Goal: Task Accomplishment & Management: Use online tool/utility

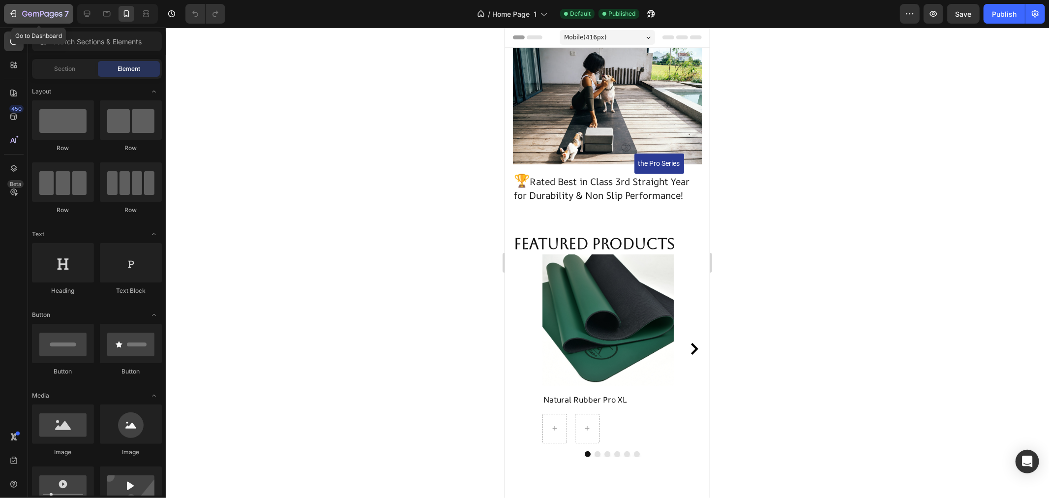
click at [12, 12] on icon "button" at bounding box center [13, 14] width 10 height 10
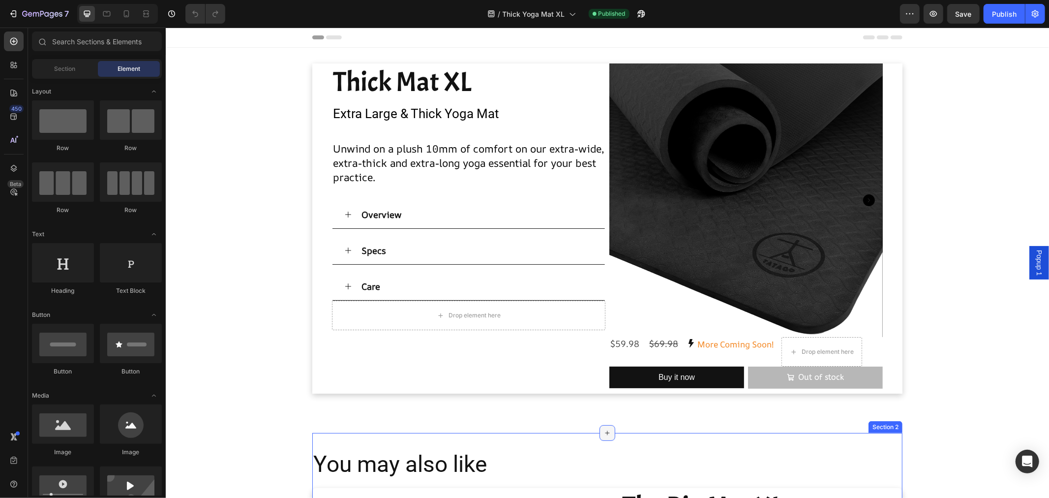
click at [604, 431] on icon at bounding box center [607, 433] width 8 height 8
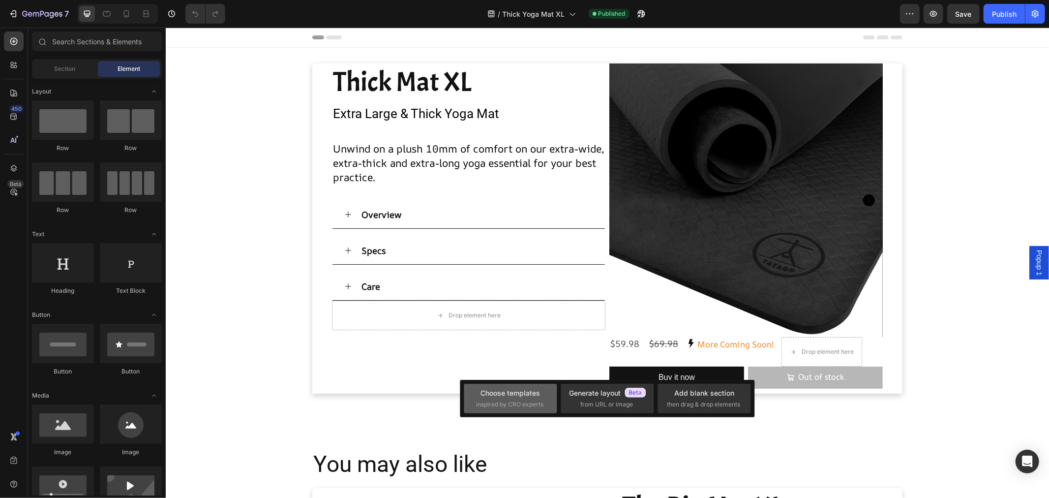
click at [519, 400] on span "inspired by CRO experts" at bounding box center [509, 404] width 67 height 9
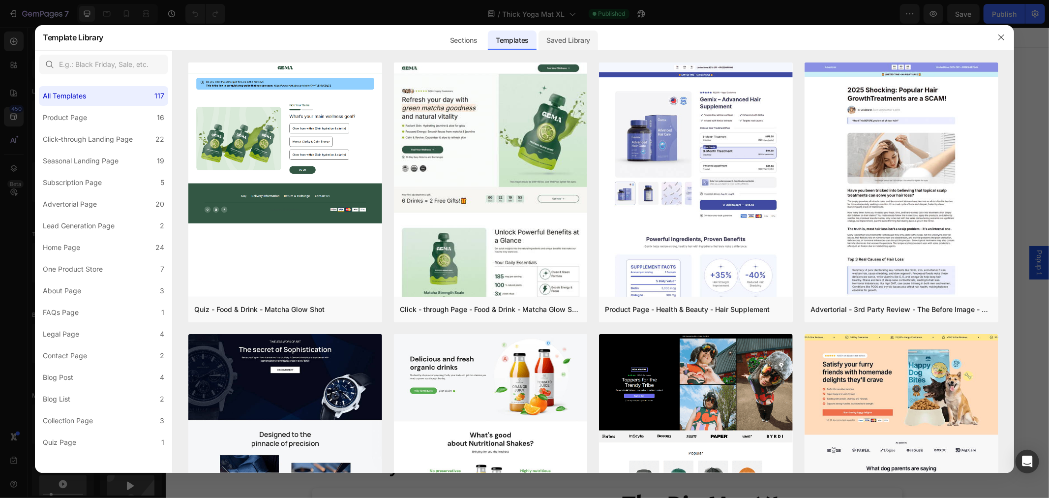
click at [566, 39] on div "Saved Library" at bounding box center [569, 41] width 60 height 20
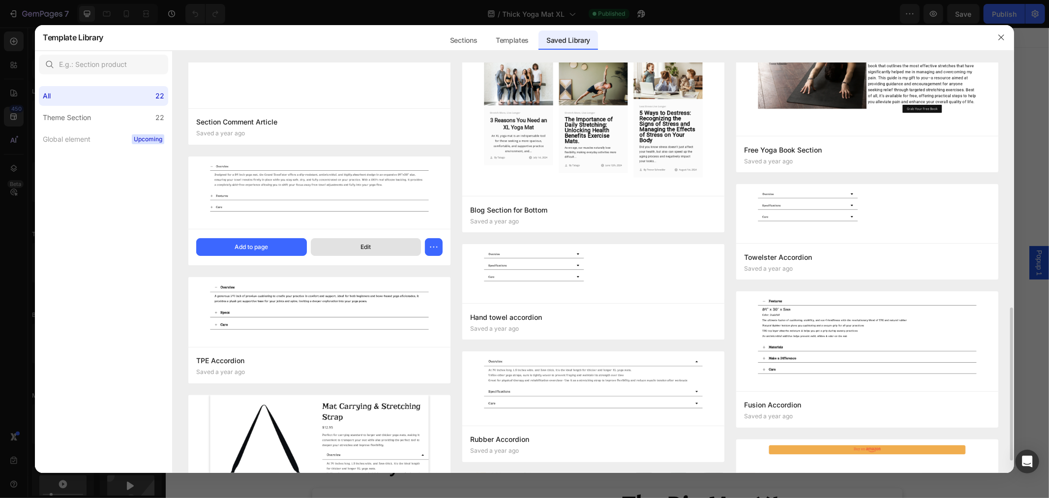
scroll to position [781, 0]
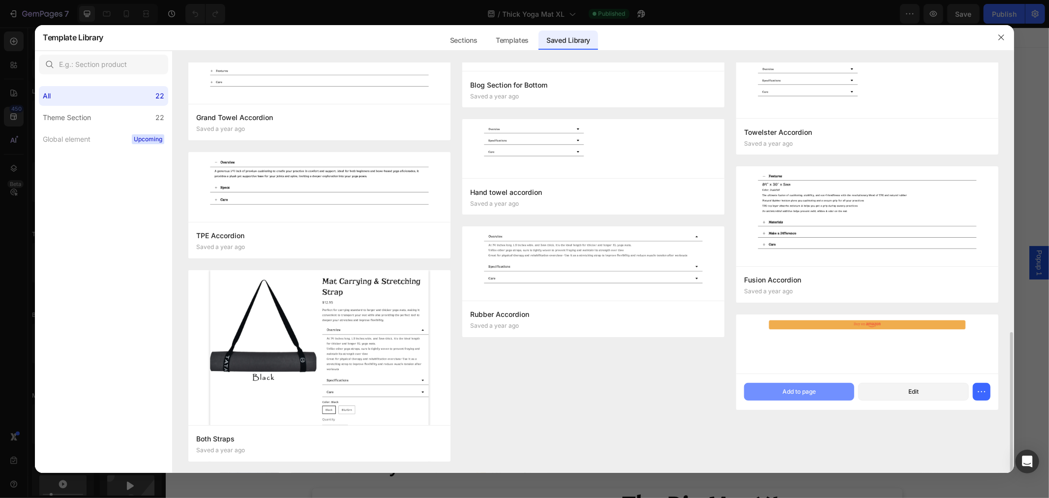
click at [809, 391] on div "Add to page" at bounding box center [799, 391] width 33 height 9
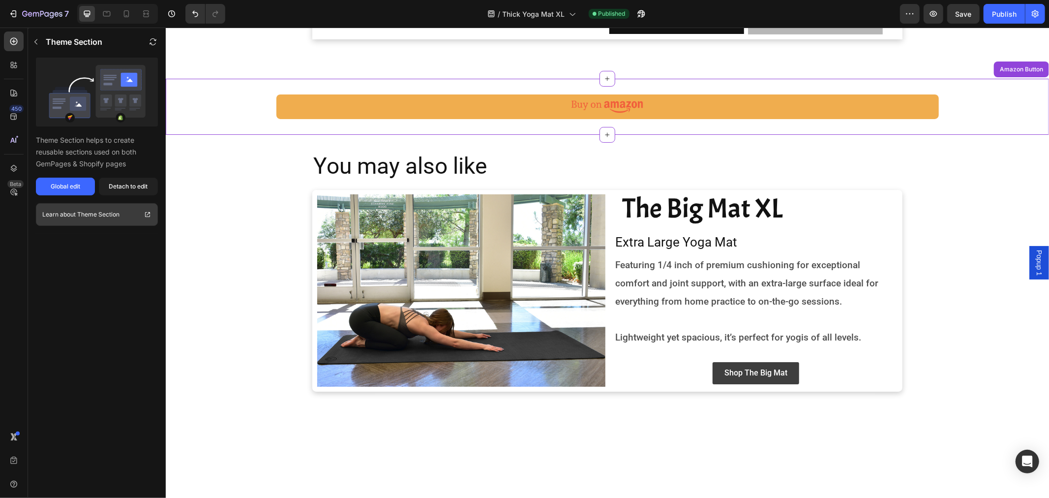
scroll to position [296, 0]
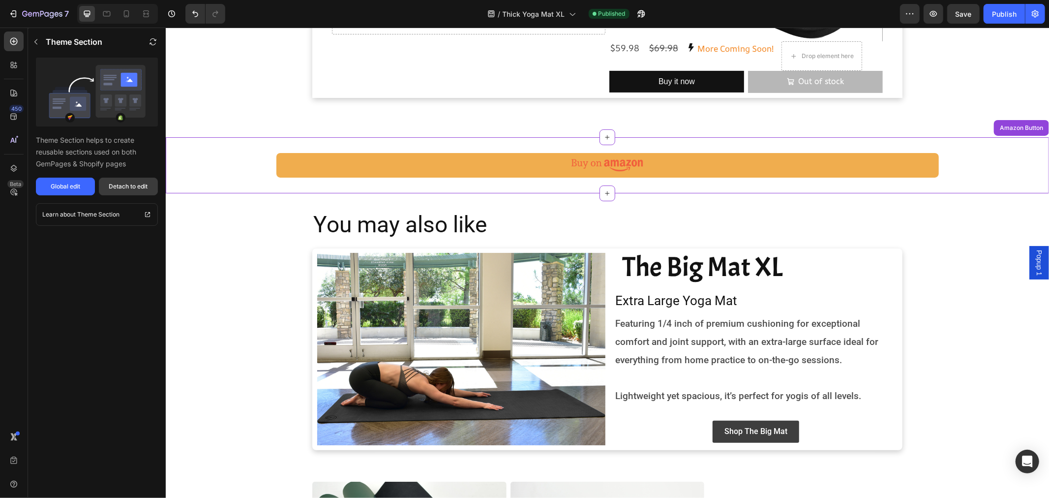
drag, startPoint x: 125, startPoint y: 186, endPoint x: 325, endPoint y: 210, distance: 201.7
click at [125, 186] on div "Detach to edit" at bounding box center [128, 186] width 39 height 9
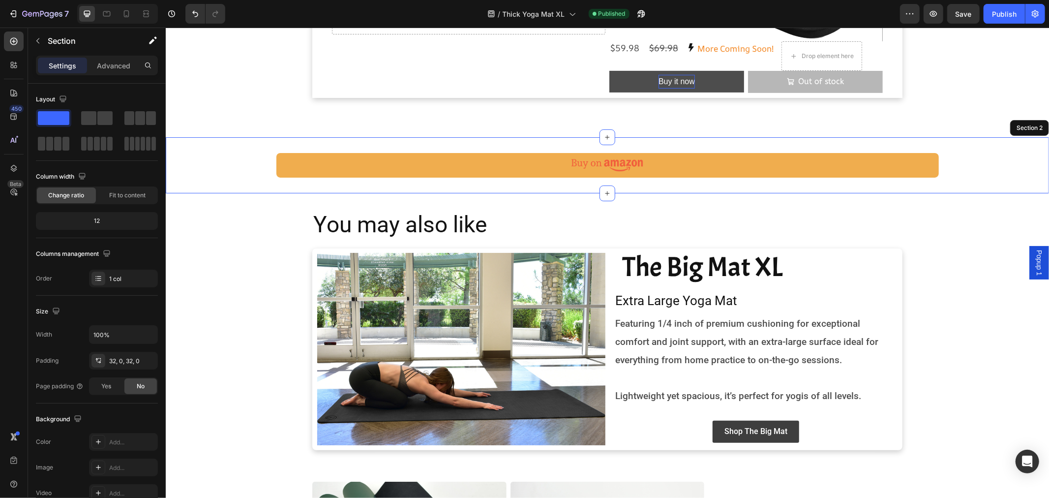
scroll to position [186, 0]
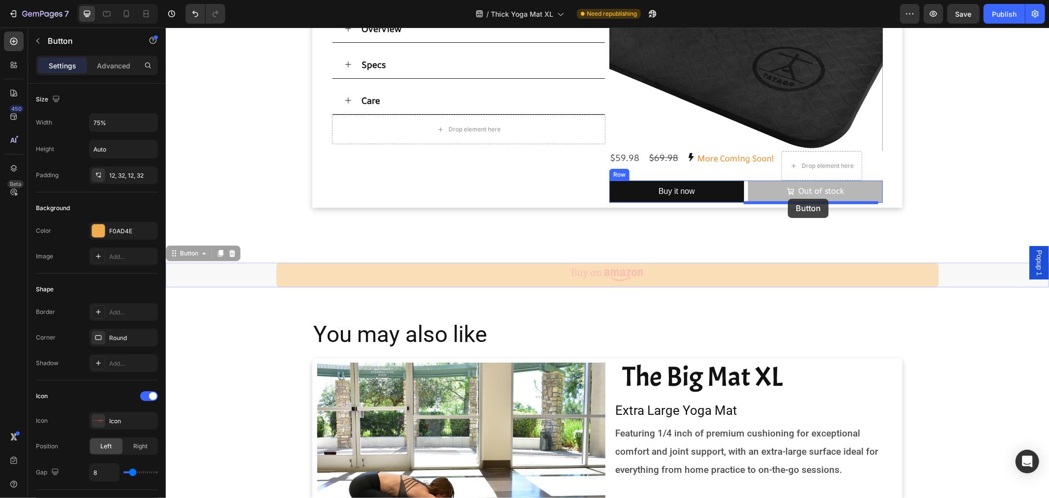
drag, startPoint x: 179, startPoint y: 256, endPoint x: 788, endPoint y: 198, distance: 611.8
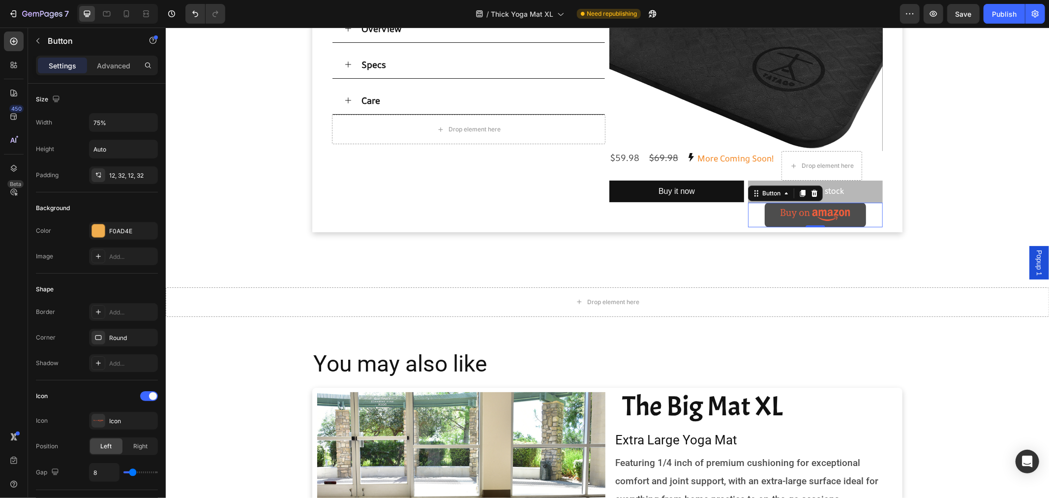
click at [828, 216] on image at bounding box center [815, 214] width 70 height 12
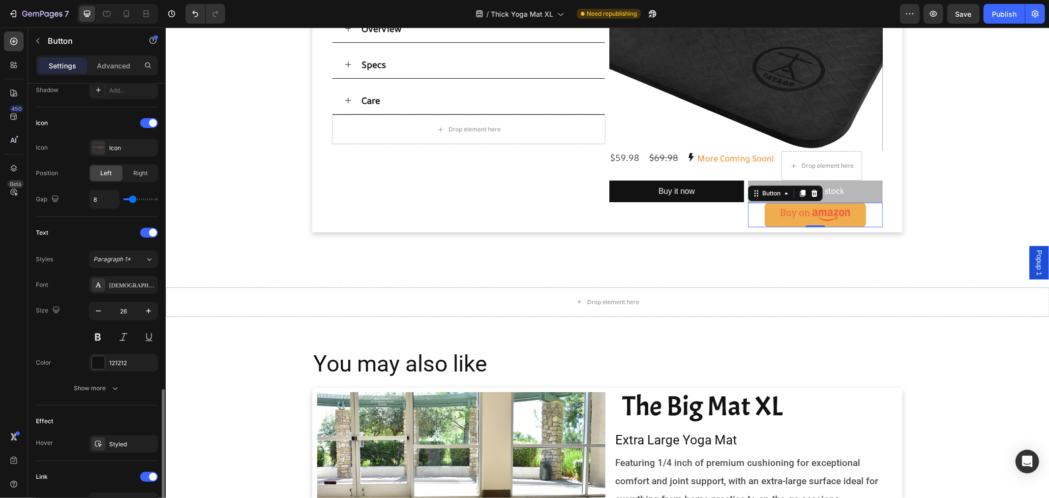
scroll to position [418, 0]
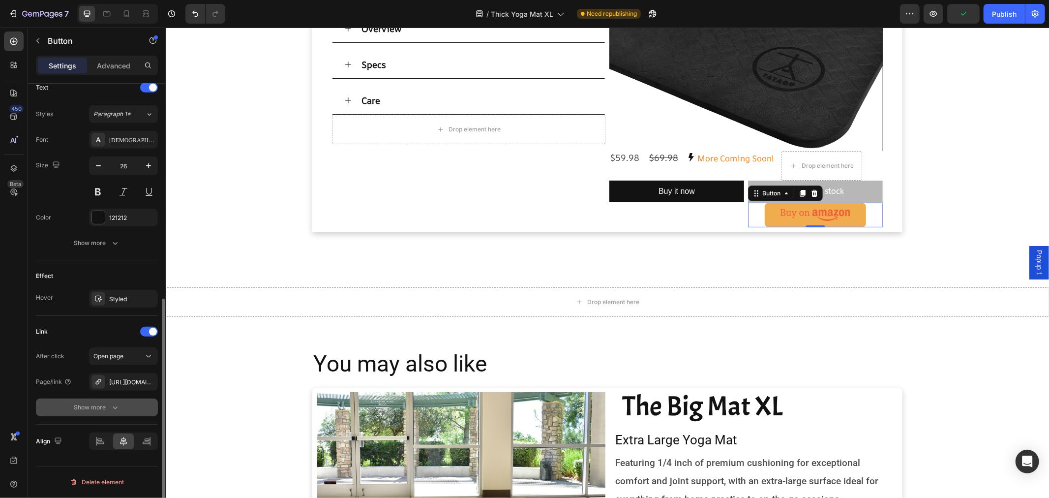
click at [84, 407] on div "Show more" at bounding box center [97, 407] width 46 height 10
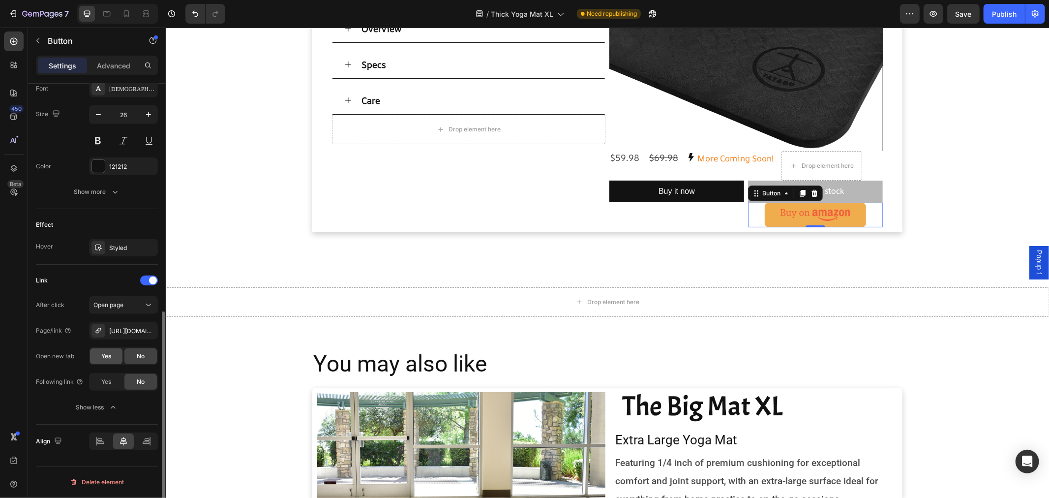
click at [111, 357] on span "Yes" at bounding box center [106, 356] width 10 height 9
drag, startPoint x: 104, startPoint y: 380, endPoint x: 109, endPoint y: 410, distance: 30.5
click at [103, 380] on span "Yes" at bounding box center [106, 381] width 10 height 9
click at [130, 328] on div "[URL][DOMAIN_NAME][PERSON_NAME][PERSON_NAME]" at bounding box center [123, 331] width 29 height 9
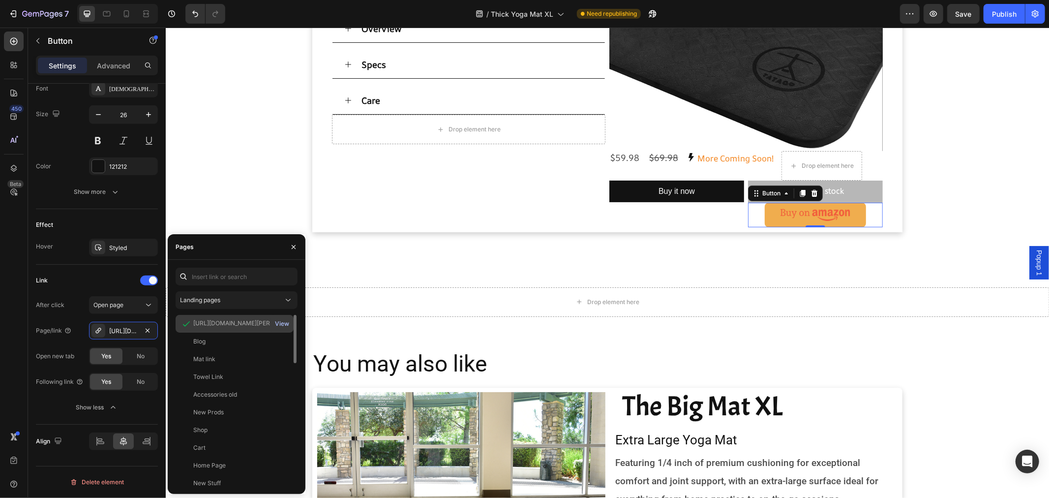
click at [284, 322] on div "View" at bounding box center [282, 323] width 14 height 9
paste input "[URL][DOMAIN_NAME][PERSON_NAME][PERSON_NAME]"
type input "[URL][DOMAIN_NAME][PERSON_NAME][PERSON_NAME]"
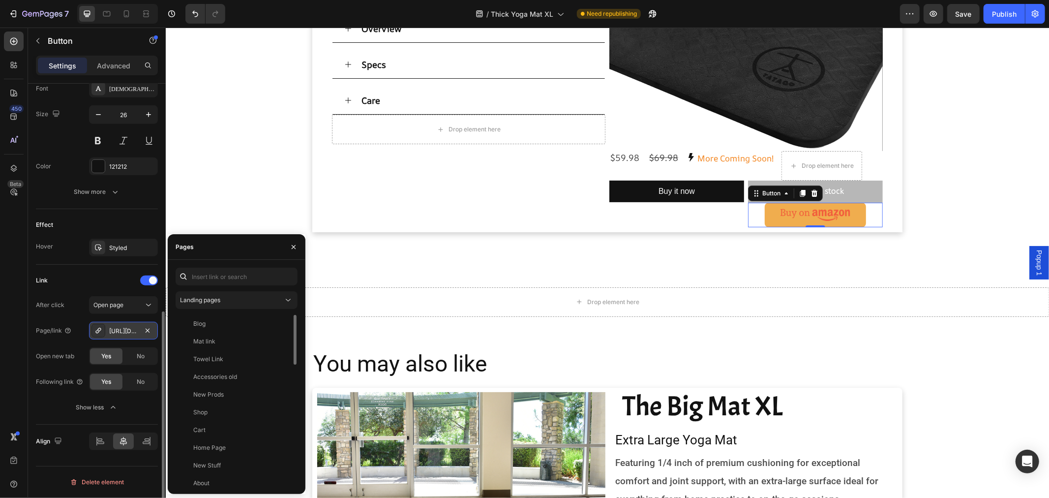
click at [117, 330] on div "[URL][DOMAIN_NAME][PERSON_NAME][PERSON_NAME]" at bounding box center [123, 331] width 29 height 9
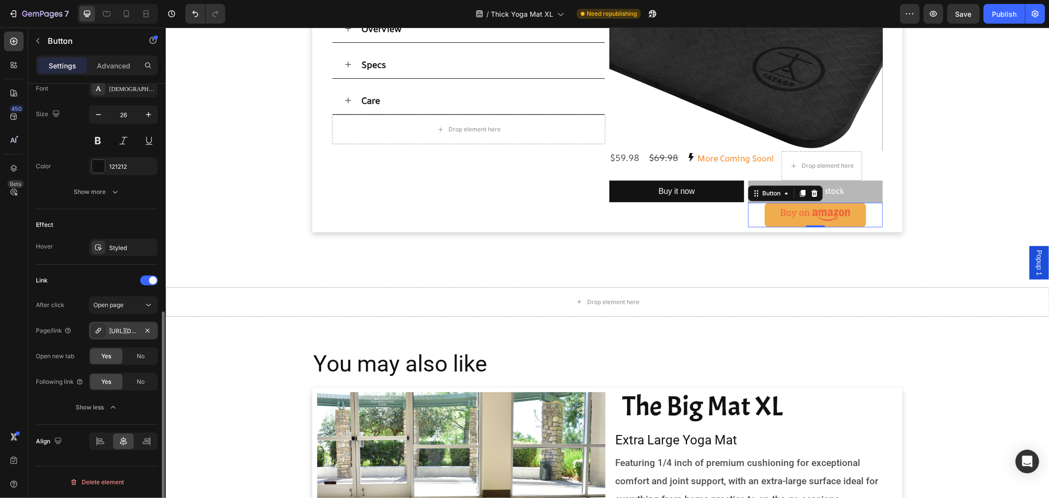
click at [125, 328] on div "[URL][DOMAIN_NAME][PERSON_NAME][PERSON_NAME]" at bounding box center [123, 331] width 29 height 9
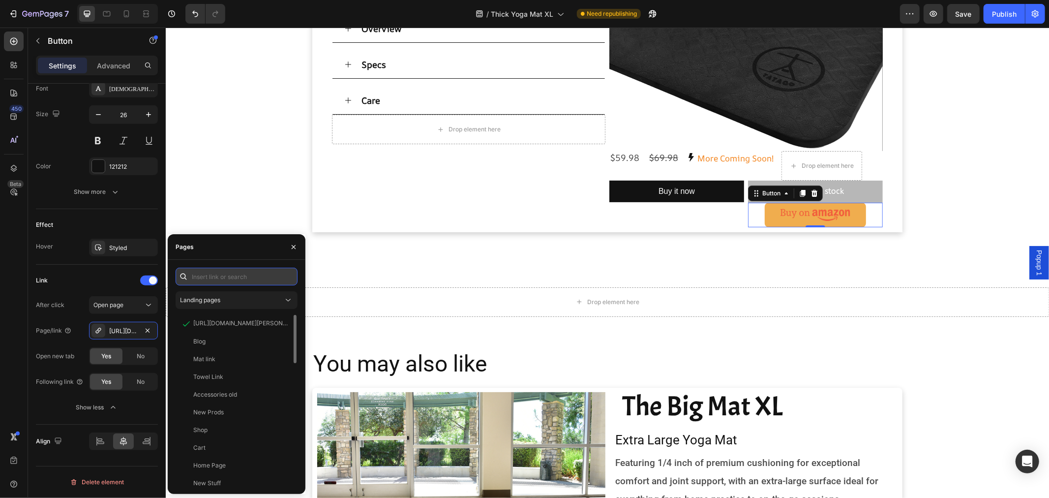
click at [252, 278] on input "text" at bounding box center [237, 277] width 122 height 18
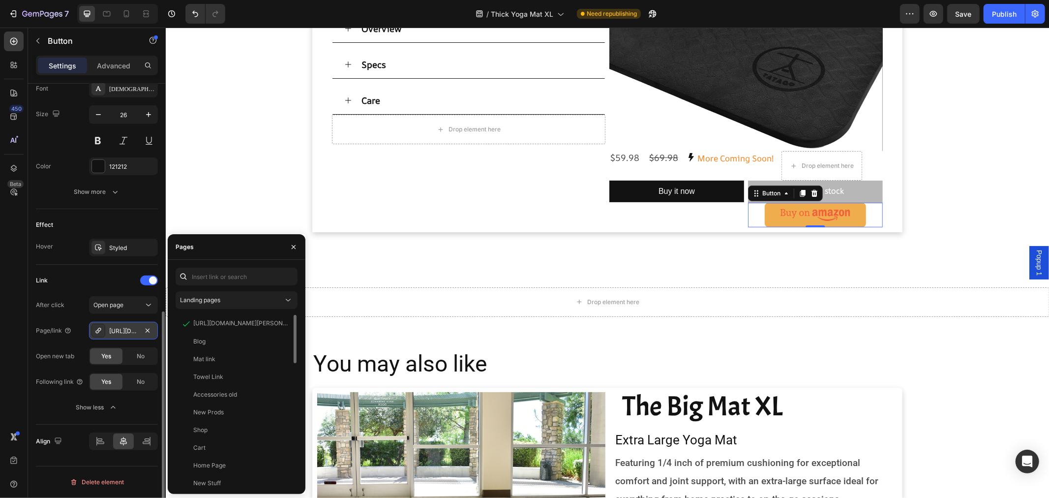
click at [123, 328] on div "[URL][DOMAIN_NAME][PERSON_NAME][PERSON_NAME]" at bounding box center [123, 331] width 29 height 9
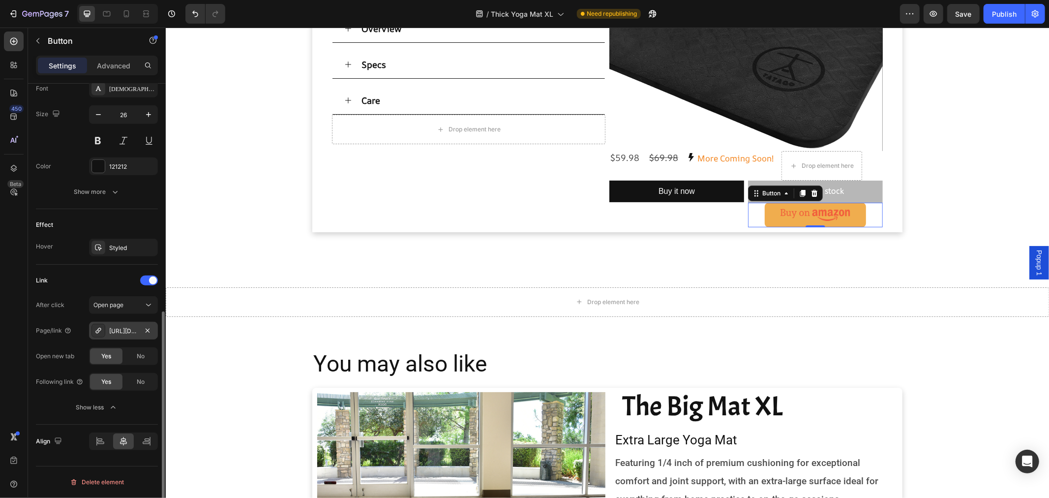
click at [123, 328] on div "[URL][DOMAIN_NAME][PERSON_NAME][PERSON_NAME]" at bounding box center [123, 331] width 29 height 9
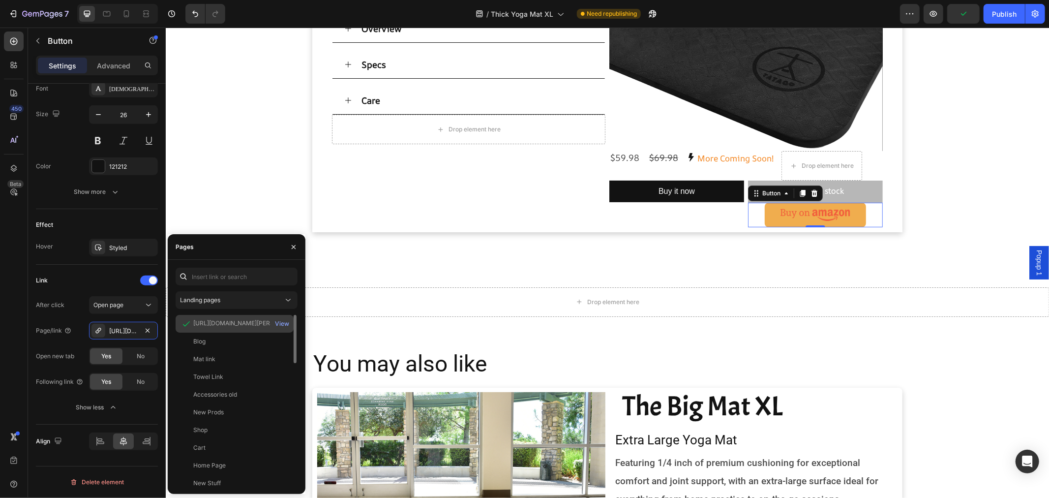
click at [240, 323] on div "[URL][DOMAIN_NAME][PERSON_NAME][PERSON_NAME]" at bounding box center [240, 323] width 94 height 9
click at [279, 323] on div "View" at bounding box center [282, 323] width 14 height 9
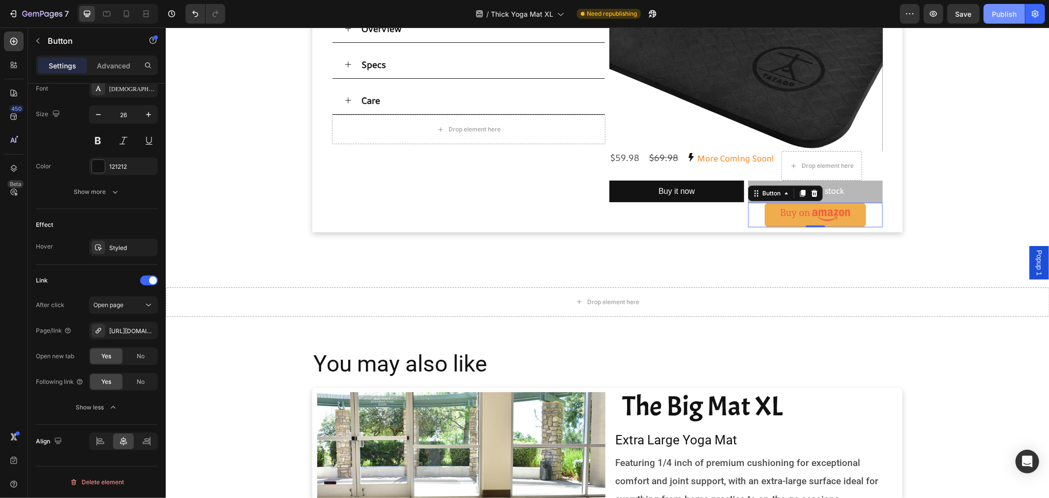
click at [1006, 15] on div "Publish" at bounding box center [1004, 14] width 25 height 10
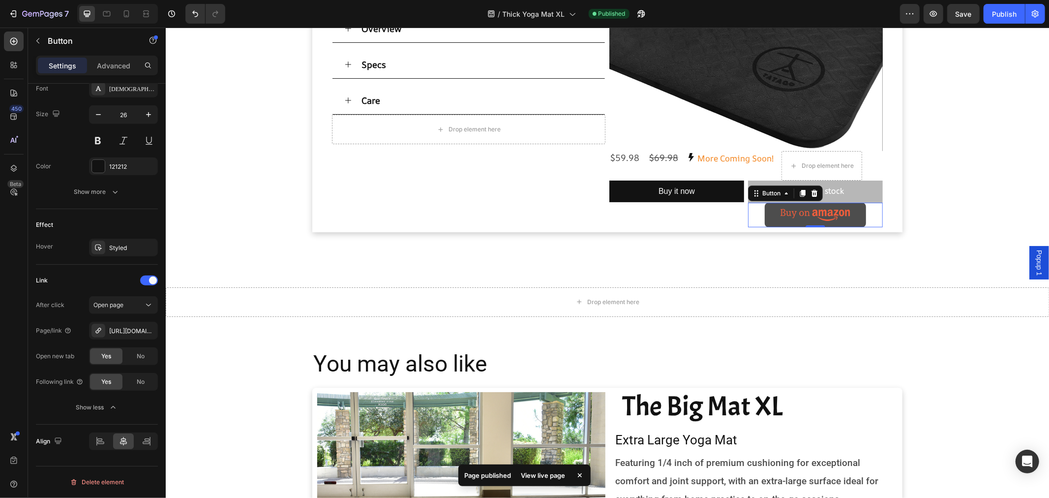
click at [798, 218] on image at bounding box center [815, 214] width 70 height 12
click at [127, 13] on icon at bounding box center [127, 14] width 10 height 10
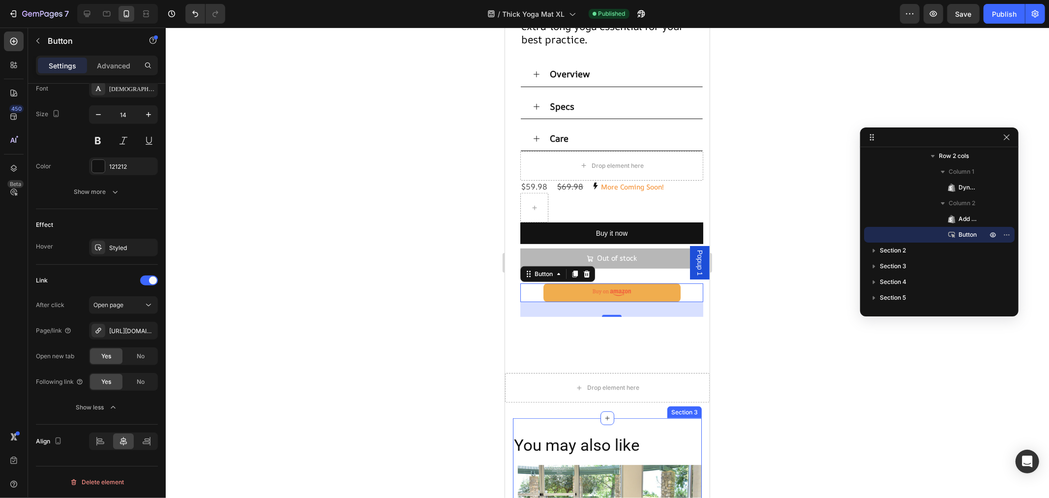
scroll to position [328, 0]
click at [622, 292] on image at bounding box center [611, 292] width 38 height 7
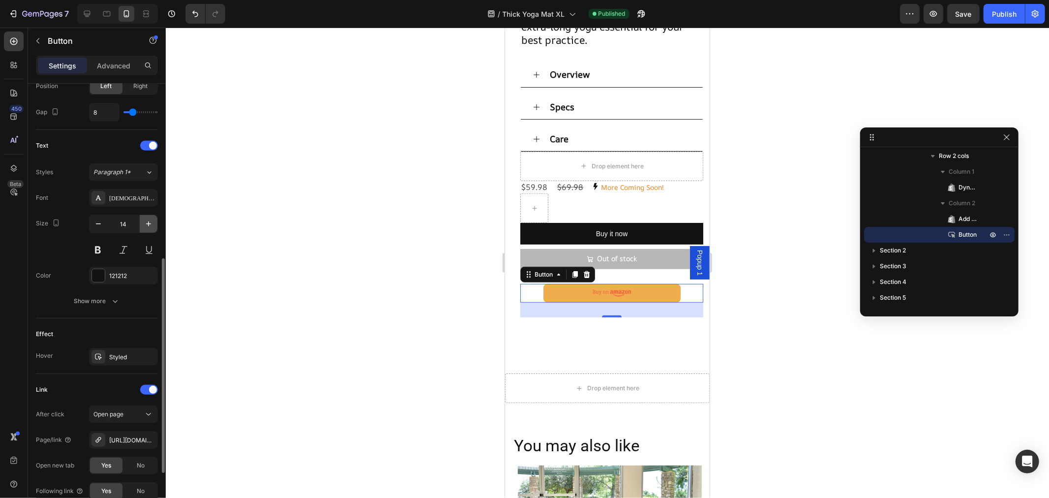
click at [145, 225] on icon "button" at bounding box center [149, 224] width 10 height 10
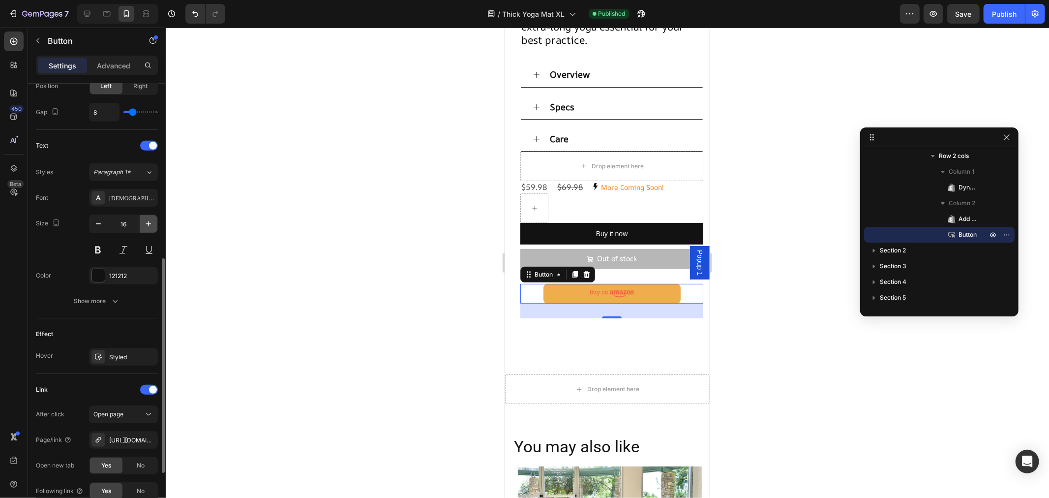
click at [145, 225] on icon "button" at bounding box center [149, 224] width 10 height 10
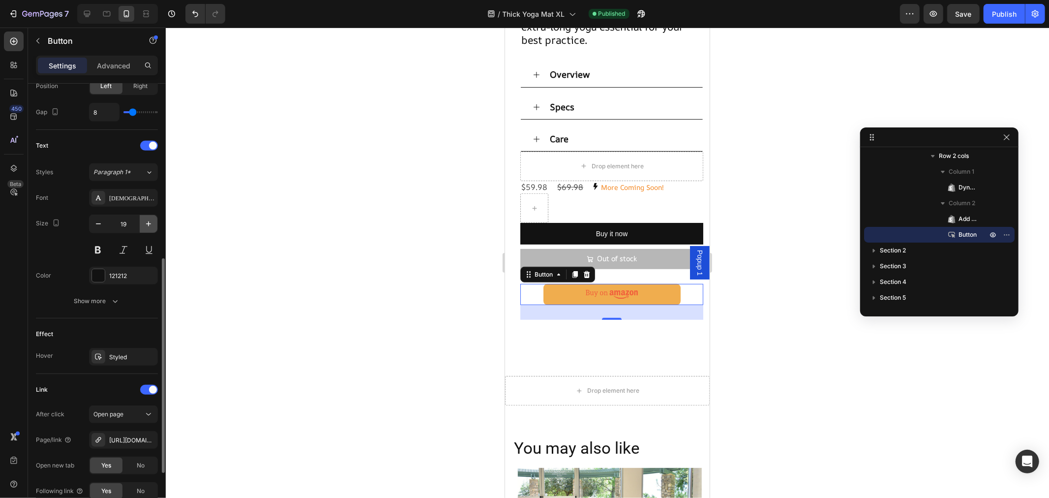
click at [145, 225] on icon "button" at bounding box center [149, 224] width 10 height 10
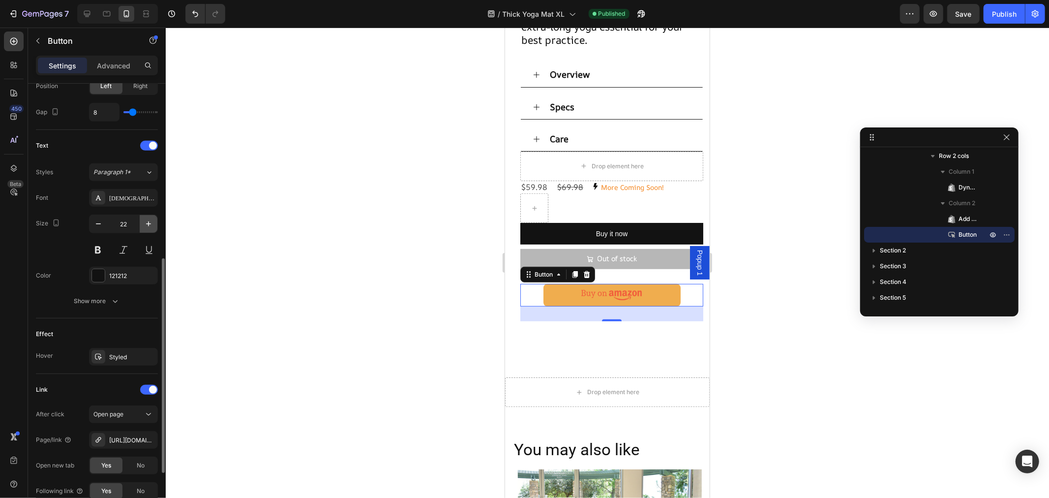
click at [145, 225] on icon "button" at bounding box center [149, 224] width 10 height 10
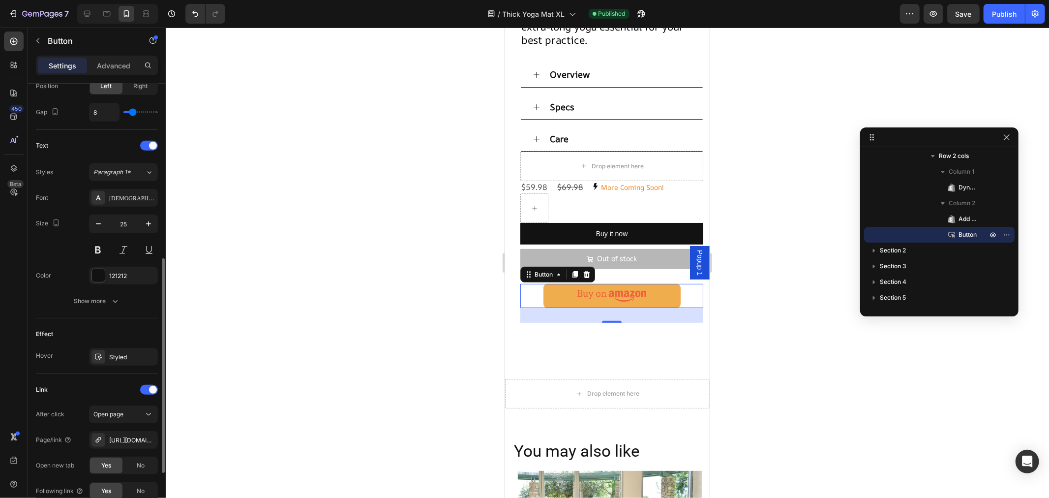
type input "26"
click at [607, 319] on div "0" at bounding box center [612, 323] width 10 height 8
click at [607, 320] on div at bounding box center [612, 321] width 20 height 3
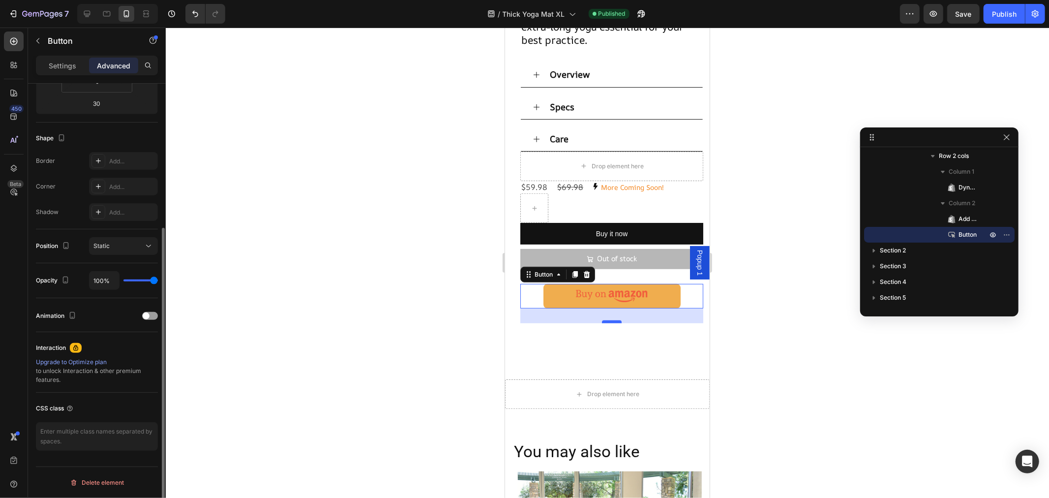
scroll to position [214, 0]
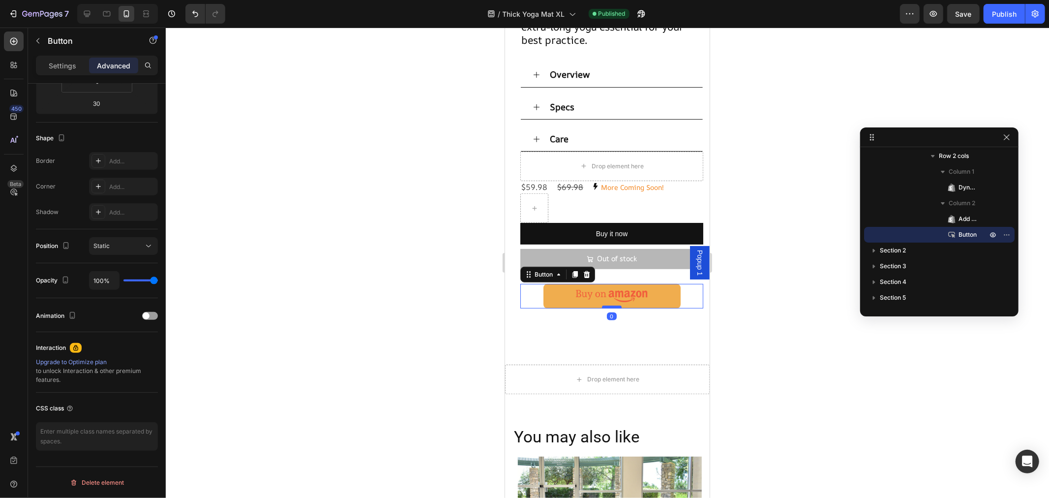
drag, startPoint x: 607, startPoint y: 317, endPoint x: 611, endPoint y: 303, distance: 15.3
click at [611, 305] on div at bounding box center [612, 306] width 20 height 3
type input "0"
click at [624, 272] on div "Button 0" at bounding box center [611, 288] width 183 height 39
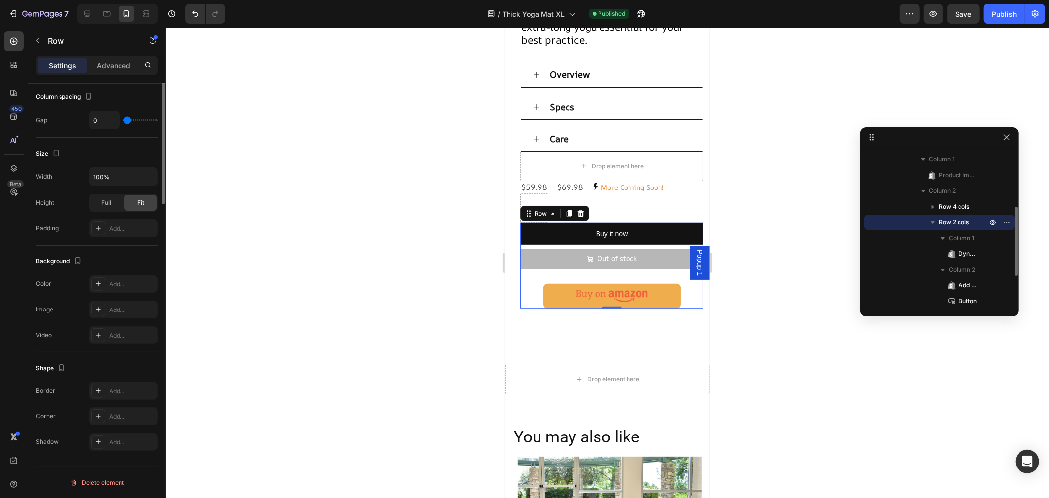
scroll to position [0, 0]
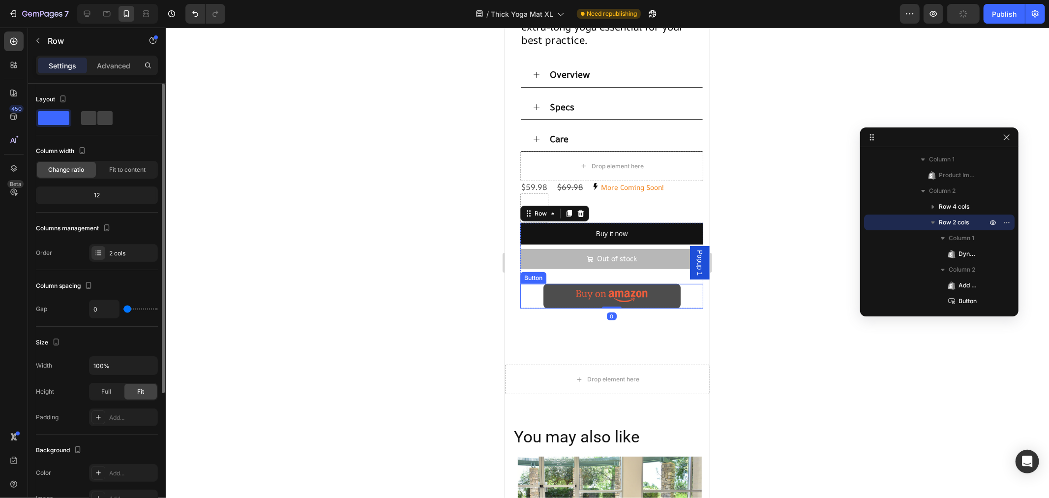
click at [613, 294] on image at bounding box center [611, 295] width 71 height 13
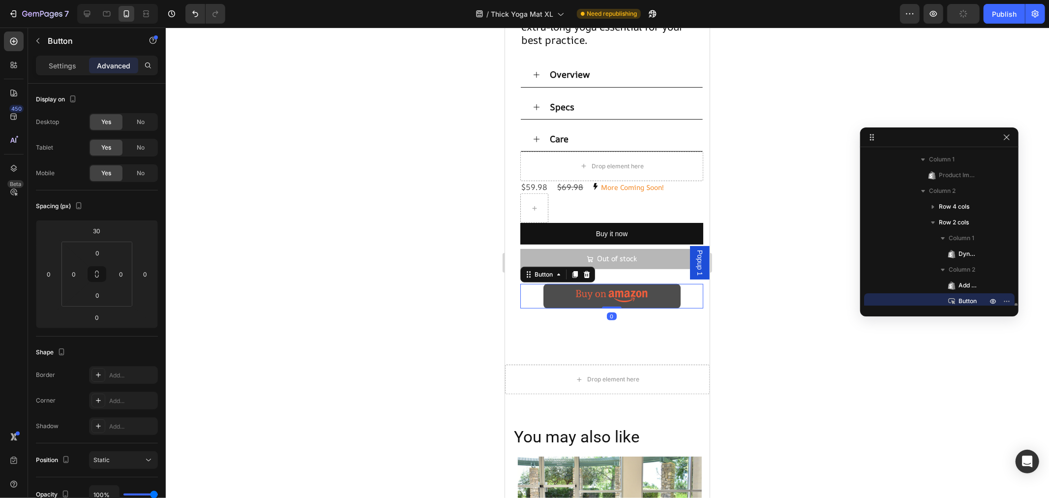
scroll to position [192, 0]
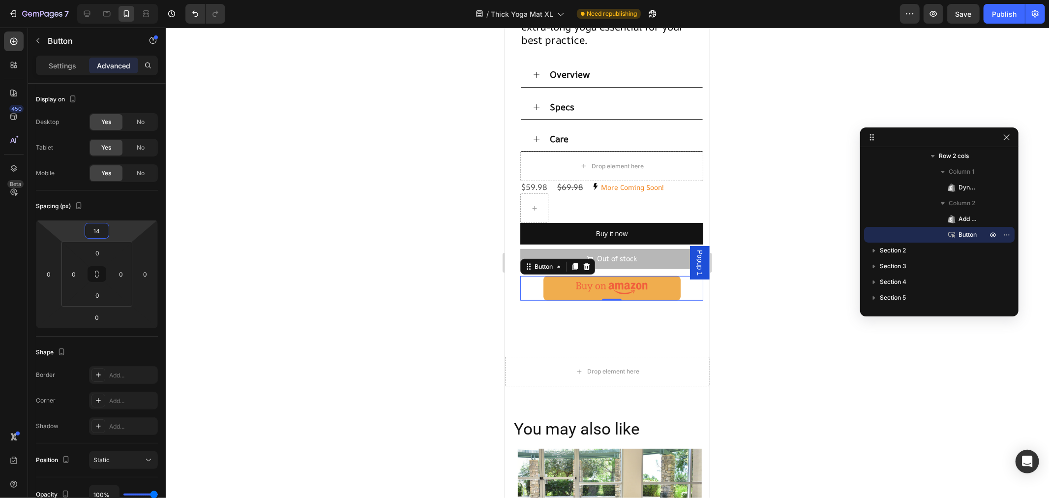
type input "16"
click at [111, 0] on html "7 Version history / Thick Yoga Mat XL Need republishing Preview Save Publish 45…" at bounding box center [524, 0] width 1049 height 0
click at [574, 320] on div "Thick Mat XL Heading Extra Large & Thick Yoga Mat Text Block Product Images Unw…" at bounding box center [604, 30] width 183 height 590
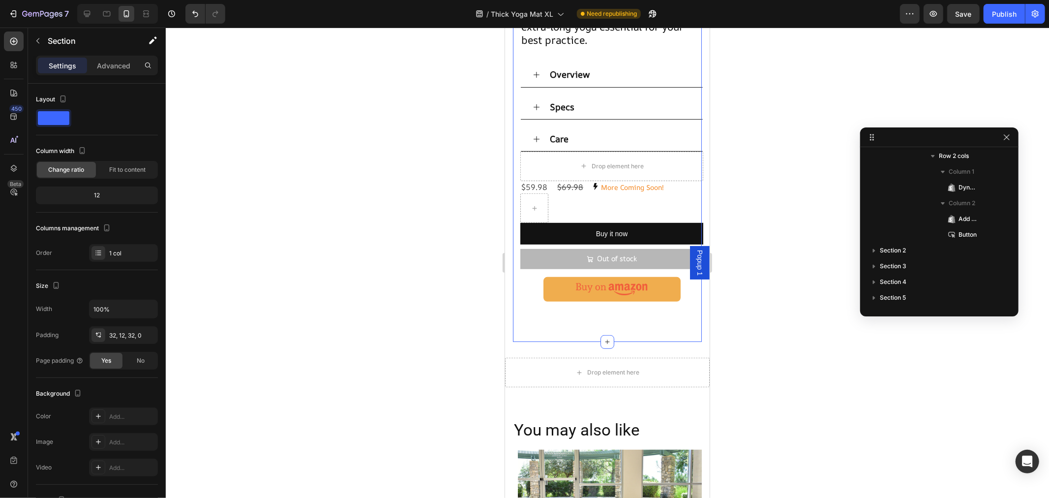
scroll to position [0, 0]
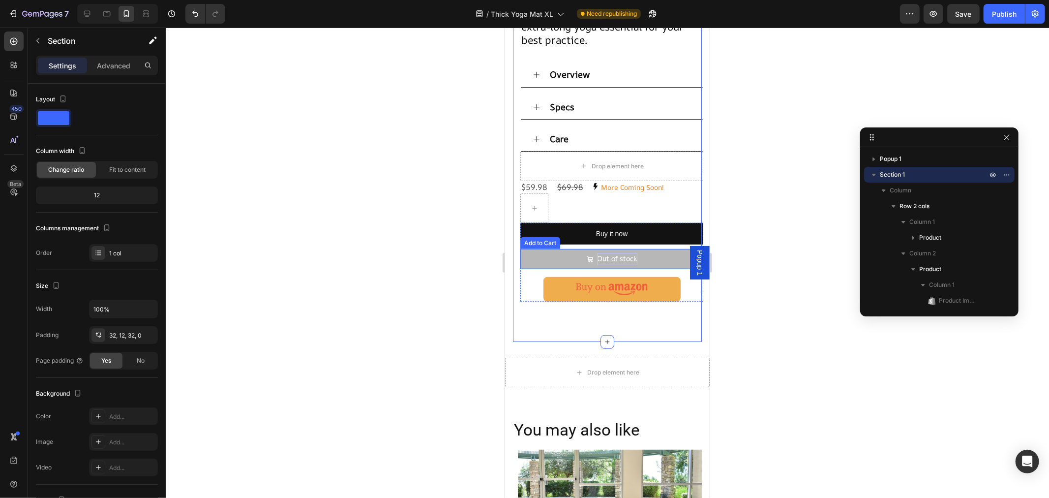
click at [622, 254] on div "Out of stock" at bounding box center [617, 258] width 40 height 12
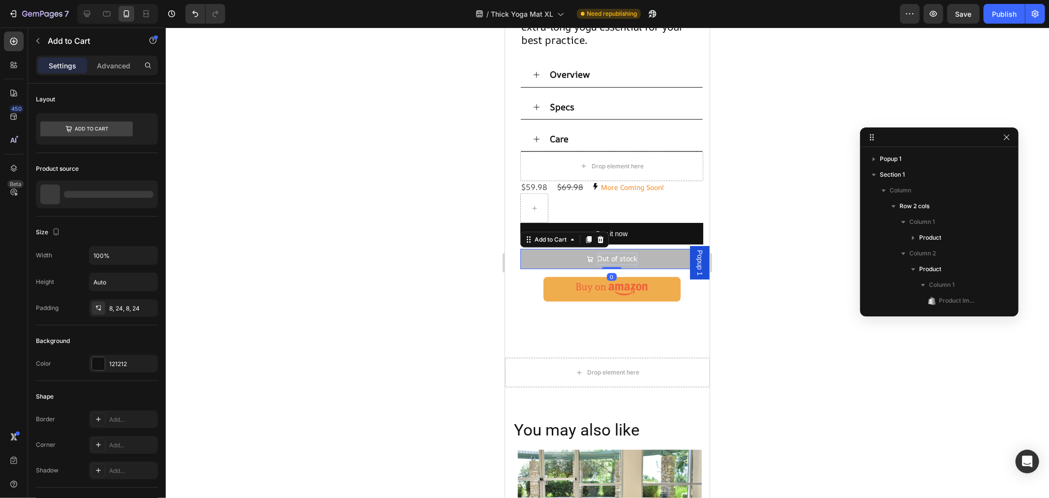
scroll to position [189, 0]
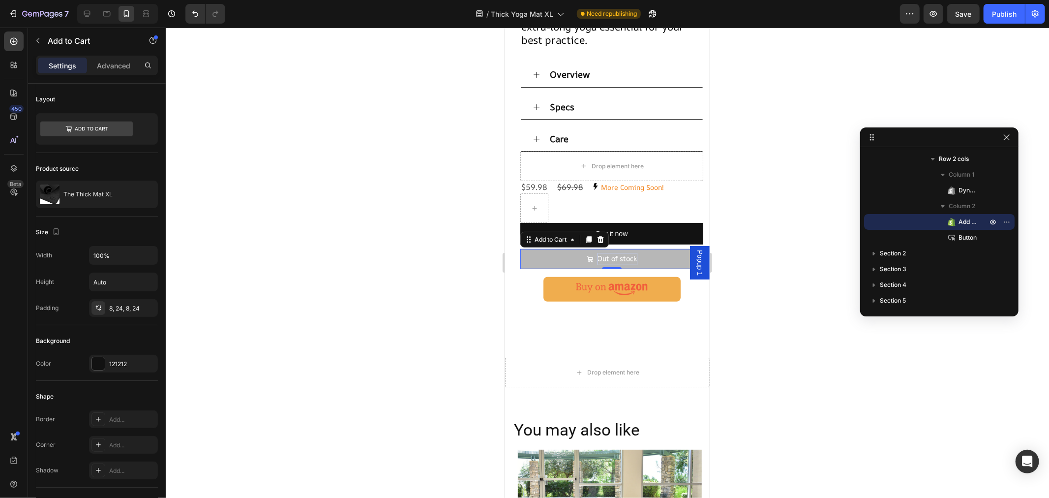
click at [608, 253] on div "Out of stock" at bounding box center [617, 258] width 40 height 12
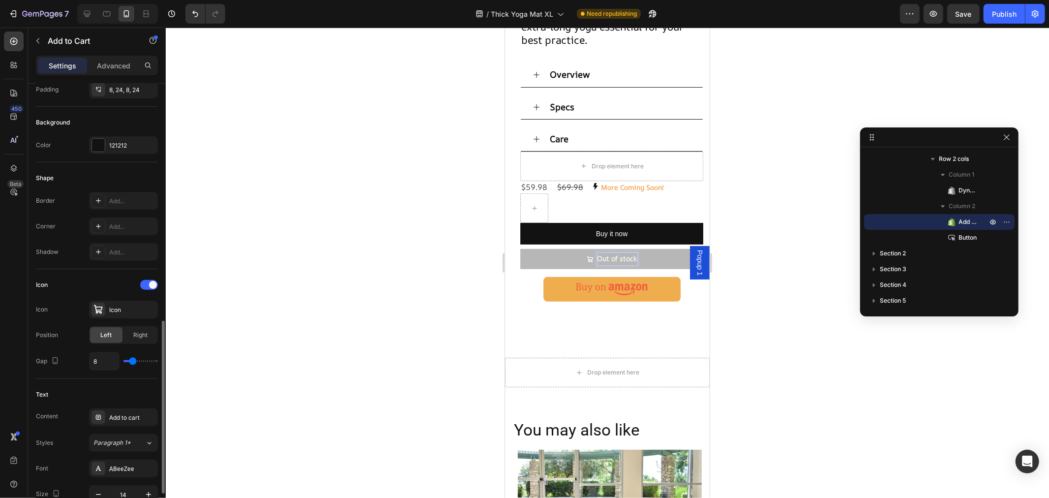
scroll to position [328, 0]
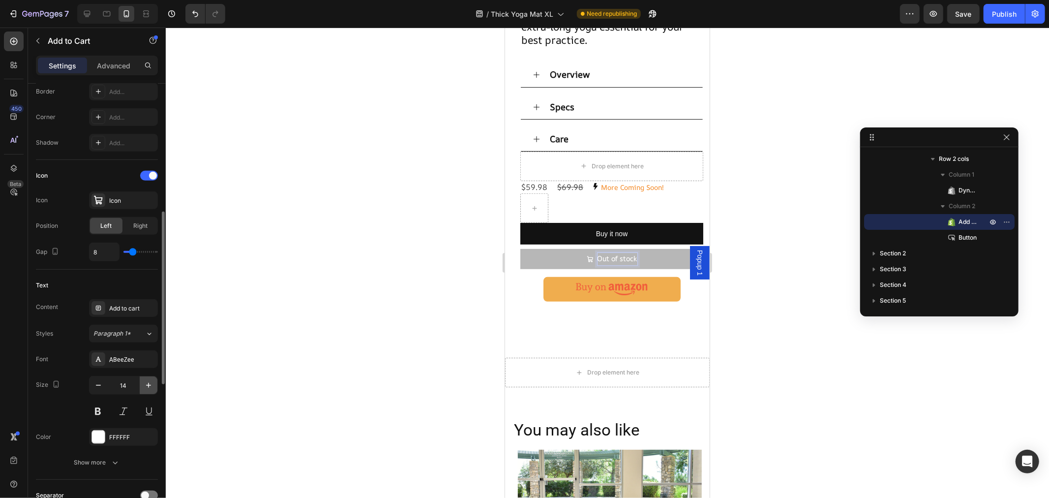
click at [148, 385] on icon "button" at bounding box center [149, 385] width 10 height 10
type input "16"
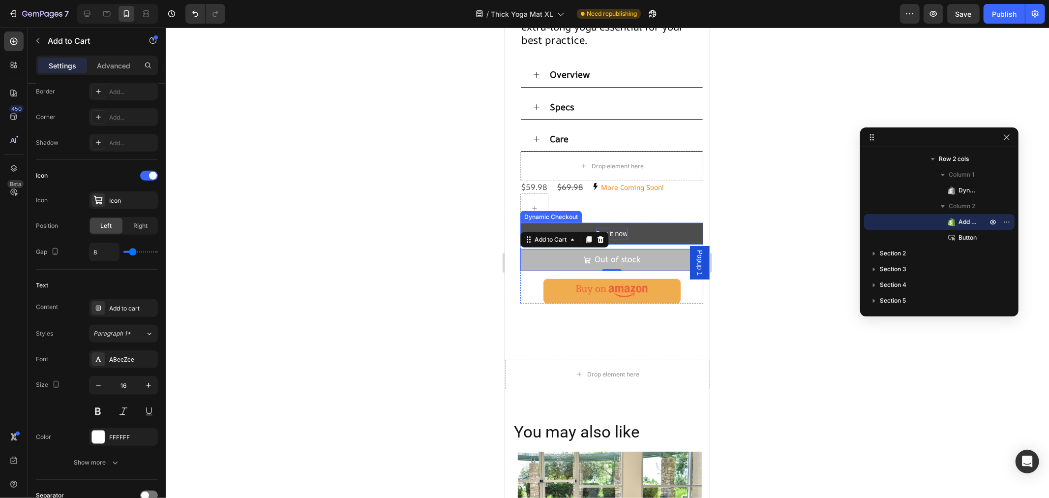
click at [614, 227] on div "Buy it now" at bounding box center [612, 233] width 32 height 12
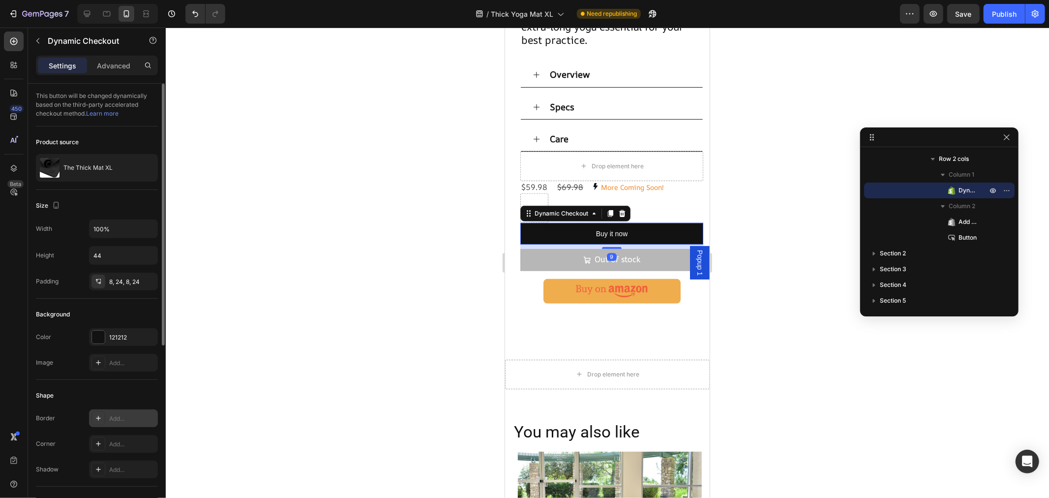
scroll to position [218, 0]
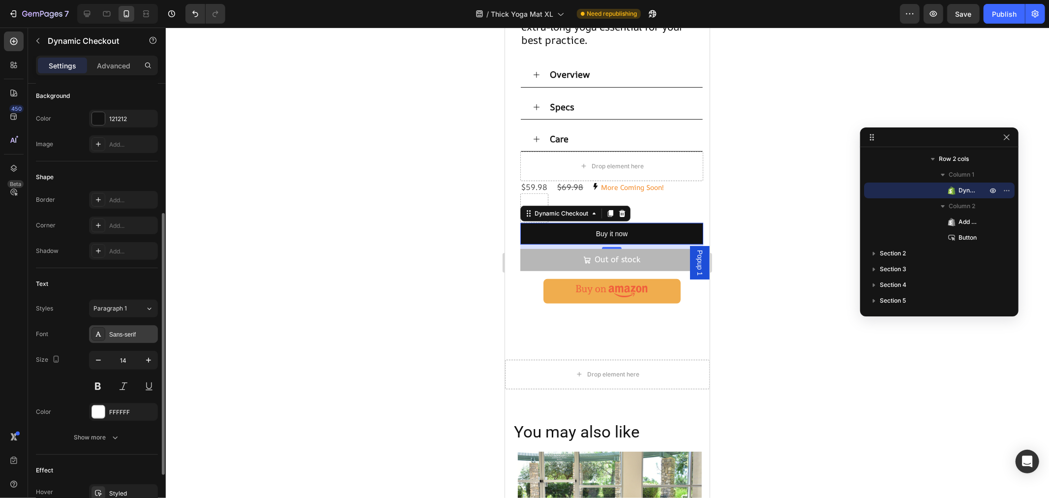
click at [127, 328] on div "Sans-serif" at bounding box center [123, 334] width 69 height 18
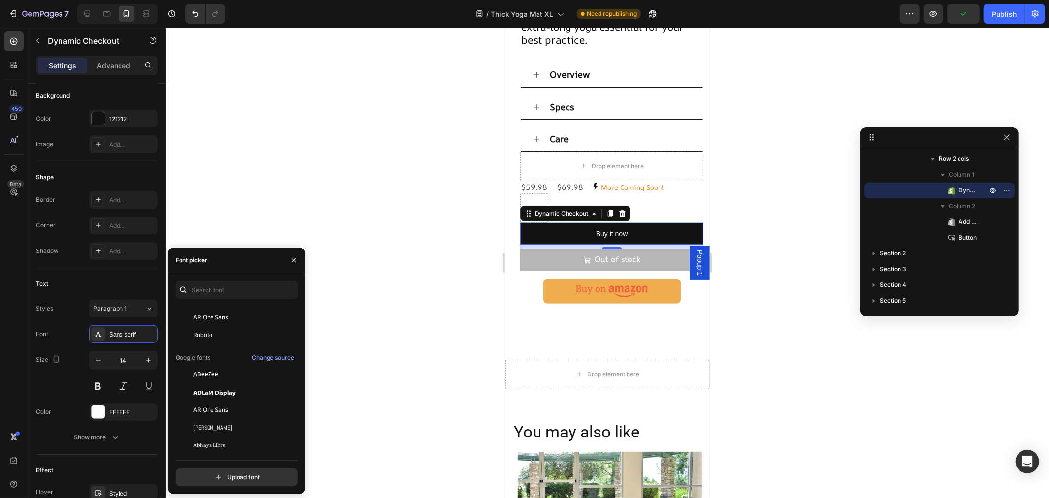
scroll to position [164, 0]
click at [215, 352] on span "Aboreto" at bounding box center [207, 353] width 29 height 9
click at [631, 252] on p "Out of stock" at bounding box center [618, 259] width 46 height 14
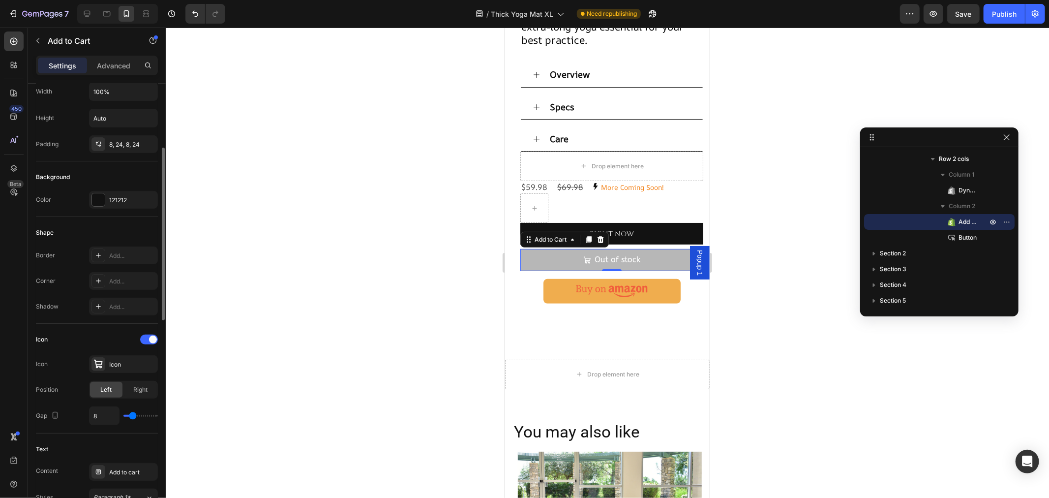
scroll to position [328, 0]
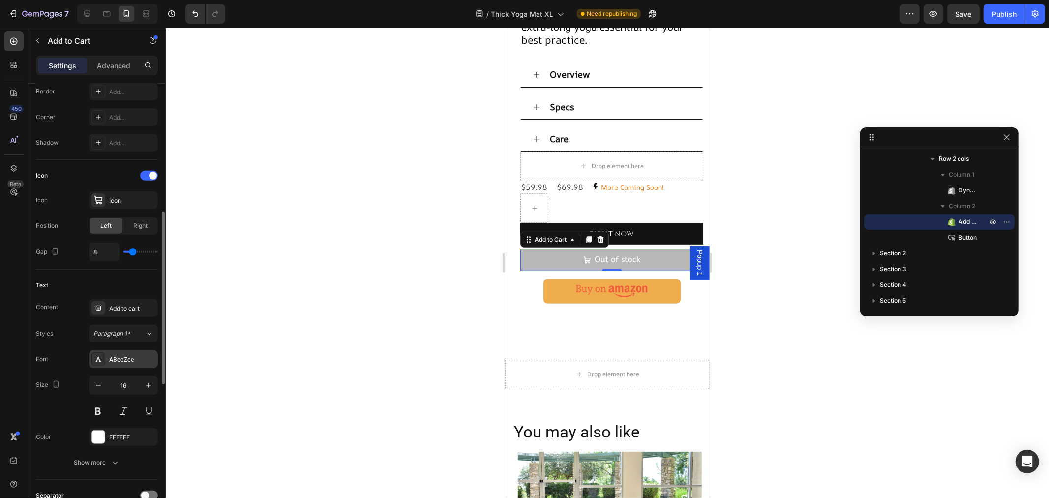
click at [123, 358] on div "ABeeZee" at bounding box center [132, 359] width 46 height 9
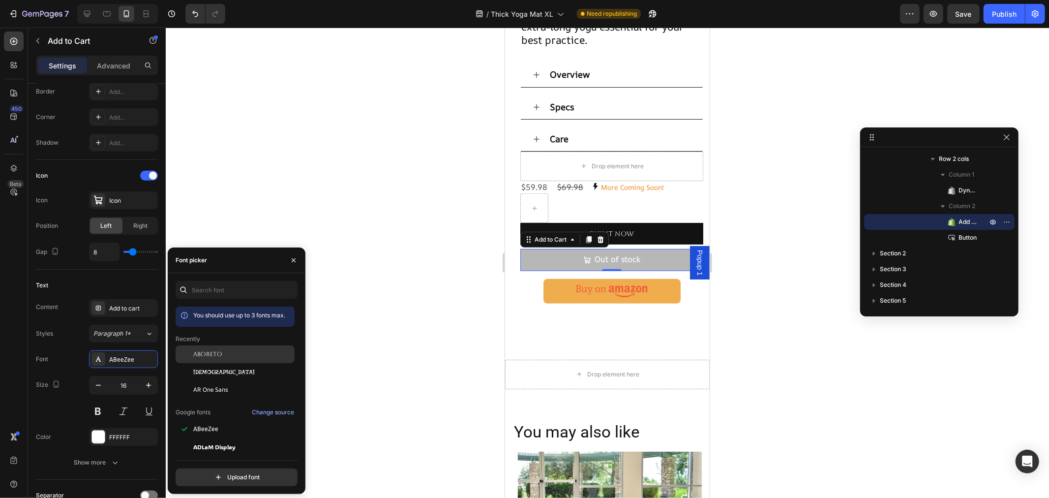
click at [223, 357] on div "Aboreto" at bounding box center [242, 354] width 99 height 9
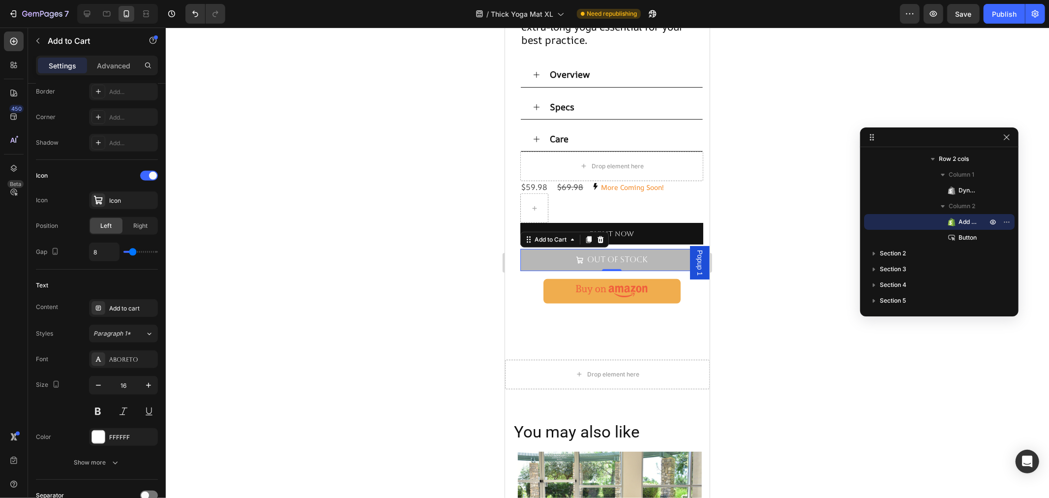
click at [576, 256] on icon "Out of stock" at bounding box center [580, 260] width 8 height 8
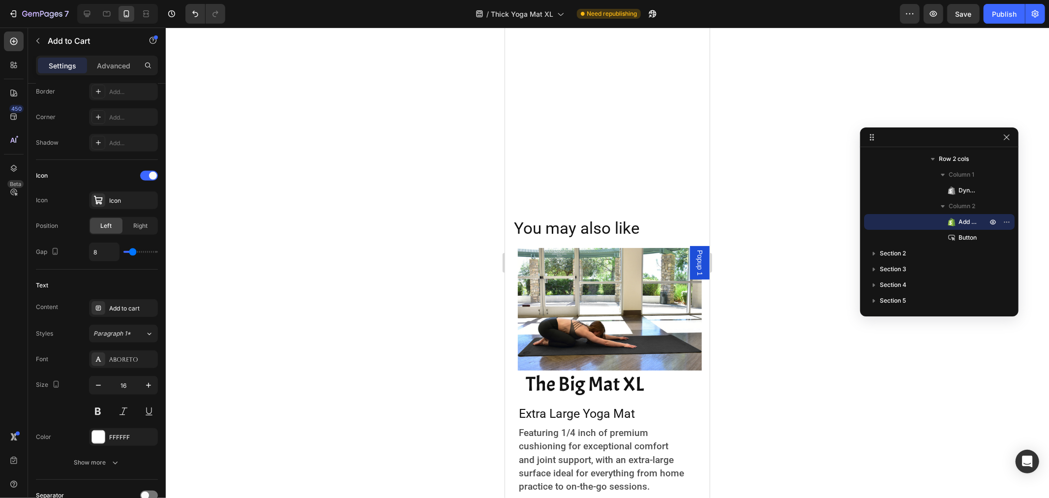
scroll to position [765, 0]
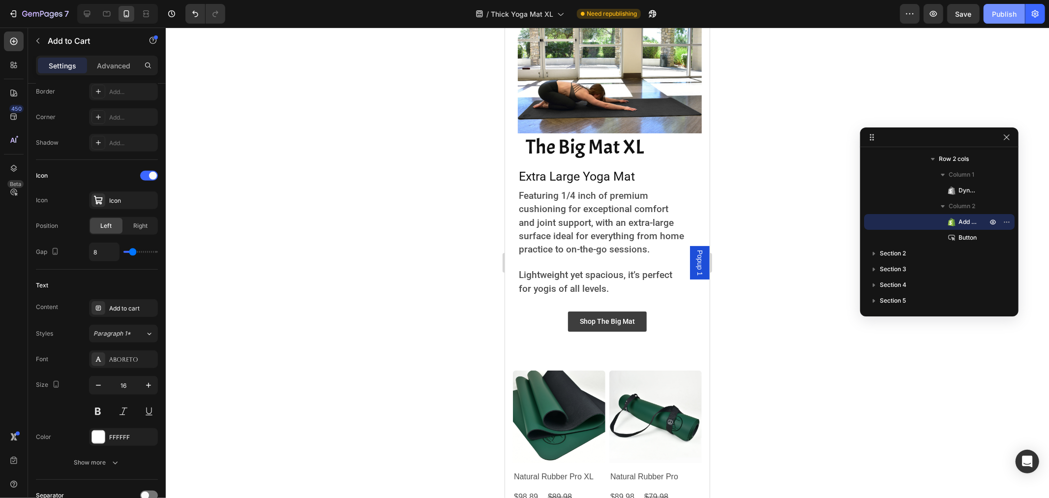
click at [1000, 13] on div "Publish" at bounding box center [1004, 14] width 25 height 10
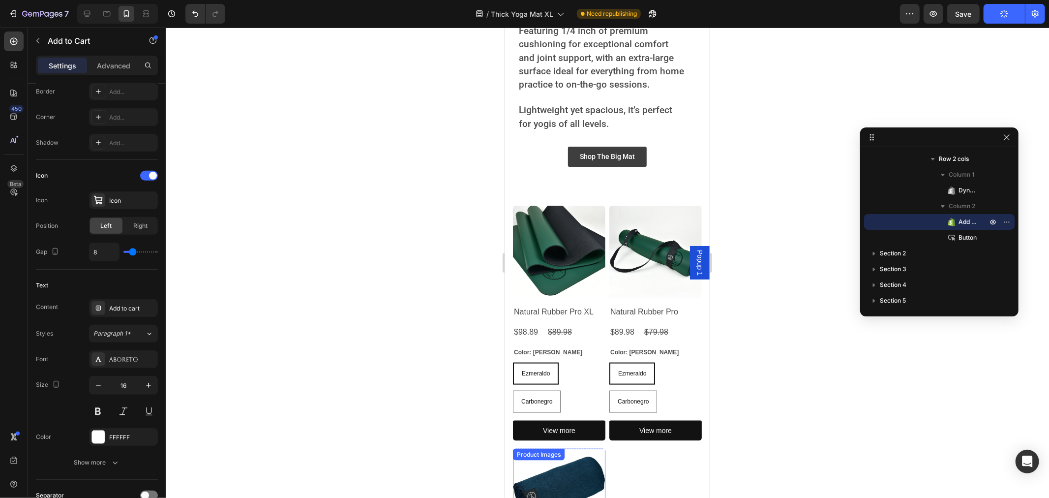
scroll to position [1039, 0]
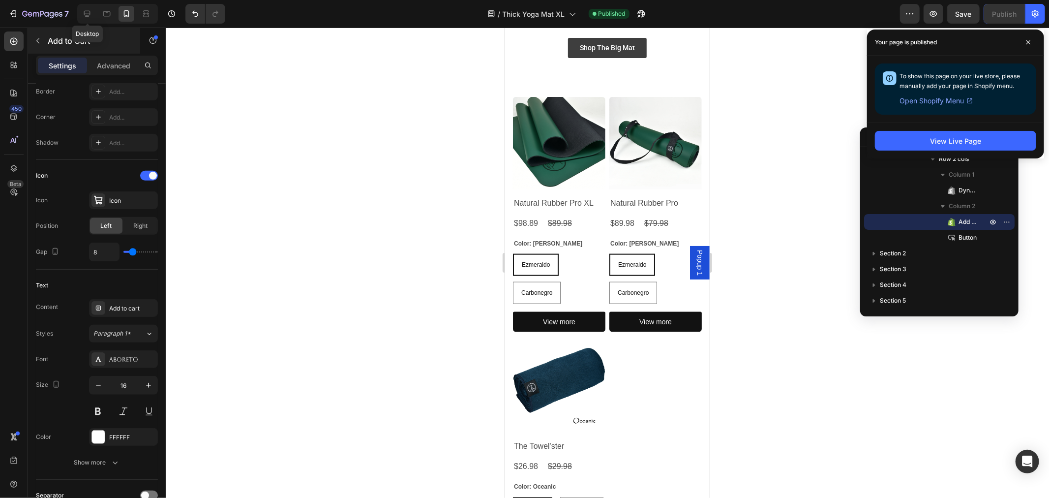
drag, startPoint x: 91, startPoint y: 12, endPoint x: 124, endPoint y: 48, distance: 49.4
click at [91, 11] on icon at bounding box center [87, 14] width 10 height 10
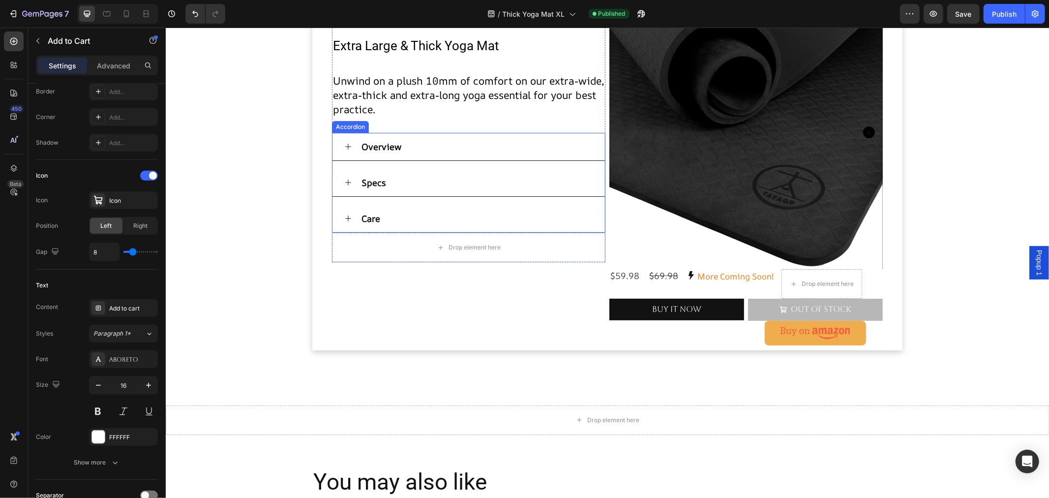
scroll to position [51, 0]
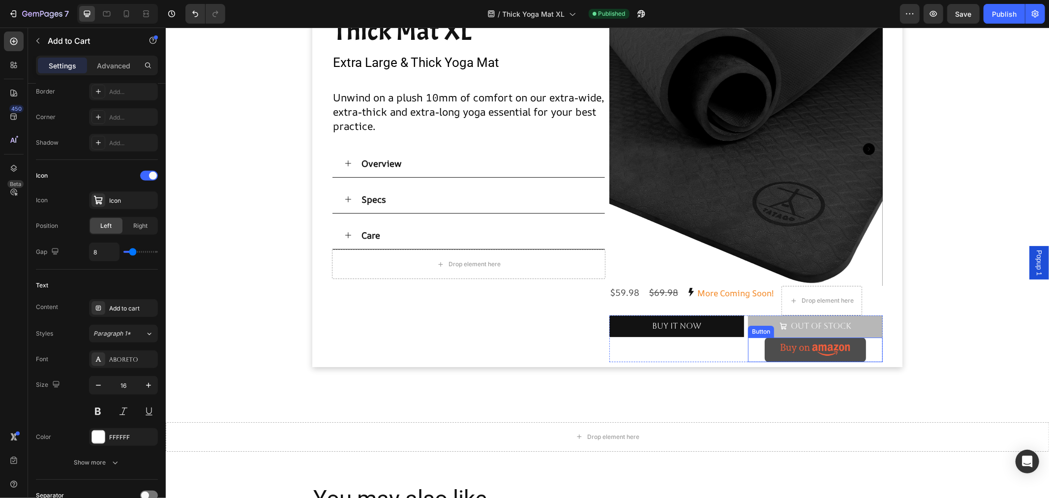
click at [834, 353] on image at bounding box center [815, 349] width 70 height 12
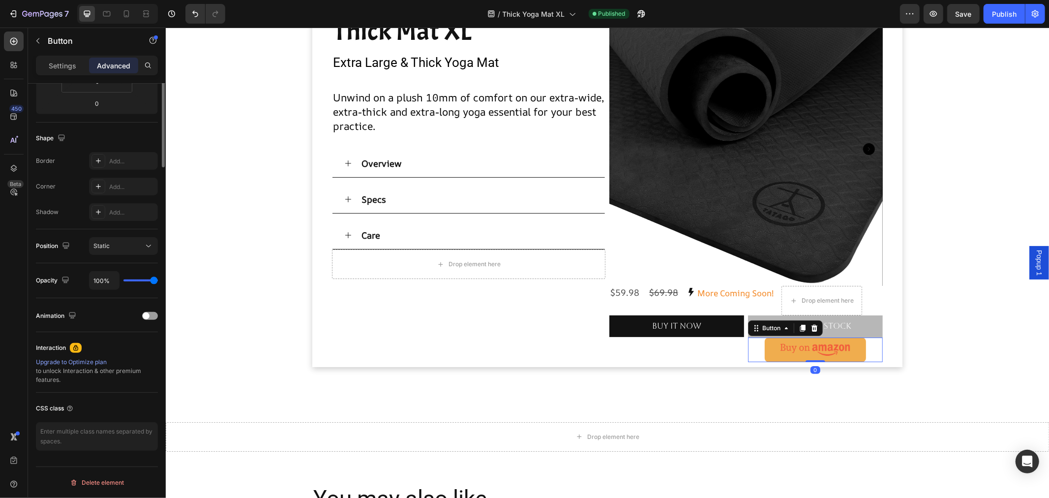
scroll to position [0, 0]
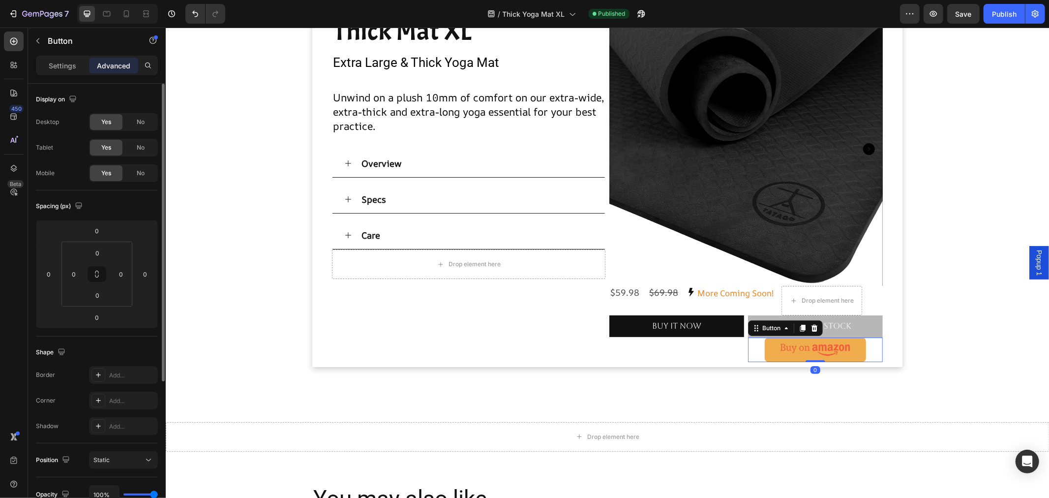
click at [119, 67] on p "Advanced" at bounding box center [113, 66] width 33 height 10
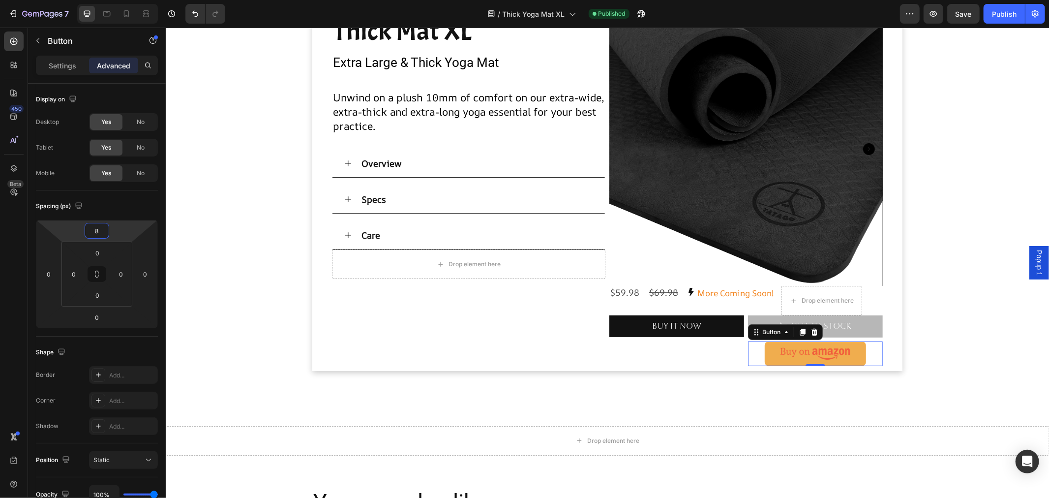
type input "10"
click at [114, 0] on html "7 Version history / Thick Yoga Mat XL Published Preview Save Publish 450 Beta S…" at bounding box center [524, 0] width 1049 height 0
click at [996, 13] on div "Publish" at bounding box center [1004, 14] width 25 height 10
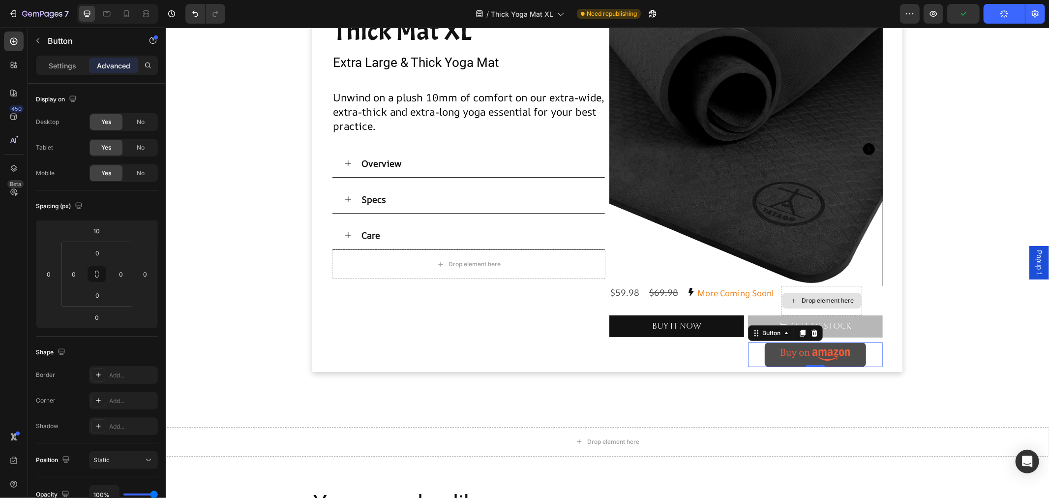
click at [780, 357] on image at bounding box center [815, 354] width 70 height 12
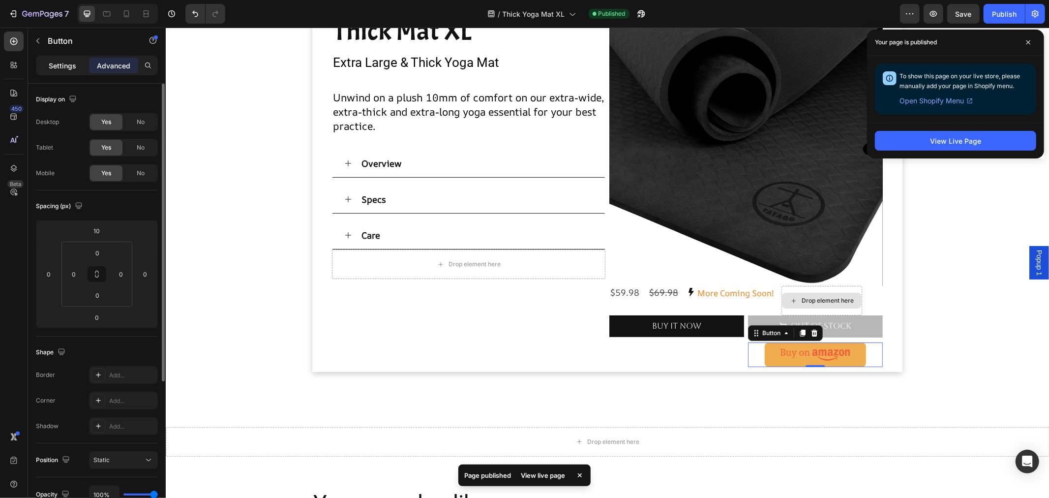
click at [65, 65] on p "Settings" at bounding box center [63, 66] width 28 height 10
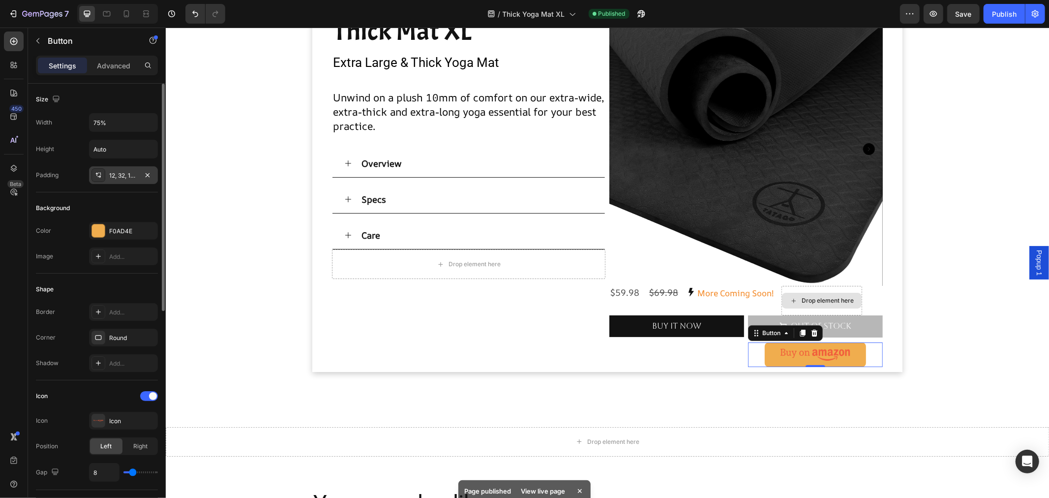
click at [131, 175] on div "12, 32, 12, 32" at bounding box center [123, 175] width 29 height 9
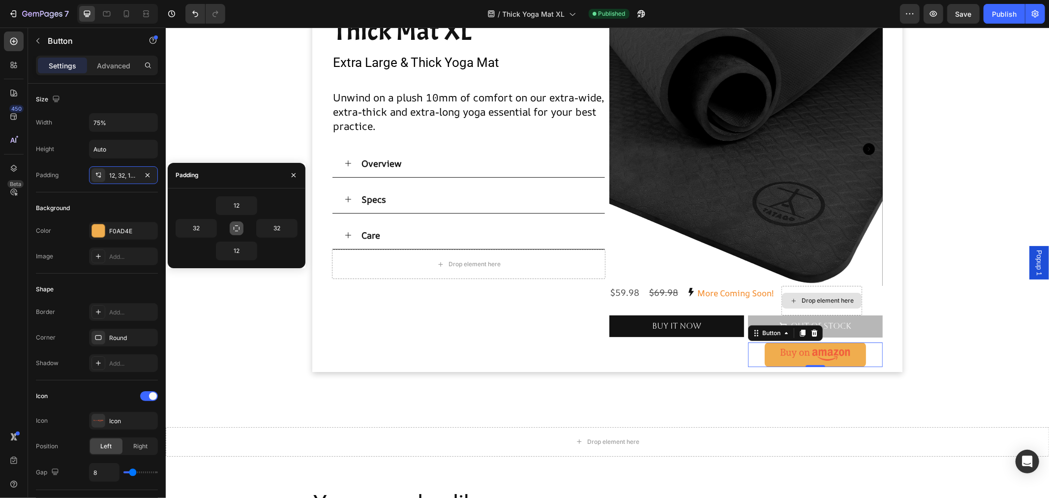
click at [234, 227] on icon "button" at bounding box center [237, 228] width 6 height 6
type input "12"
click at [148, 174] on icon "button" at bounding box center [148, 175] width 8 height 8
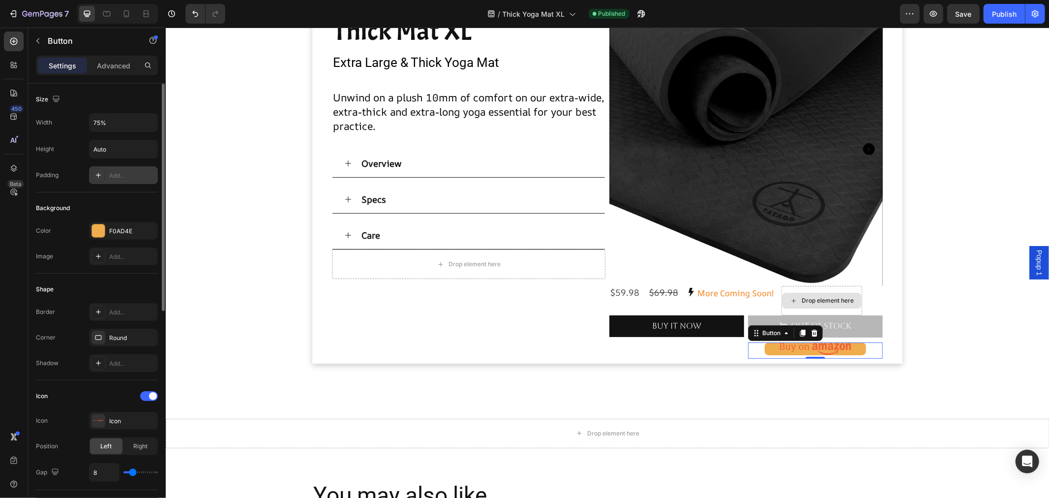
click at [109, 173] on div "Add..." at bounding box center [132, 175] width 46 height 9
type input "12"
type input "24"
type input "12"
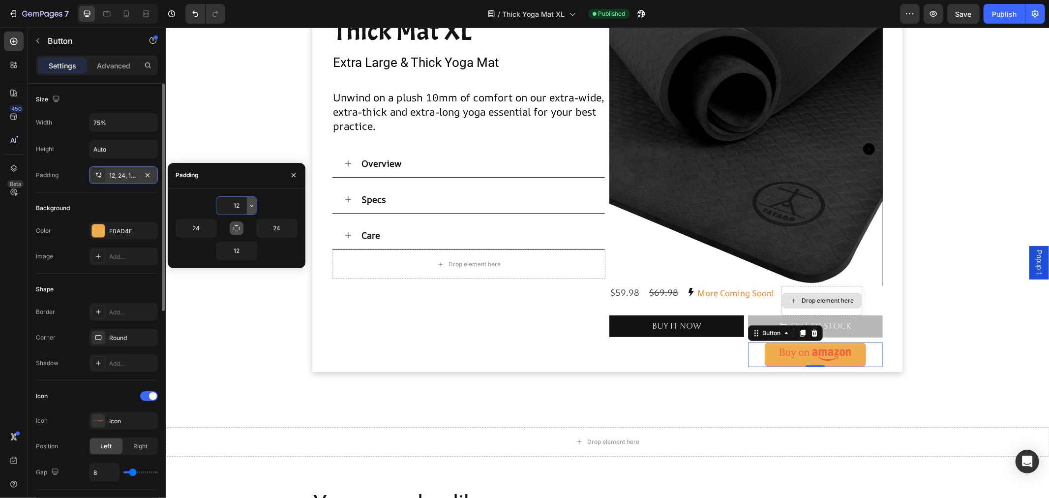
click at [249, 204] on icon "button" at bounding box center [252, 206] width 8 height 8
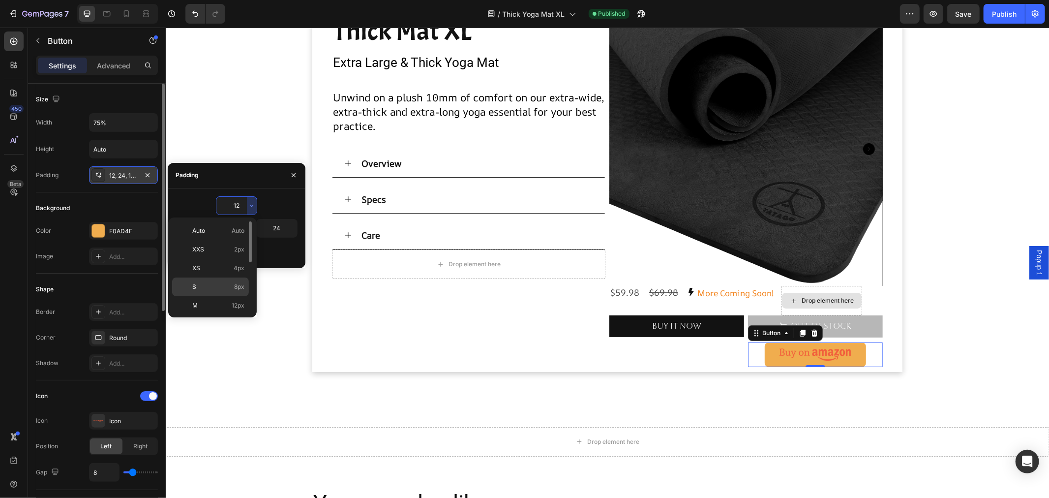
click at [230, 296] on div "S 8px" at bounding box center [210, 305] width 77 height 19
type input "8"
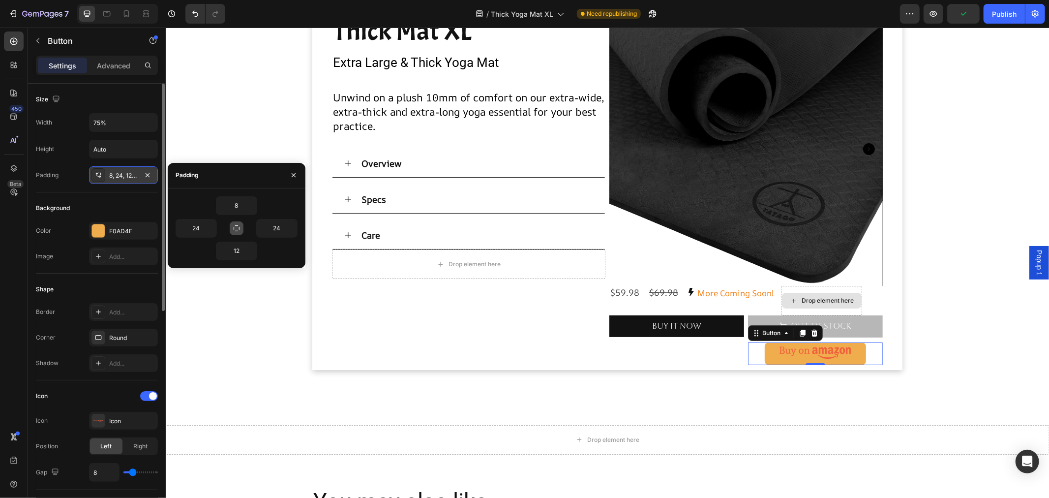
click at [233, 224] on icon "button" at bounding box center [237, 228] width 8 height 8
type input "8"
click at [147, 173] on icon "button" at bounding box center [148, 175] width 8 height 8
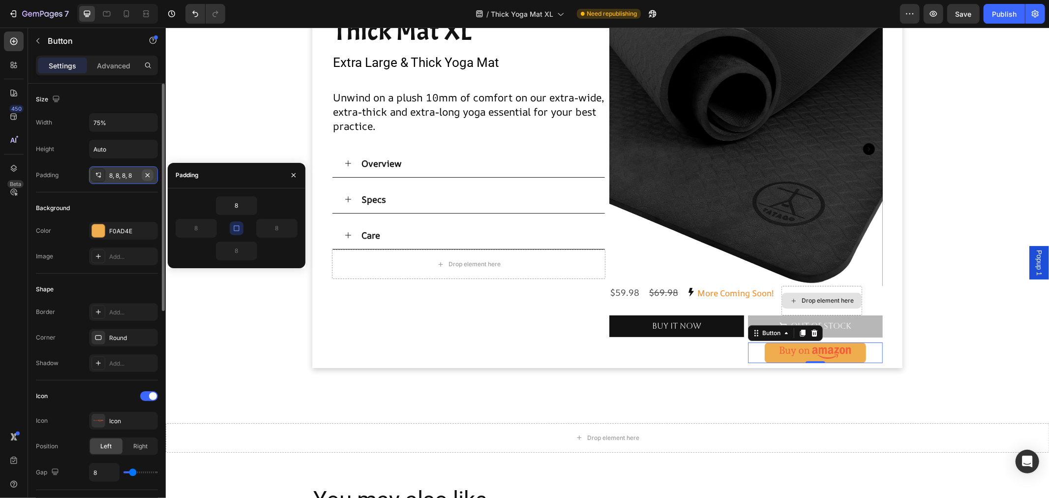
type input "0"
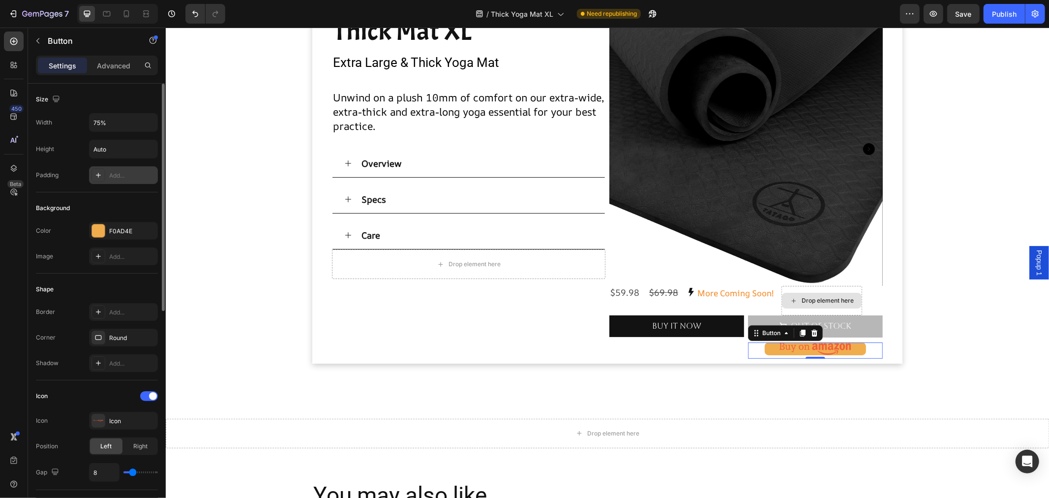
click at [125, 175] on div "Add..." at bounding box center [132, 175] width 46 height 9
type input "12"
type input "24"
type input "12"
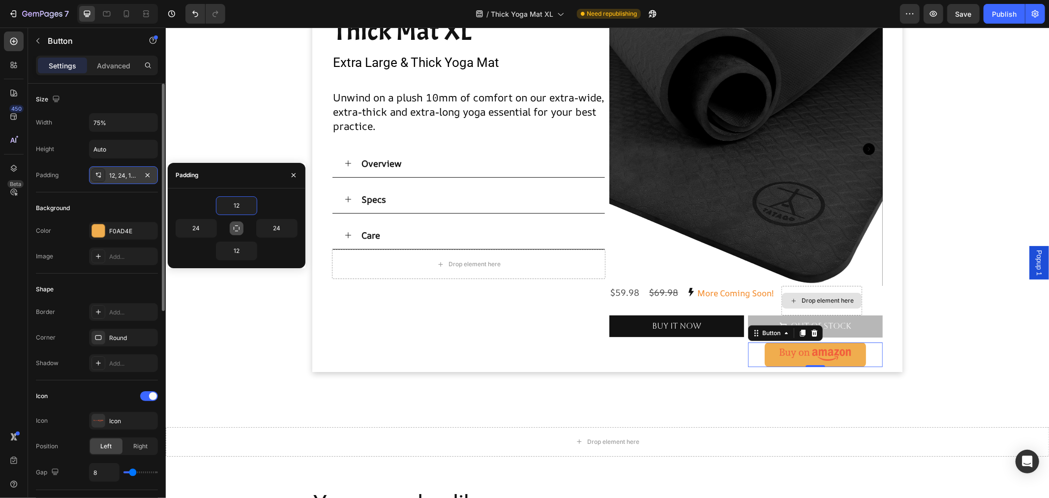
click at [230, 229] on button "button" at bounding box center [237, 228] width 14 height 14
type input "12"
click at [249, 204] on icon "button" at bounding box center [252, 206] width 8 height 8
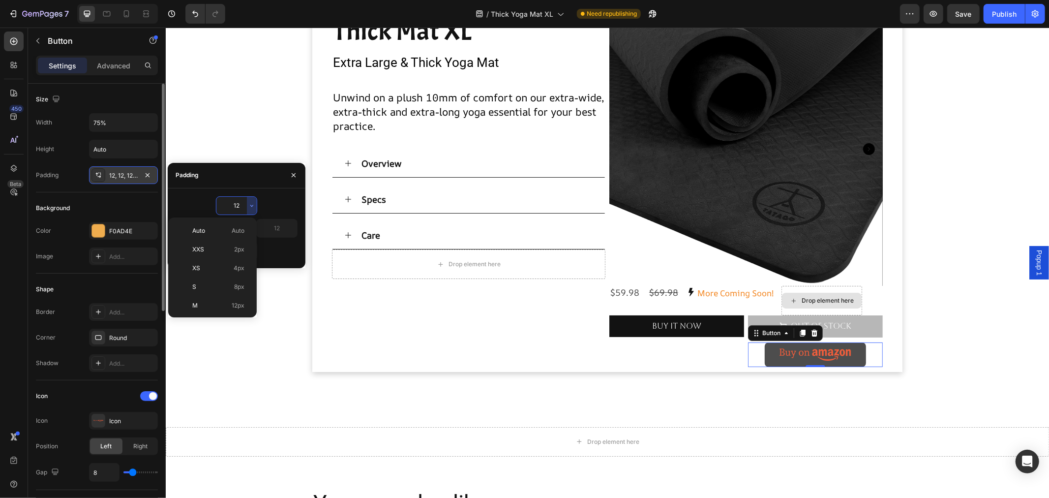
click at [779, 356] on image at bounding box center [814, 354] width 71 height 13
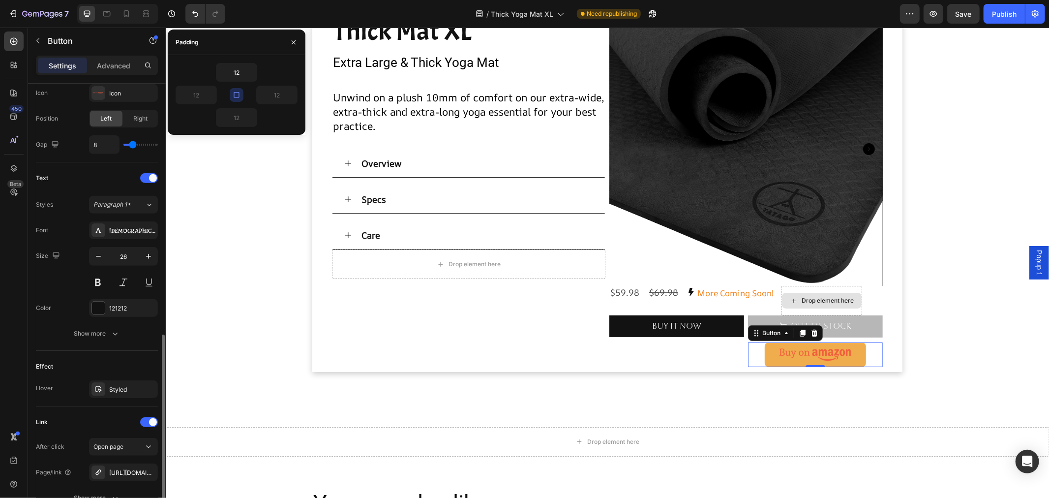
scroll to position [382, 0]
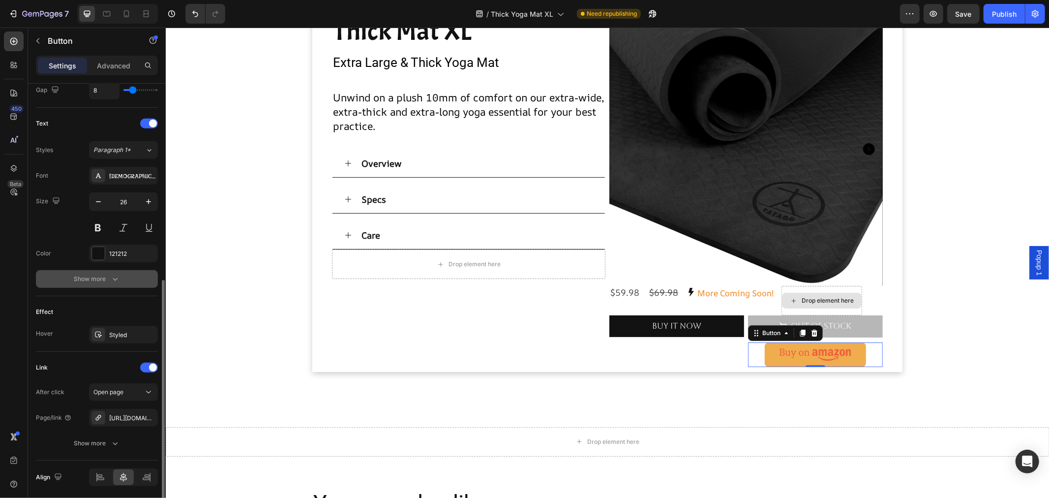
click at [104, 276] on div "Show more" at bounding box center [97, 279] width 46 height 10
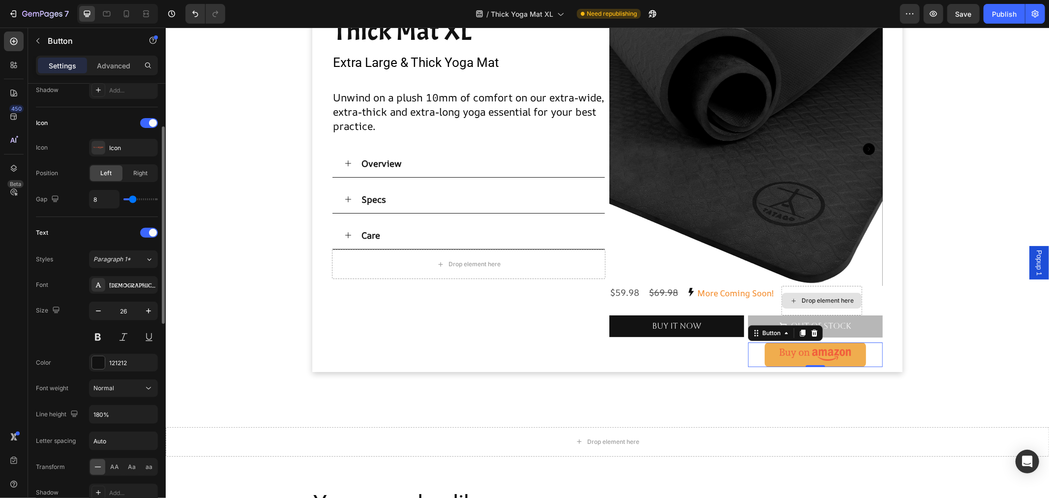
scroll to position [218, 0]
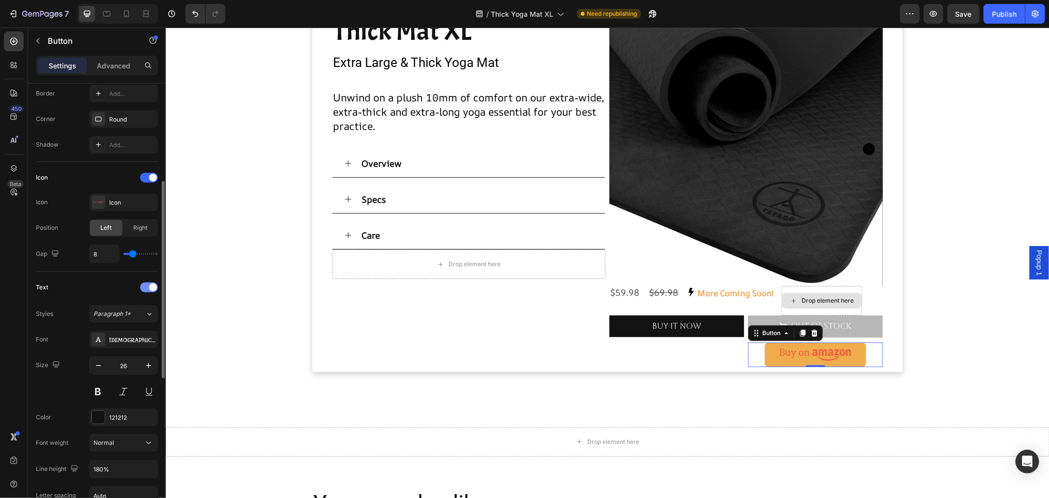
click at [153, 287] on span at bounding box center [153, 287] width 8 height 8
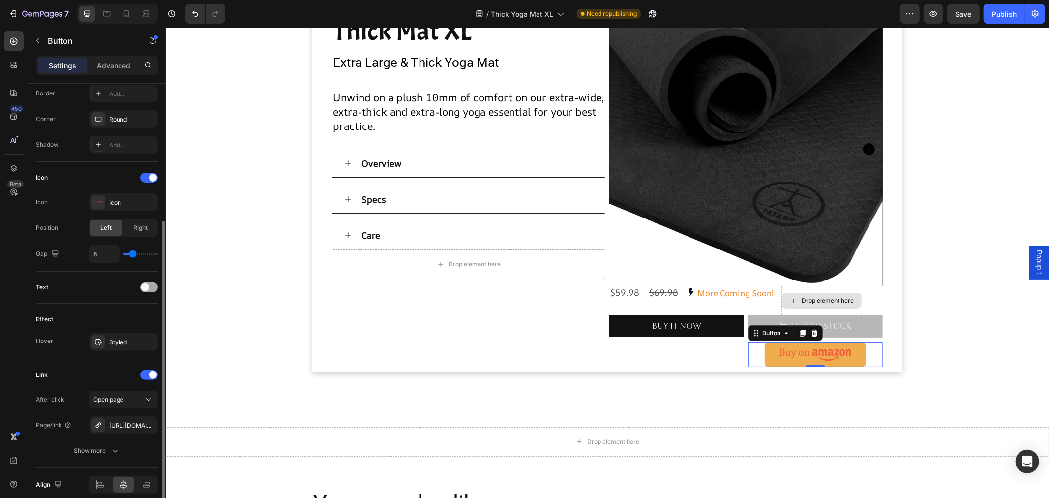
click at [147, 287] on span at bounding box center [145, 287] width 8 height 8
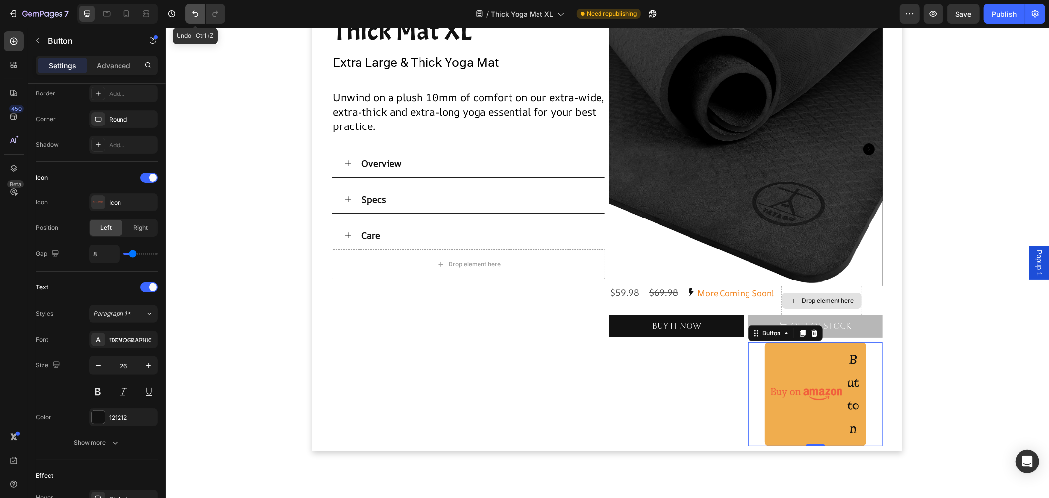
click at [193, 11] on icon "Undo/Redo" at bounding box center [195, 14] width 10 height 10
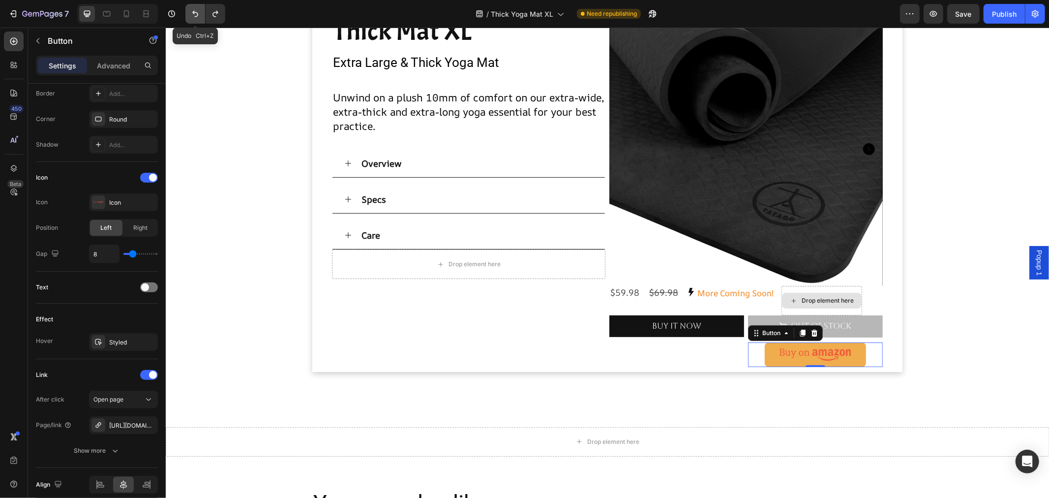
click at [193, 11] on icon "Undo/Redo" at bounding box center [195, 14] width 10 height 10
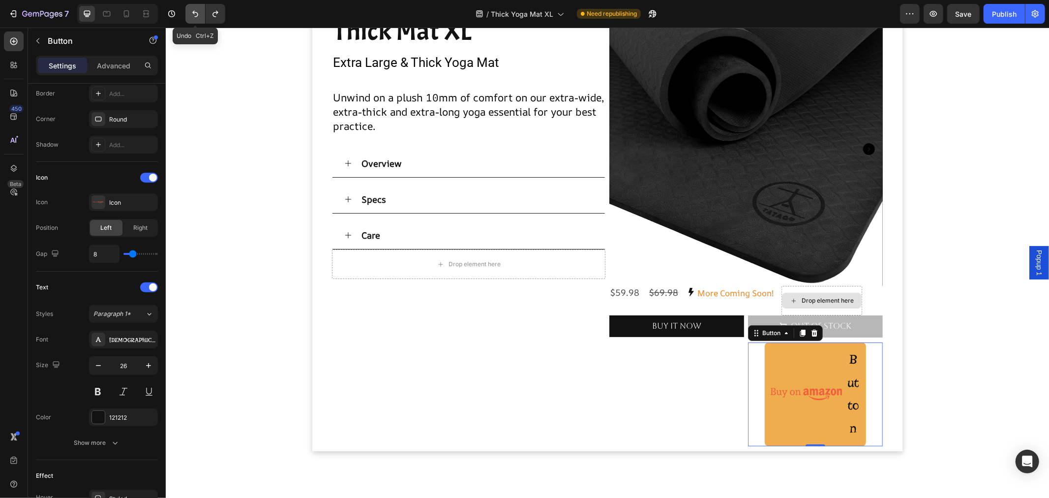
click at [193, 10] on icon "Undo/Redo" at bounding box center [195, 14] width 10 height 10
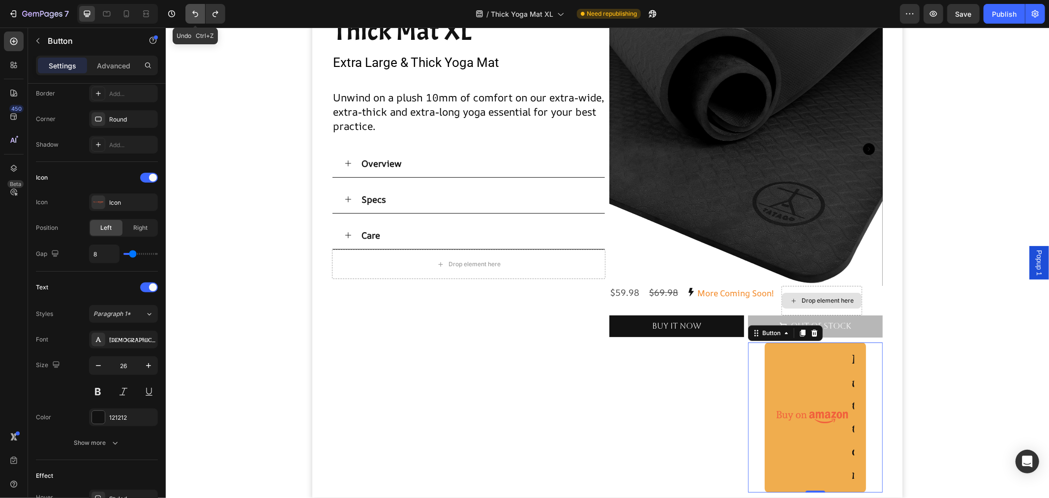
click at [193, 10] on icon "Undo/Redo" at bounding box center [195, 14] width 10 height 10
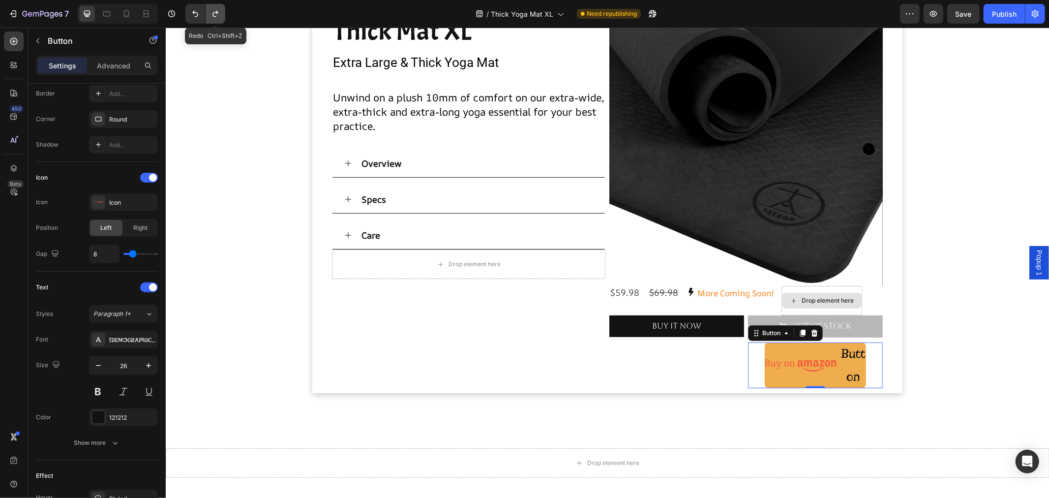
click at [218, 12] on icon "Undo/Redo" at bounding box center [216, 14] width 10 height 10
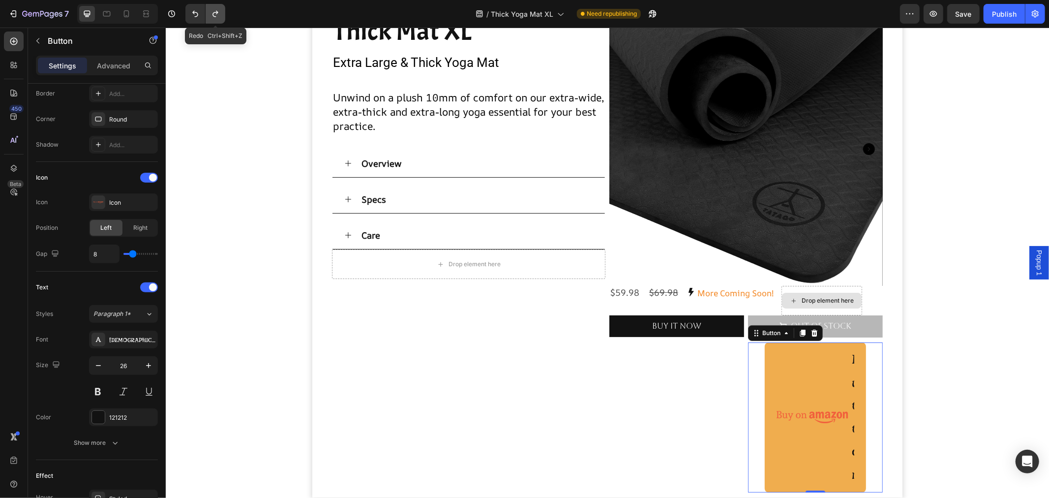
click at [218, 12] on icon "Undo/Redo" at bounding box center [216, 14] width 10 height 10
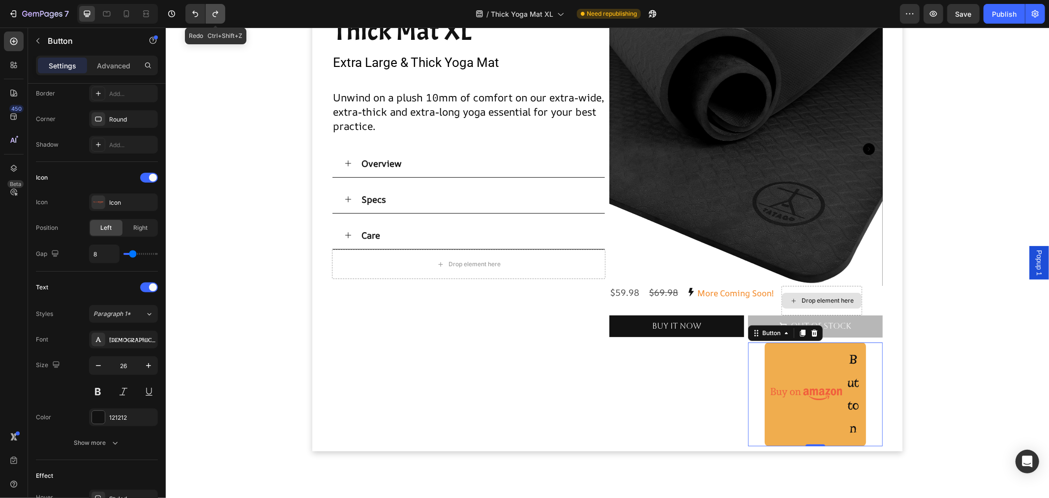
click at [218, 12] on icon "Undo/Redo" at bounding box center [216, 14] width 10 height 10
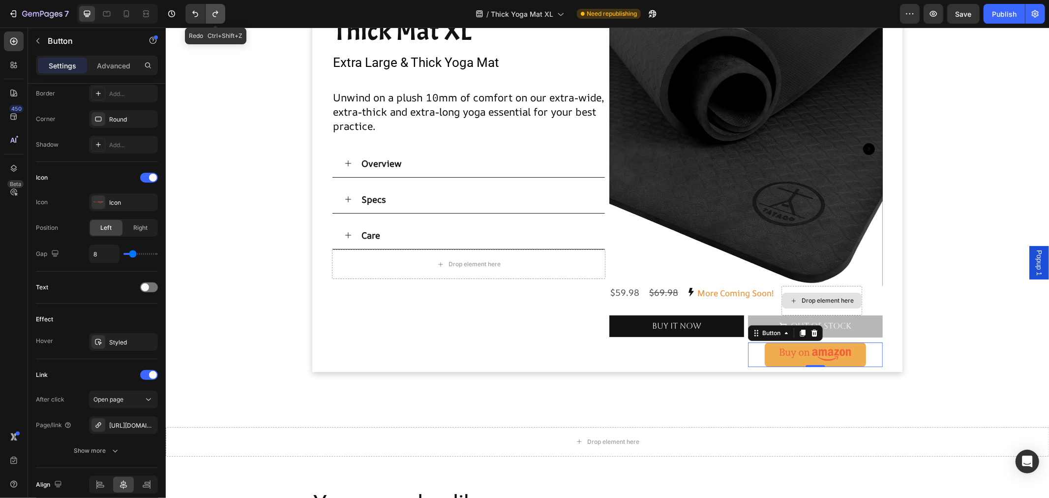
click at [218, 12] on icon "Undo/Redo" at bounding box center [216, 14] width 10 height 10
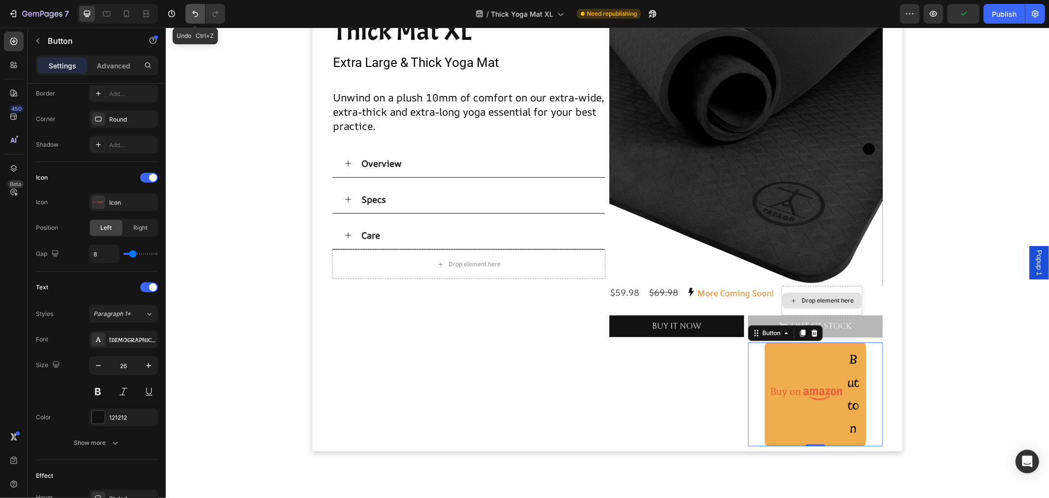
click at [190, 15] on icon "Undo/Redo" at bounding box center [195, 14] width 10 height 10
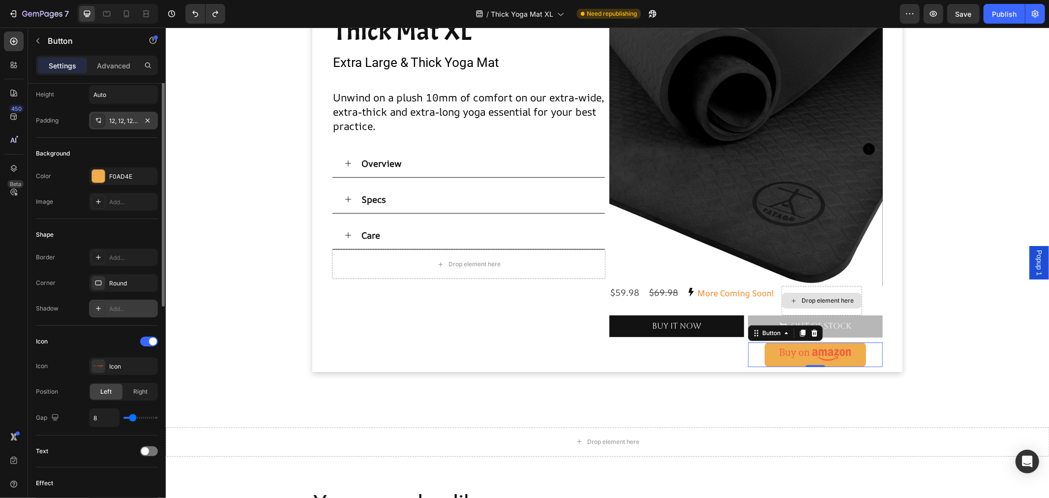
scroll to position [0, 0]
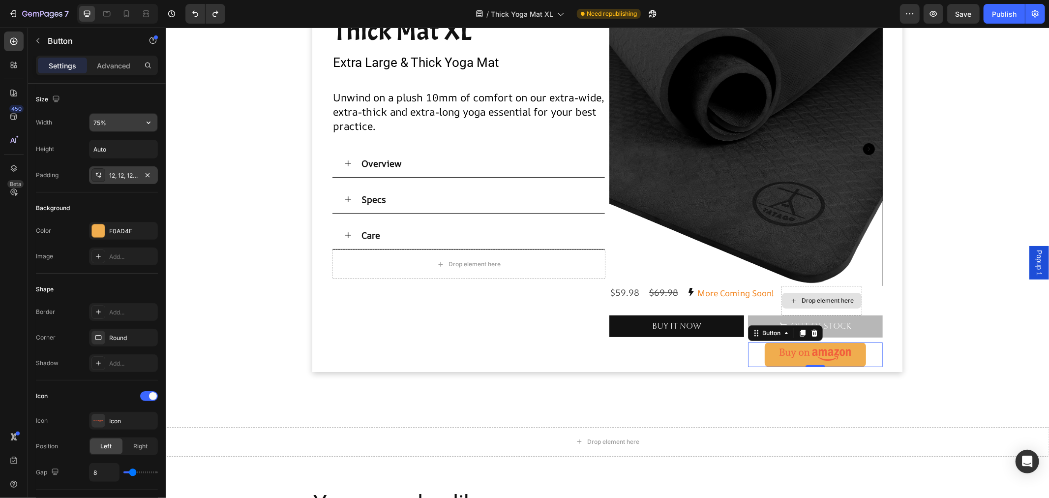
click at [120, 123] on input "75%" at bounding box center [124, 123] width 68 height 18
click at [149, 122] on icon "button" at bounding box center [149, 123] width 10 height 10
click at [117, 150] on span "Fit content" at bounding box center [108, 147] width 30 height 9
click at [149, 120] on icon "button" at bounding box center [149, 123] width 10 height 10
click at [127, 168] on p "Full 100%" at bounding box center [121, 166] width 56 height 9
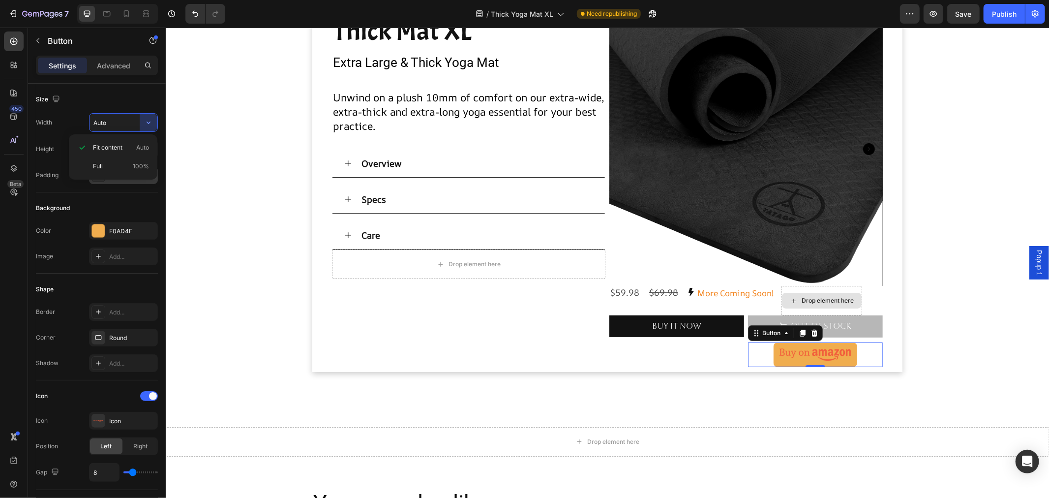
type input "100%"
drag, startPoint x: 126, startPoint y: 11, endPoint x: 59, endPoint y: 60, distance: 83.3
click at [126, 11] on icon at bounding box center [127, 14] width 10 height 10
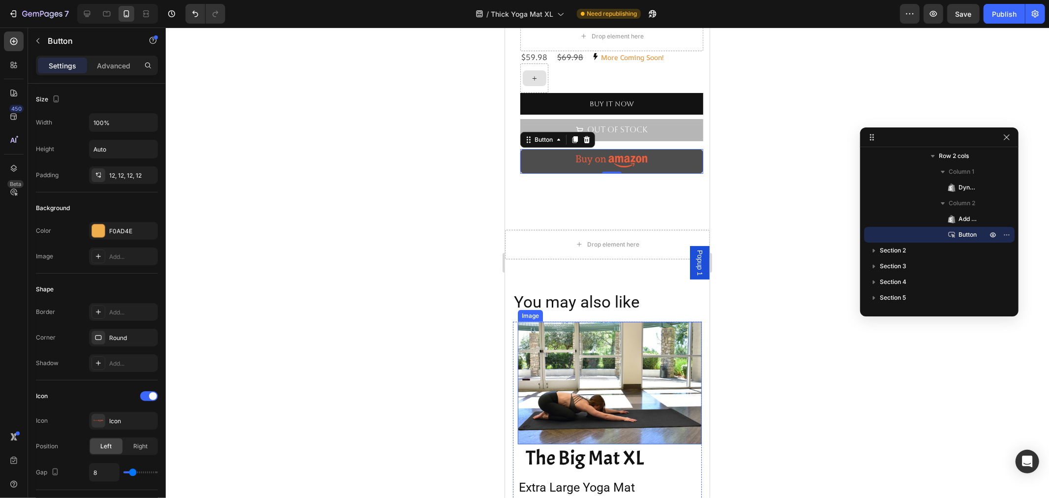
scroll to position [377, 0]
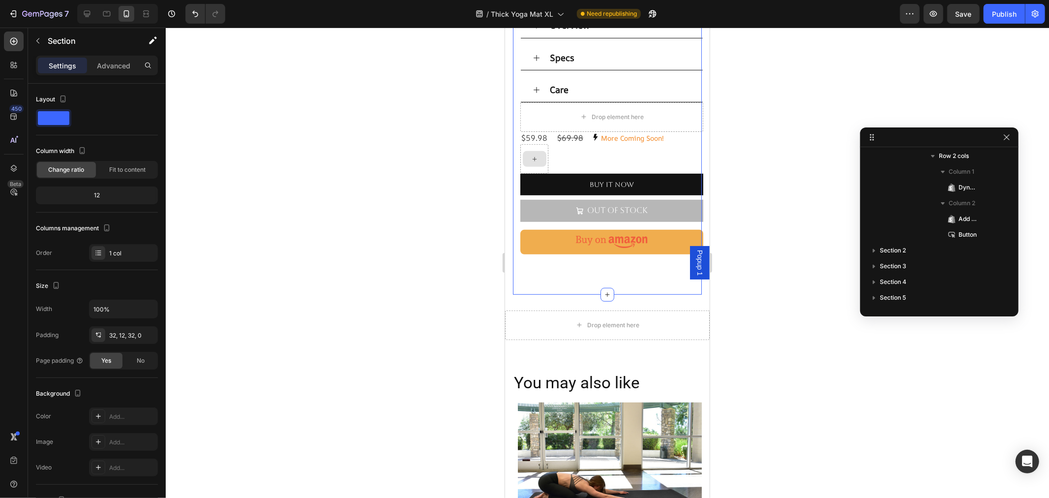
scroll to position [0, 0]
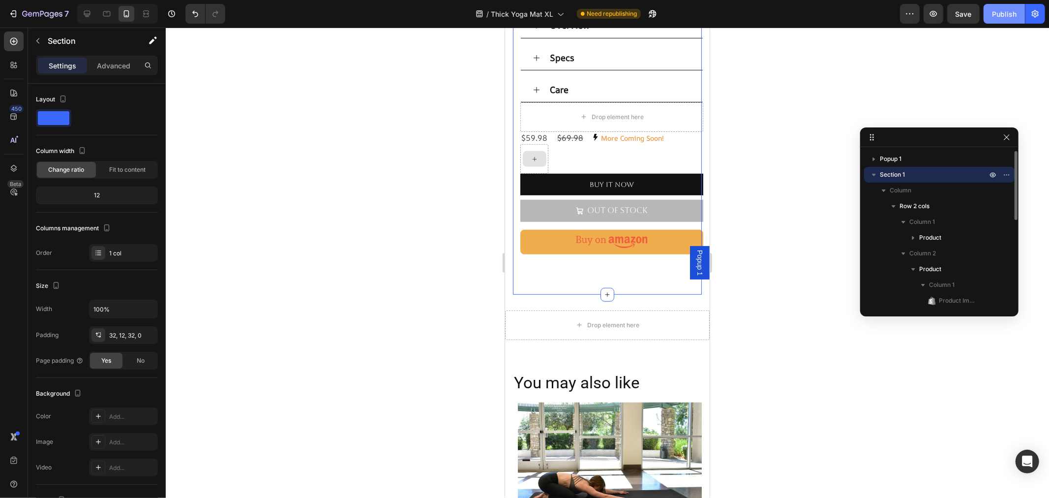
click at [1002, 17] on div "Publish" at bounding box center [1004, 14] width 25 height 10
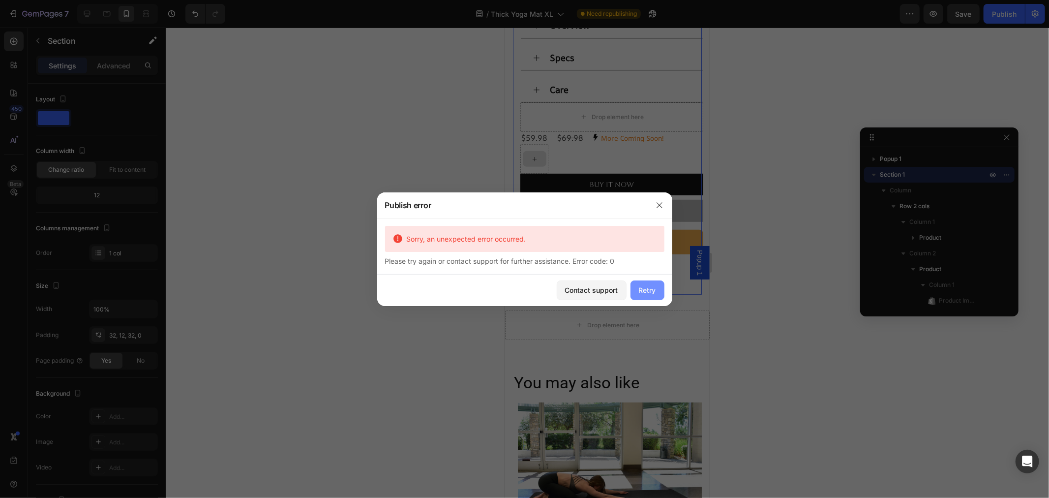
click at [661, 287] on button "Retry" at bounding box center [648, 290] width 34 height 20
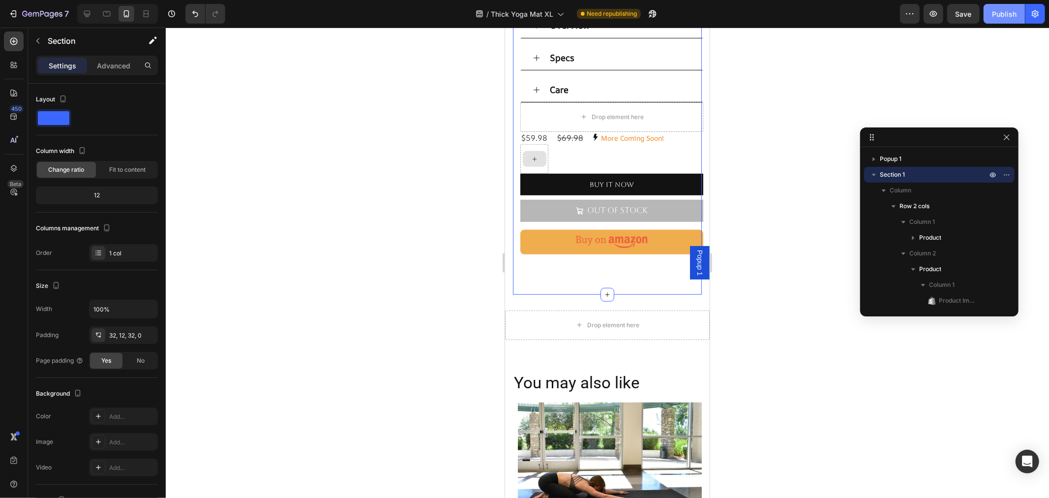
click at [995, 14] on div "Publish" at bounding box center [1004, 14] width 25 height 10
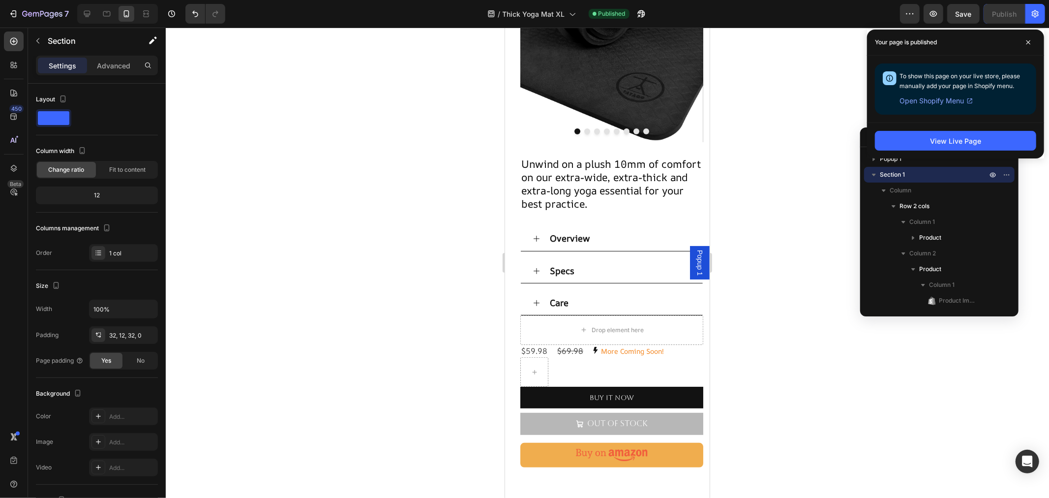
scroll to position [492, 0]
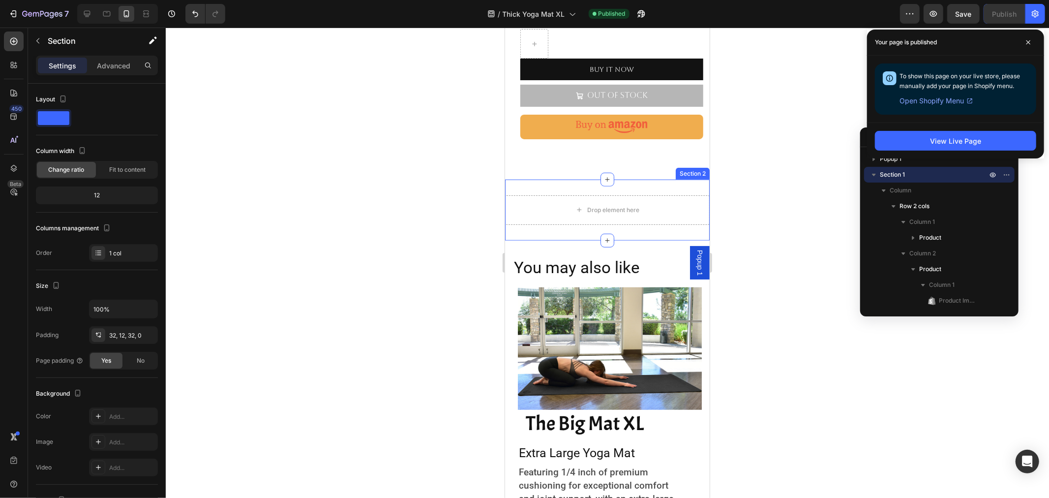
click at [681, 172] on div "Section 2" at bounding box center [692, 173] width 30 height 9
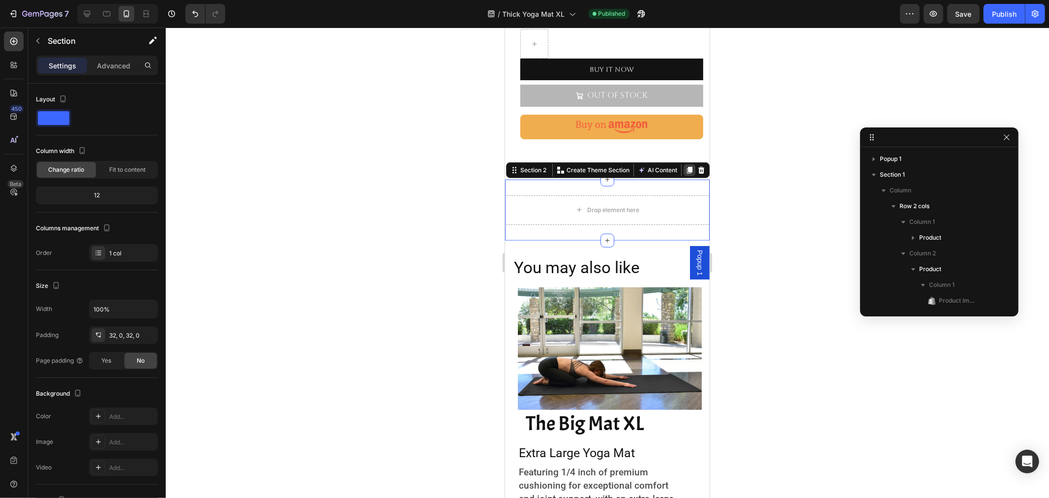
scroll to position [219, 0]
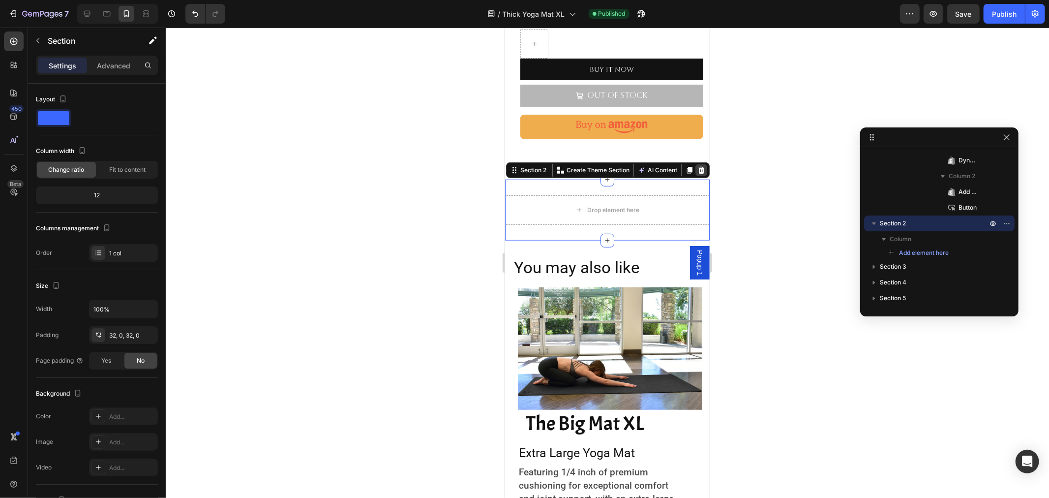
click at [697, 166] on icon at bounding box center [701, 170] width 8 height 8
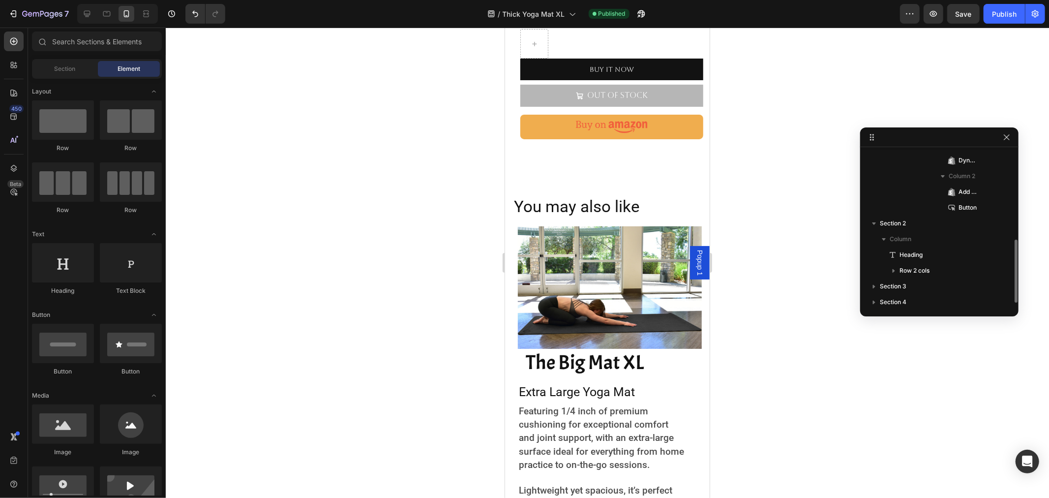
scroll to position [218, 0]
click at [604, 176] on icon at bounding box center [607, 179] width 8 height 8
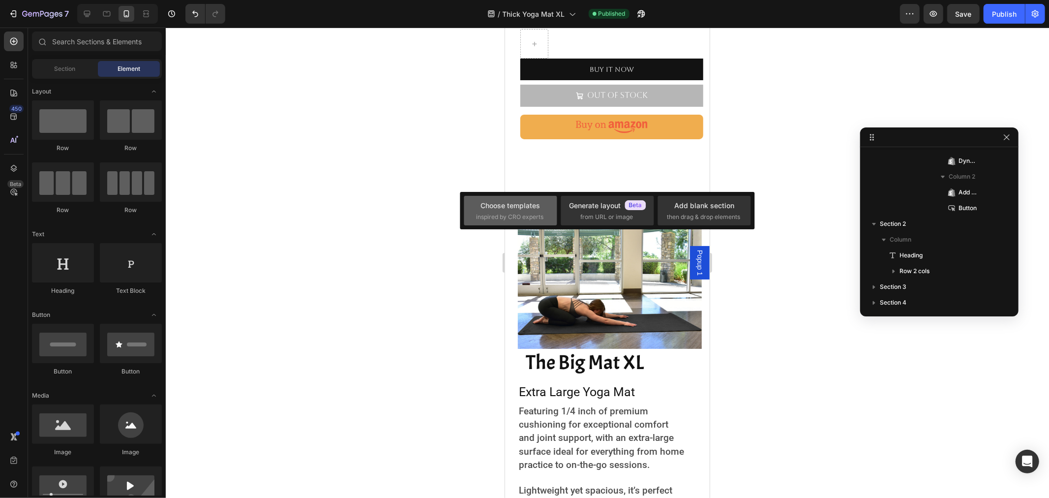
click at [513, 207] on div "Choose templates" at bounding box center [511, 205] width 60 height 10
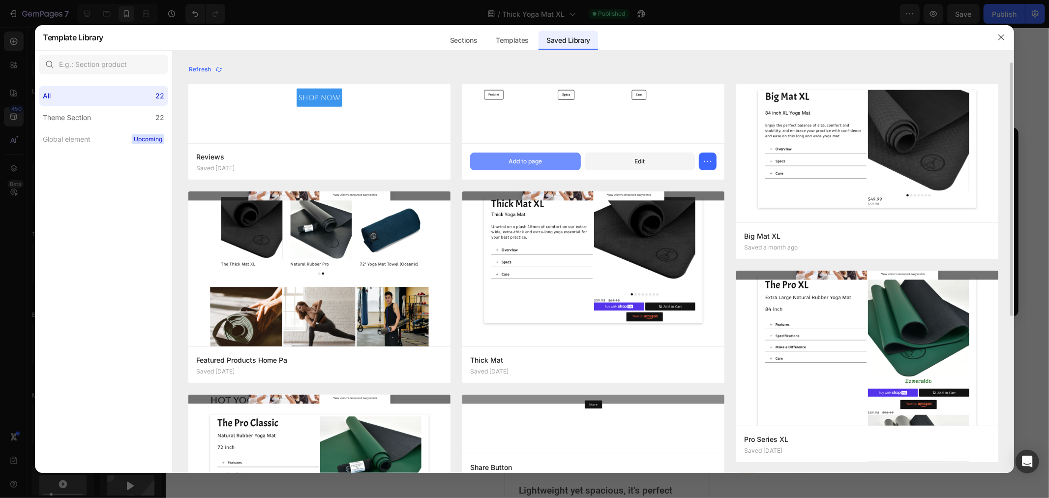
click at [554, 160] on button "Add to page" at bounding box center [525, 162] width 110 height 18
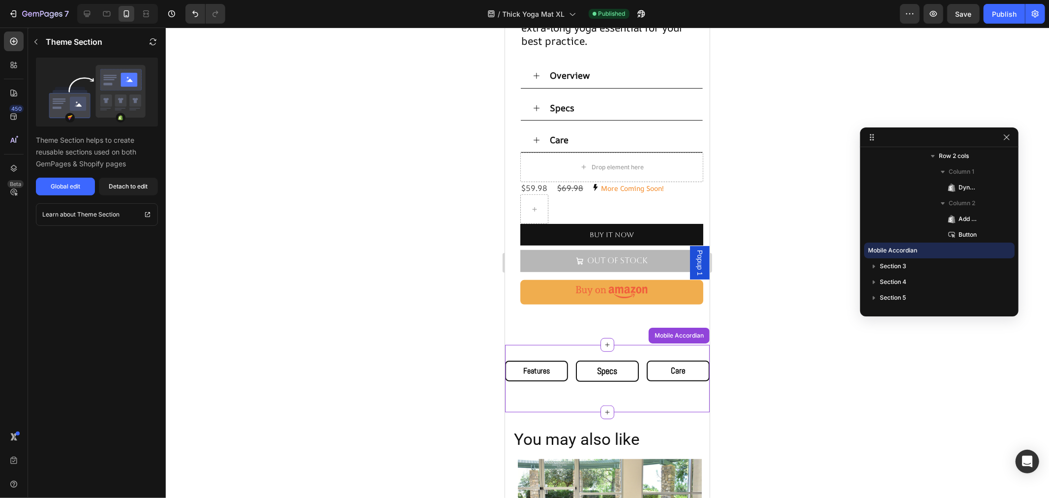
scroll to position [312, 0]
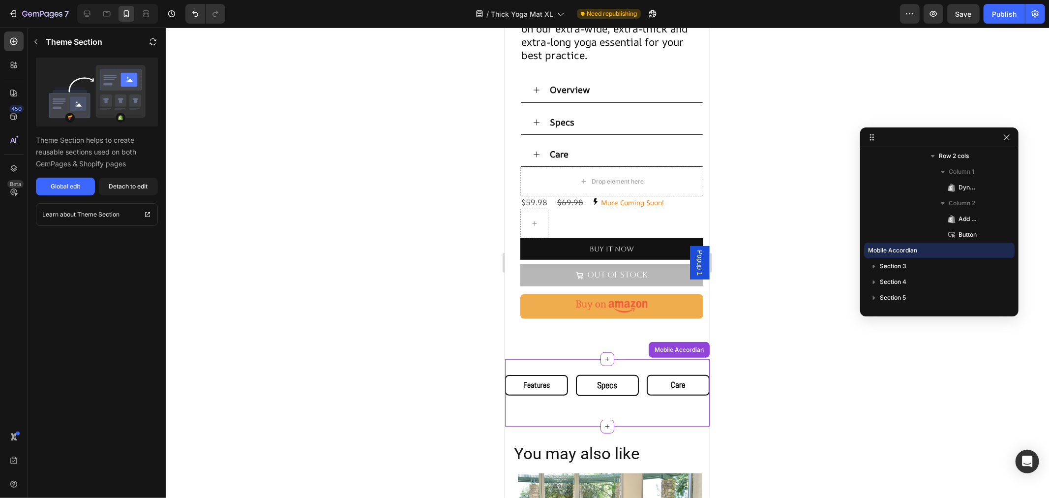
drag, startPoint x: 124, startPoint y: 184, endPoint x: 453, endPoint y: 277, distance: 342.2
click at [124, 184] on div "Detach to edit" at bounding box center [128, 186] width 39 height 9
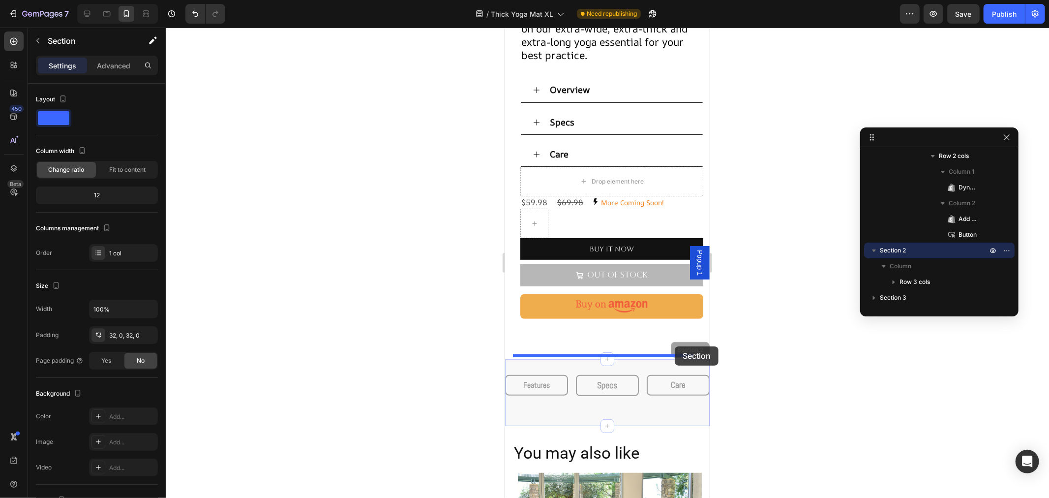
drag, startPoint x: 685, startPoint y: 349, endPoint x: 675, endPoint y: 346, distance: 11.2
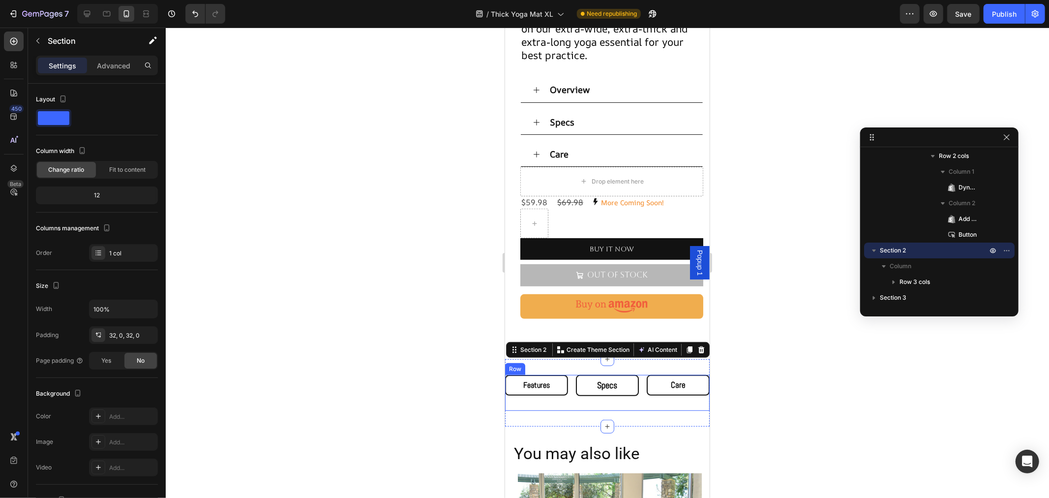
click at [525, 399] on div "Features Button" at bounding box center [536, 391] width 63 height 35
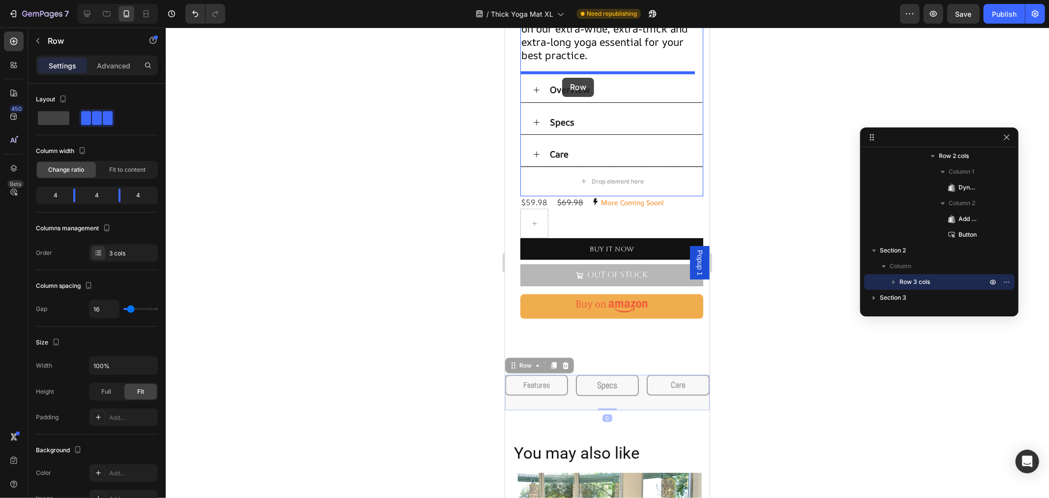
drag, startPoint x: 513, startPoint y: 364, endPoint x: 562, endPoint y: 77, distance: 291.0
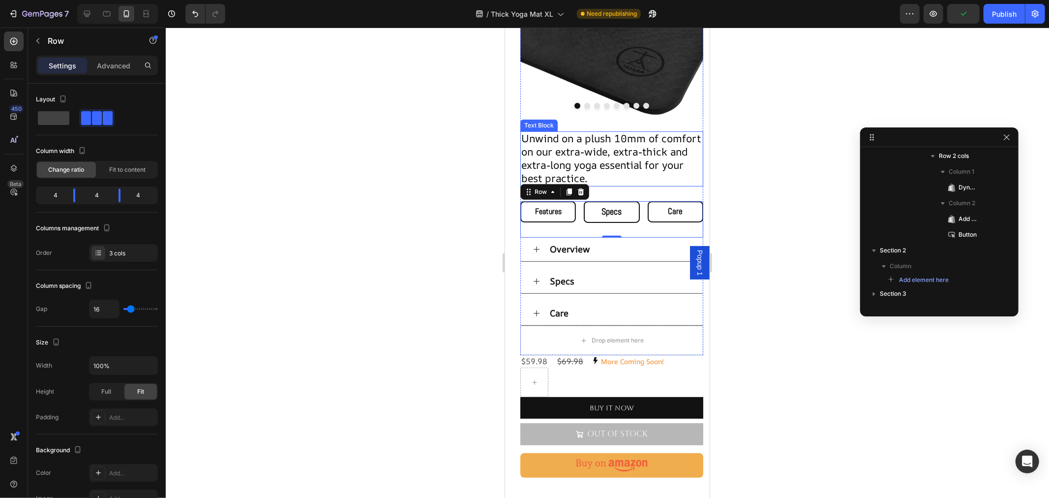
scroll to position [203, 0]
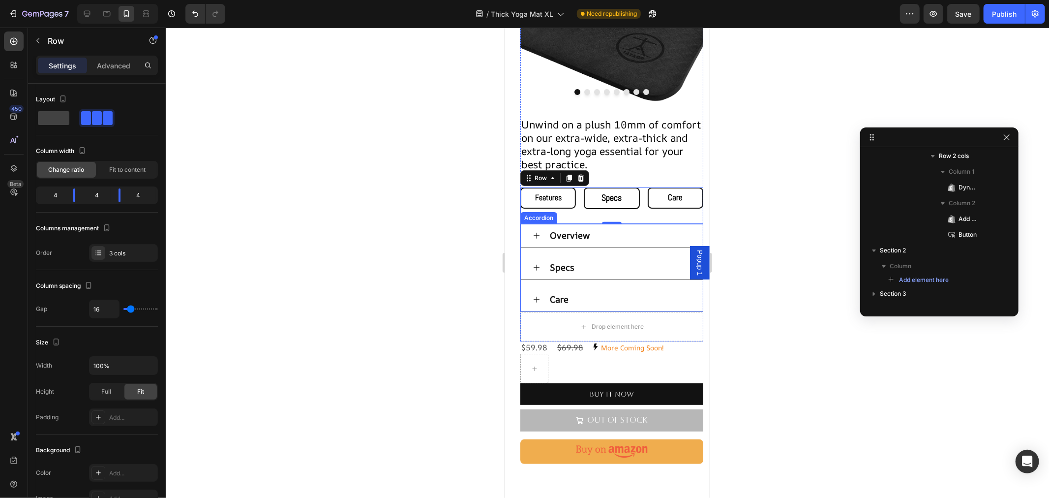
click at [537, 231] on icon at bounding box center [536, 235] width 8 height 8
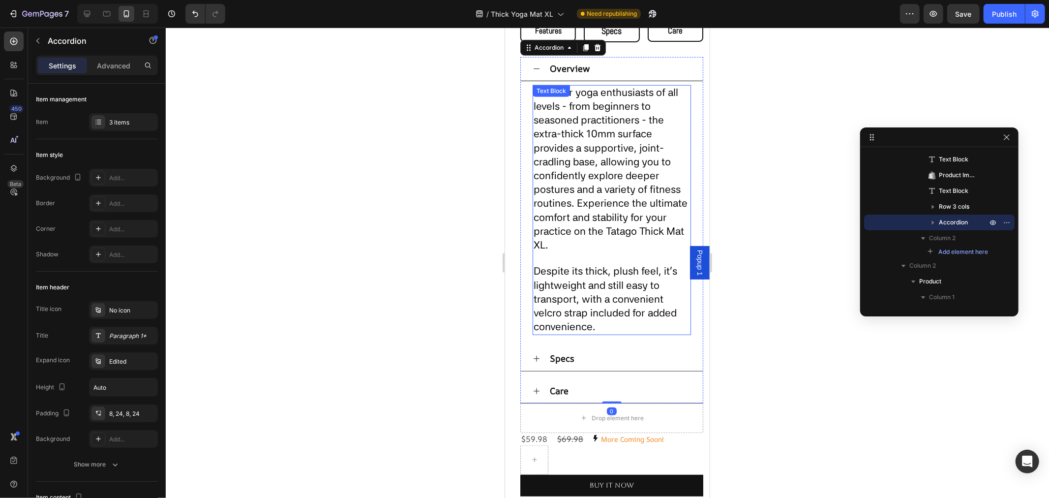
scroll to position [367, 0]
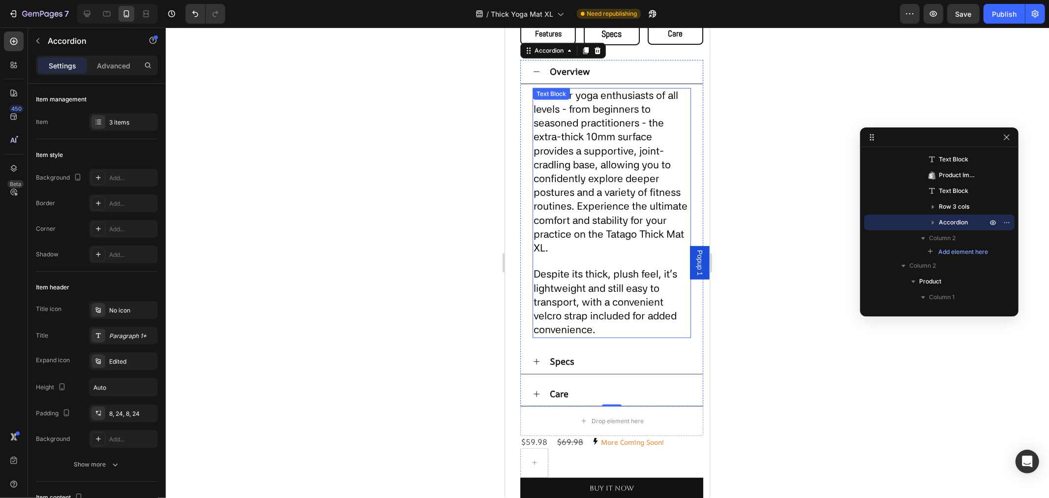
click at [598, 317] on p "Despite its thick, plush feel, it's lightweight and still easy to transport, wi…" at bounding box center [611, 301] width 156 height 69
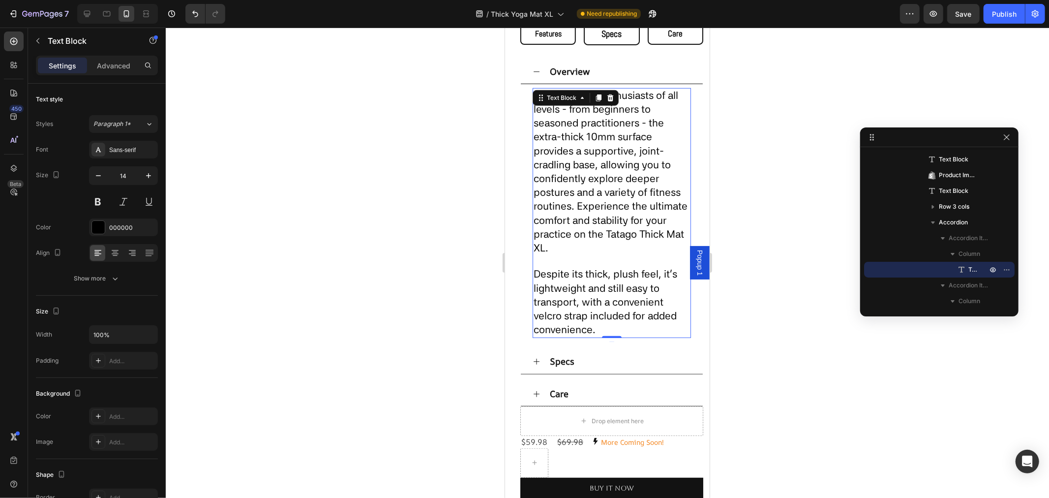
click at [599, 316] on p "Despite its thick, plush feel, it's lightweight and still easy to transport, wi…" at bounding box center [611, 301] width 156 height 69
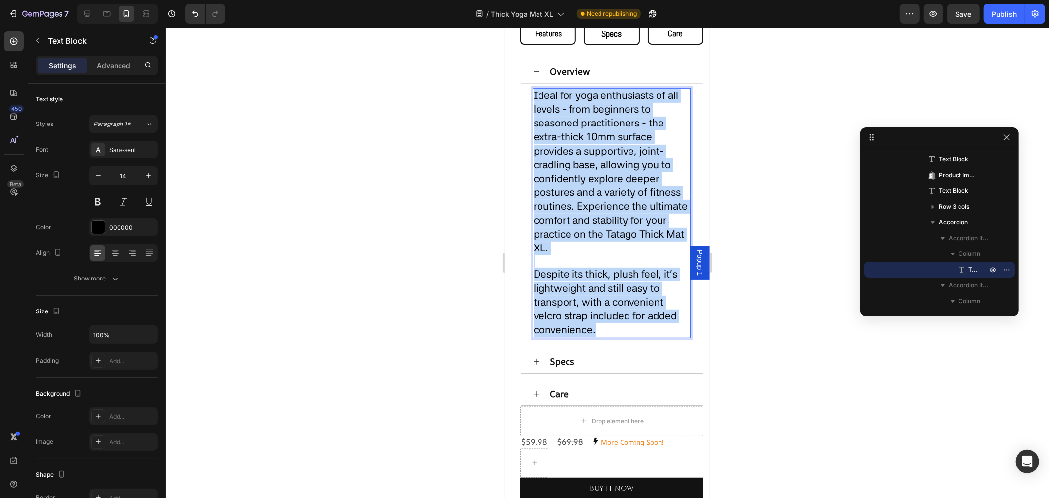
drag, startPoint x: 599, startPoint y: 315, endPoint x: 532, endPoint y: 81, distance: 243.7
click at [532, 88] on div "Ideal for yoga enthusiasts of all levels - from beginners to seasoned practitio…" at bounding box center [611, 213] width 158 height 250
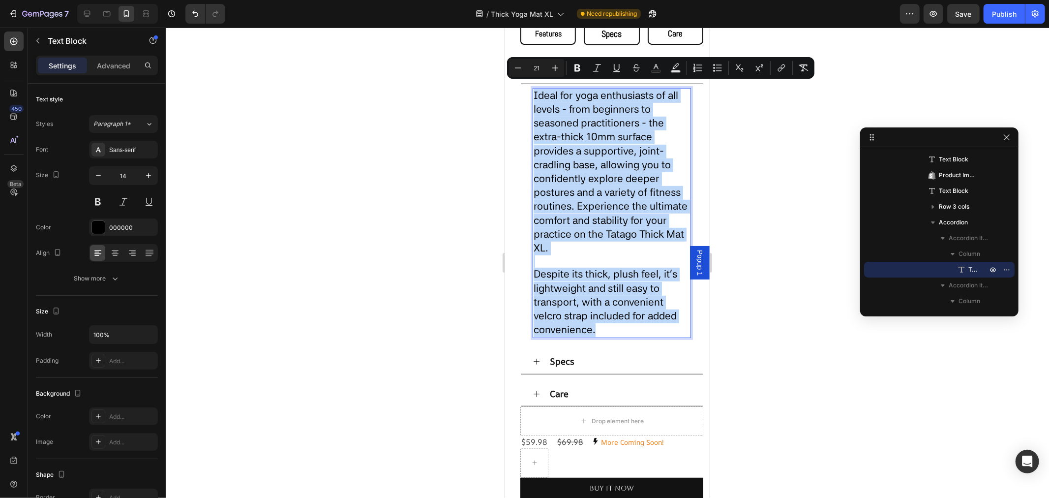
copy div "Ideal for yoga enthusiasts of all levels - from beginners to seasoned practitio…"
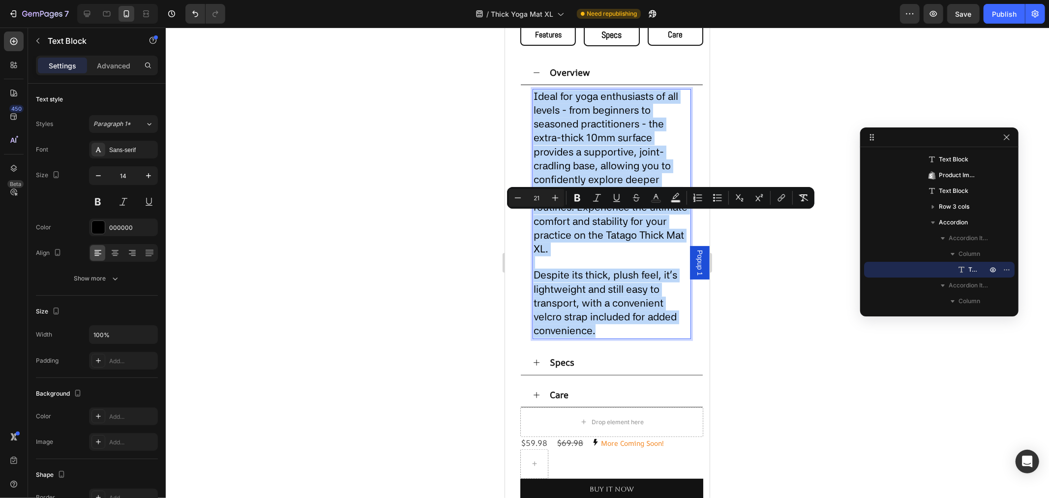
scroll to position [149, 0]
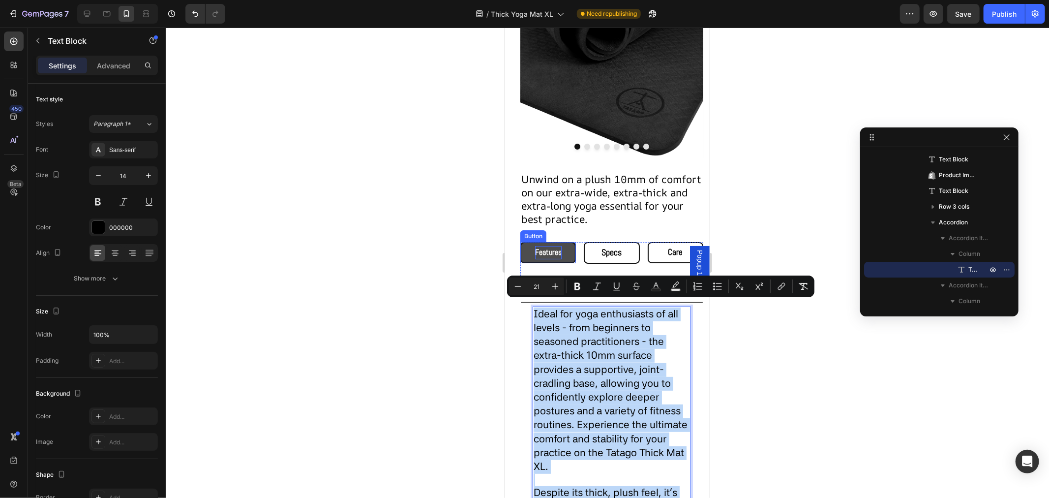
click at [544, 246] on span "Features" at bounding box center [548, 251] width 27 height 10
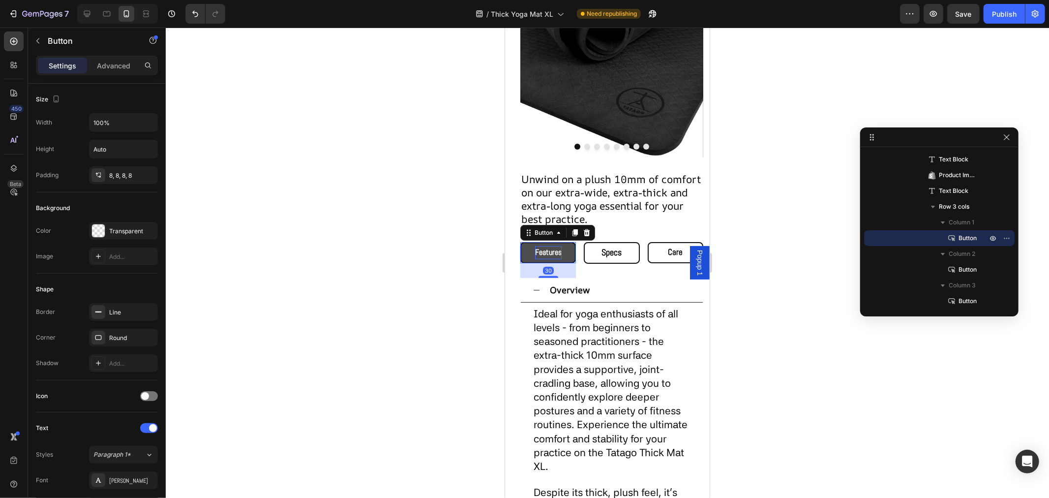
click at [544, 246] on span "Features" at bounding box center [548, 251] width 27 height 10
click at [695, 258] on span "Popup 1" at bounding box center [700, 262] width 10 height 26
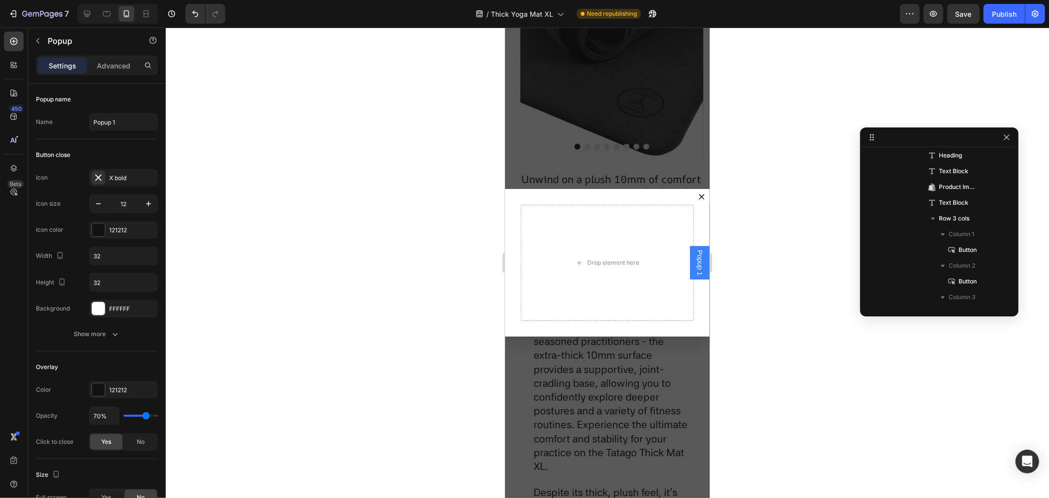
scroll to position [0, 0]
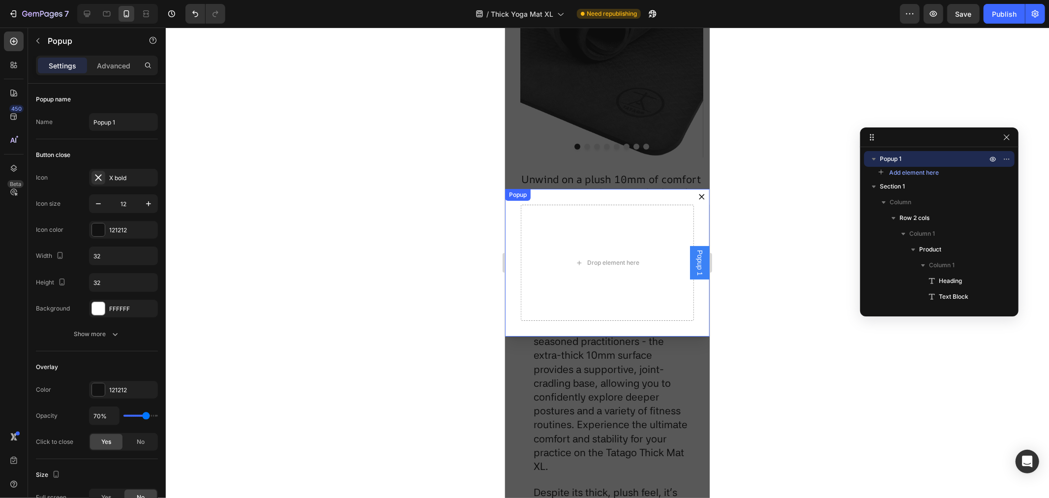
click at [699, 194] on icon "Dialog content" at bounding box center [702, 196] width 6 height 6
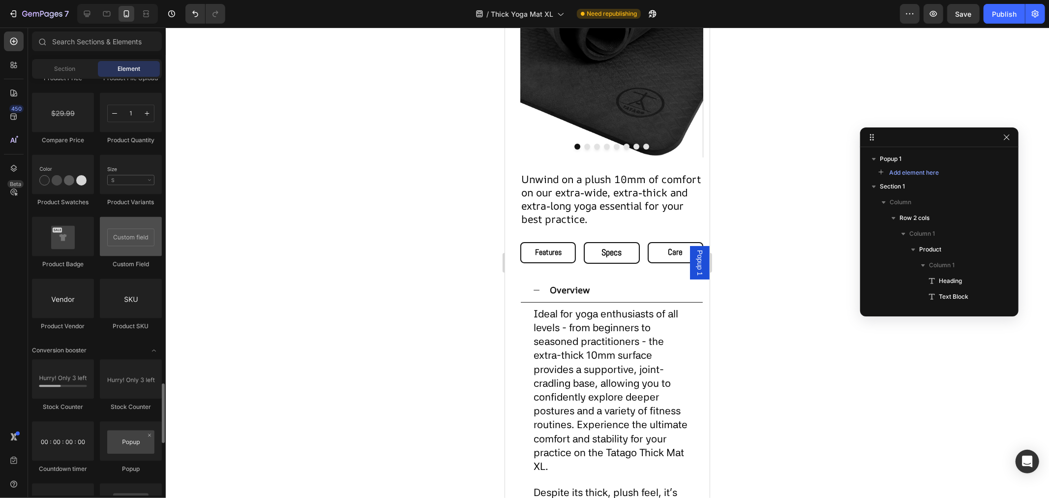
scroll to position [1804, 0]
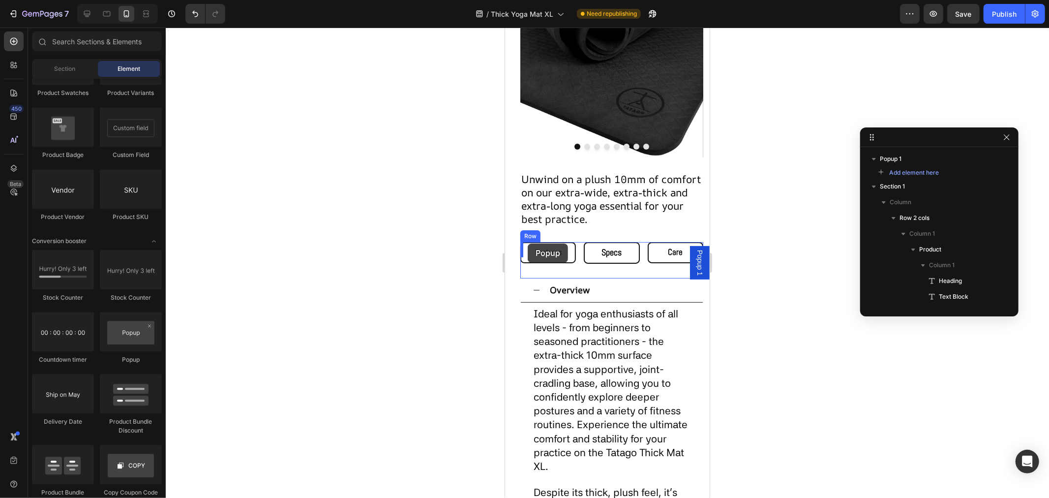
drag, startPoint x: 773, startPoint y: 315, endPoint x: 527, endPoint y: 243, distance: 256.4
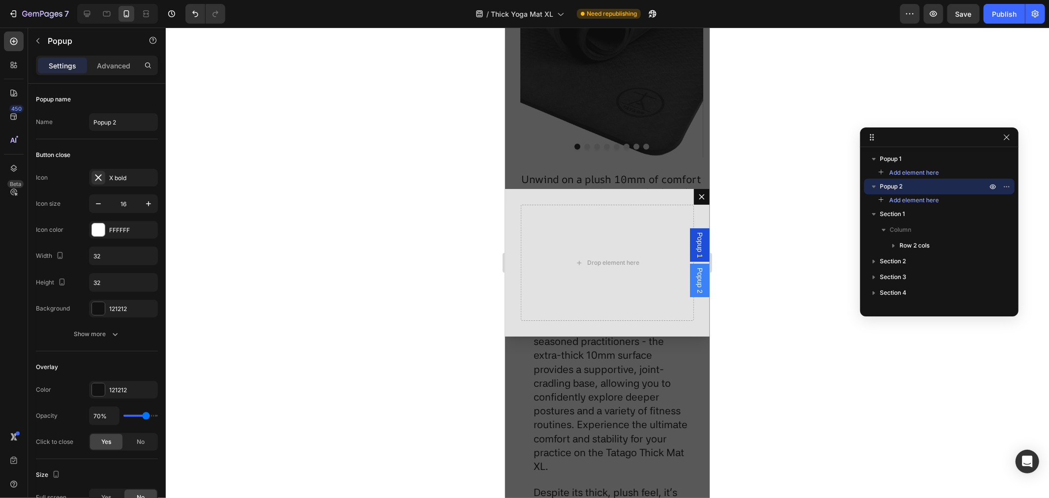
click at [574, 399] on div "Backdrop" at bounding box center [607, 262] width 205 height 470
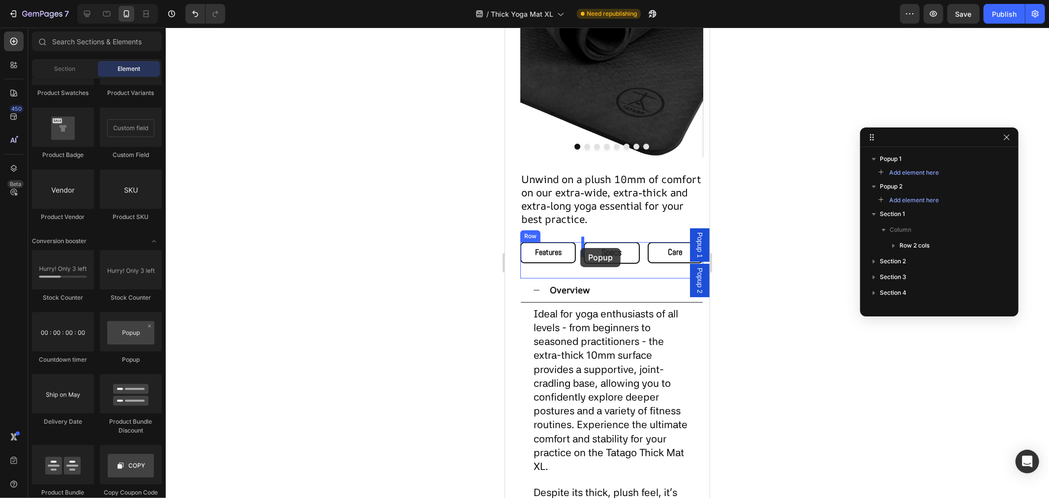
drag, startPoint x: 754, startPoint y: 334, endPoint x: 580, endPoint y: 247, distance: 194.1
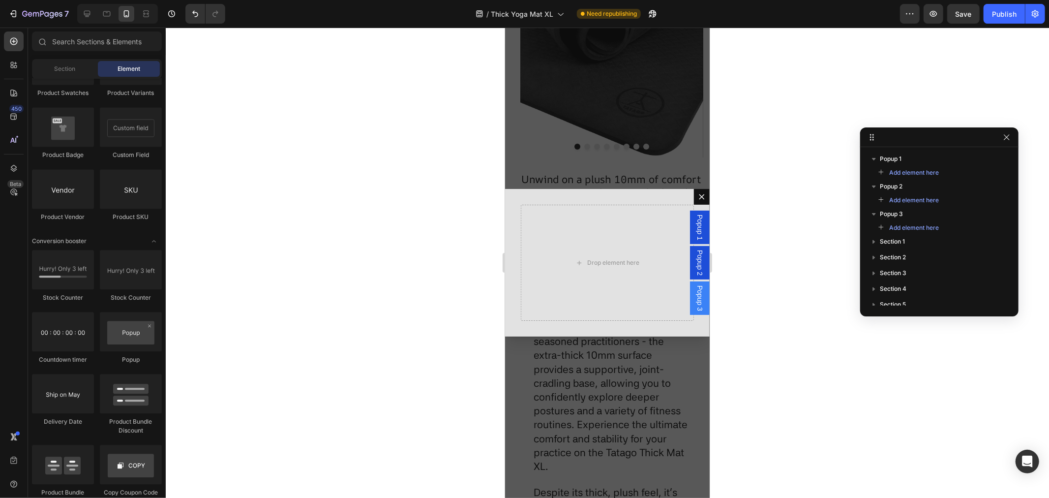
click at [612, 395] on div "Backdrop" at bounding box center [607, 262] width 205 height 470
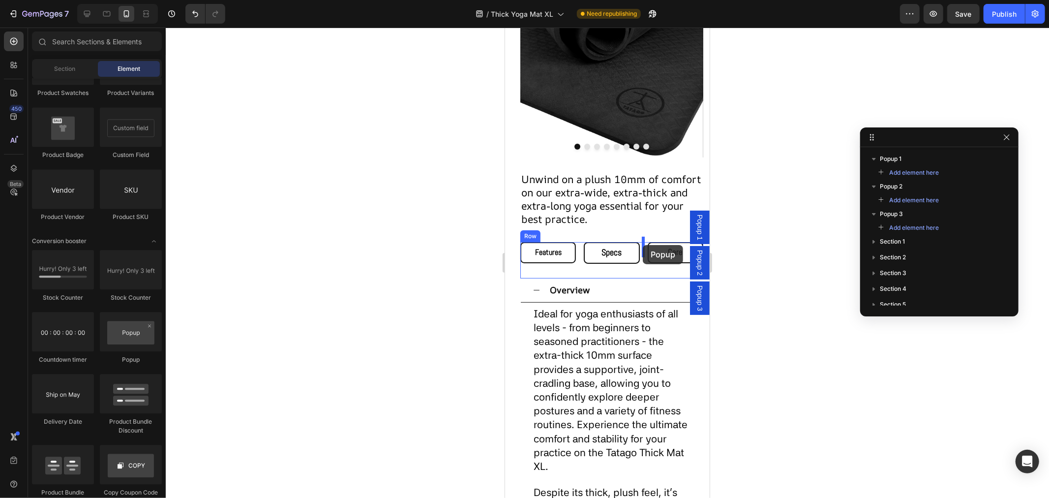
drag, startPoint x: 632, startPoint y: 362, endPoint x: 643, endPoint y: 245, distance: 118.1
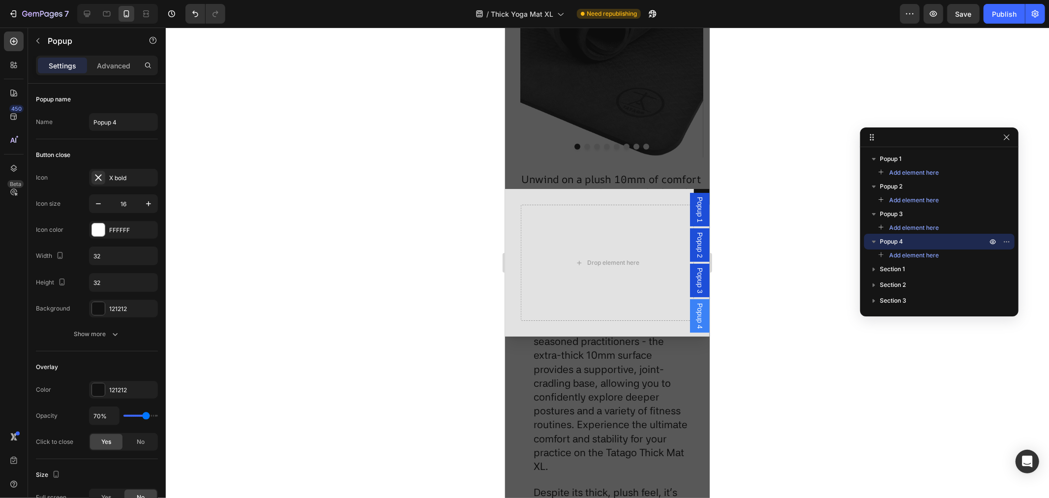
click at [627, 389] on div "Backdrop" at bounding box center [607, 262] width 205 height 470
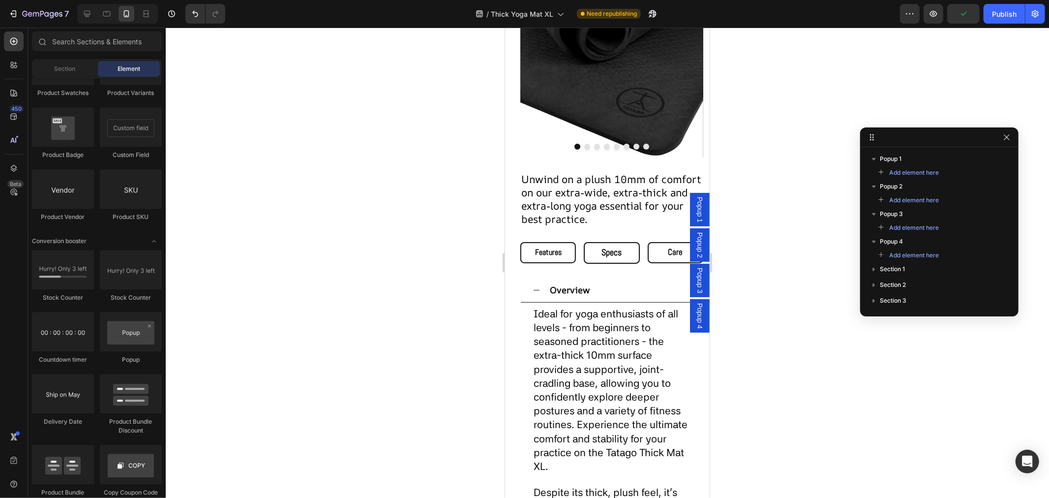
click at [695, 241] on span "Popup 2" at bounding box center [700, 245] width 10 height 26
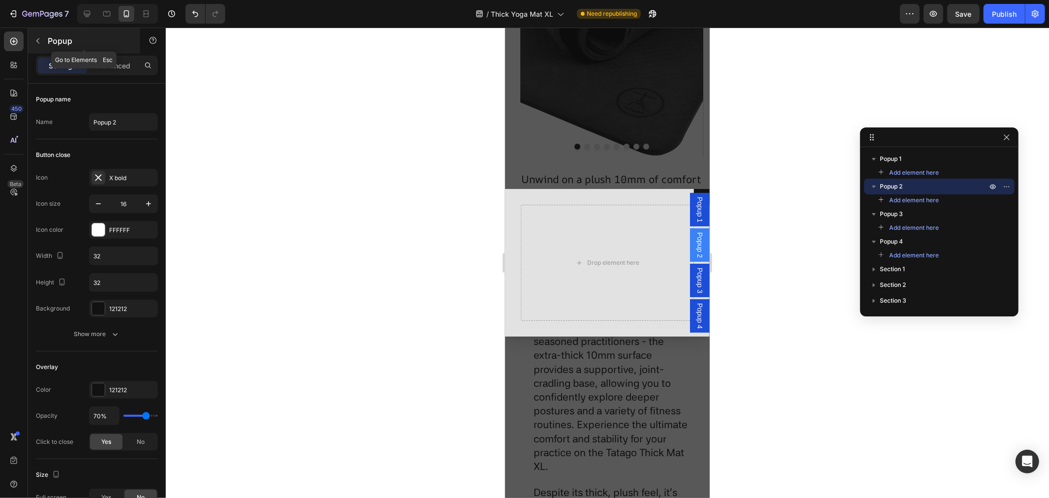
click at [51, 44] on p "Popup" at bounding box center [90, 41] width 84 height 12
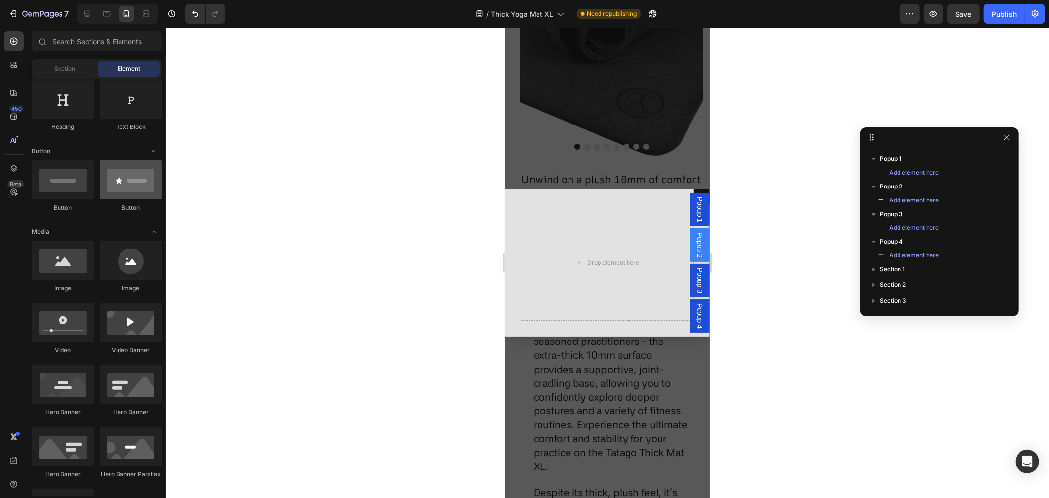
scroll to position [0, 0]
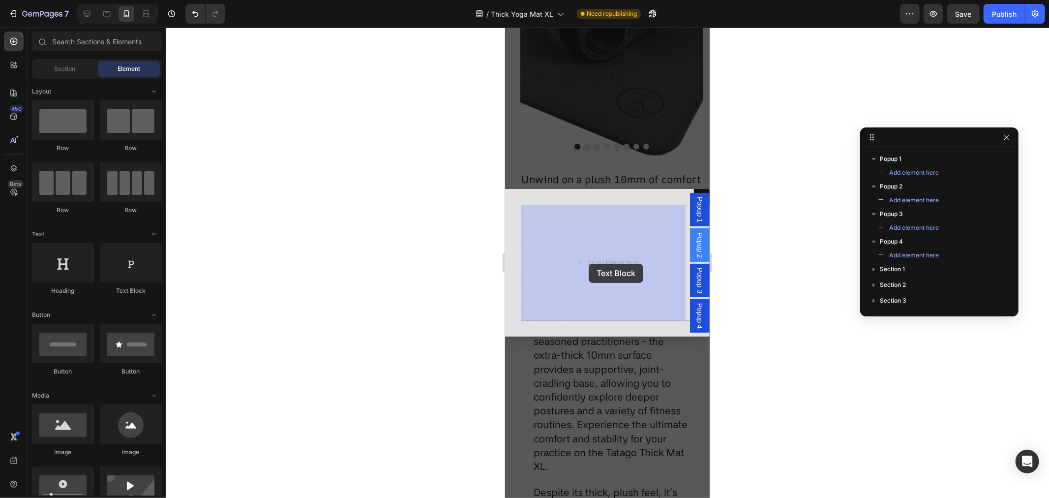
drag, startPoint x: 634, startPoint y: 298, endPoint x: 588, endPoint y: 263, distance: 57.6
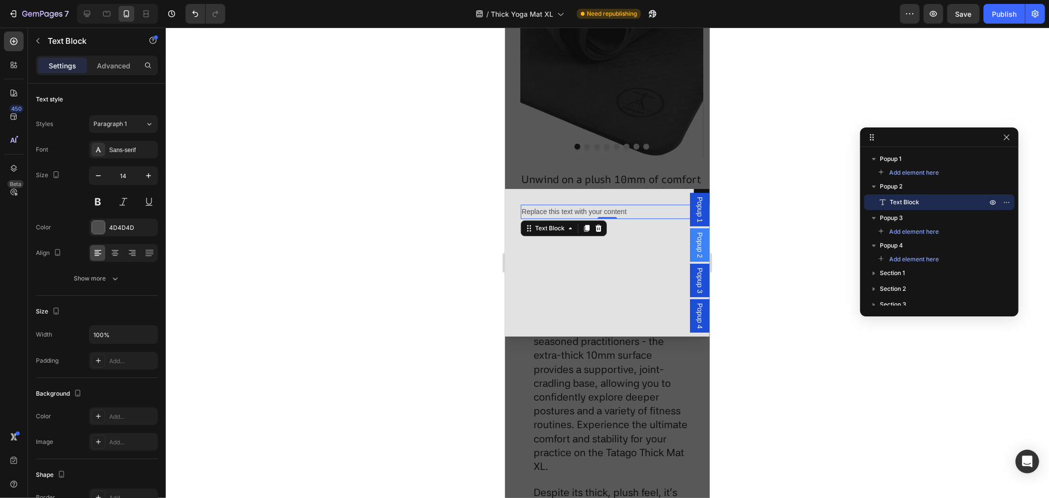
click at [695, 277] on span "Popup 3" at bounding box center [700, 280] width 10 height 26
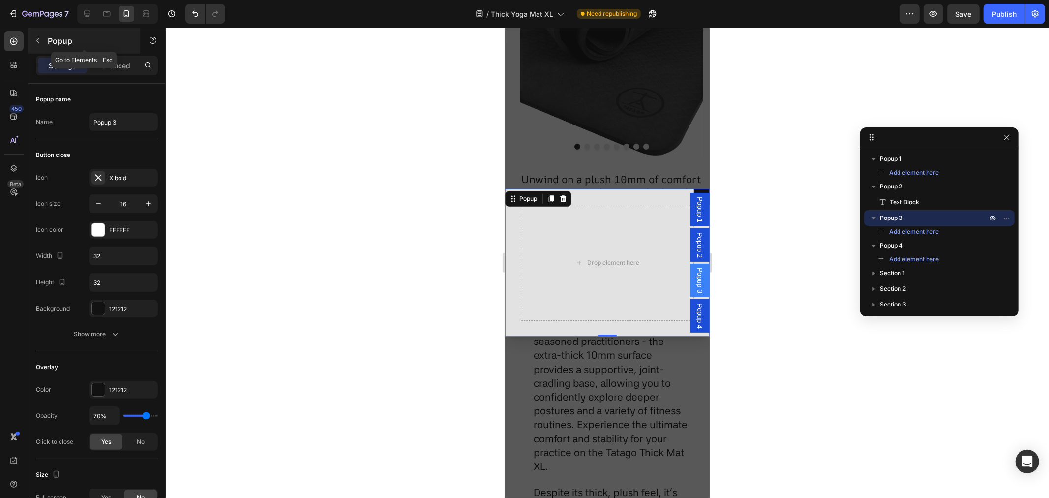
click at [43, 38] on button "button" at bounding box center [38, 41] width 16 height 16
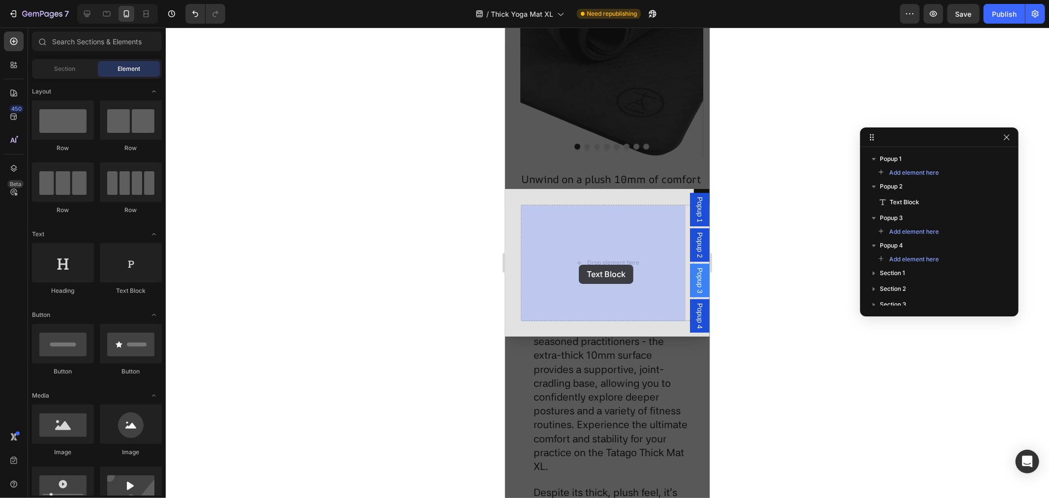
drag, startPoint x: 638, startPoint y: 299, endPoint x: 579, endPoint y: 264, distance: 69.0
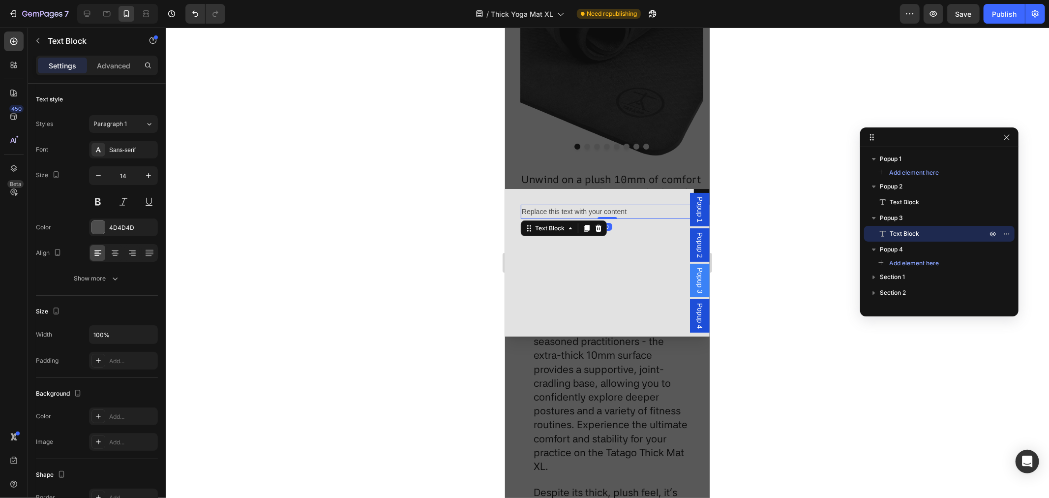
click at [695, 317] on span "Popup 4" at bounding box center [700, 316] width 10 height 26
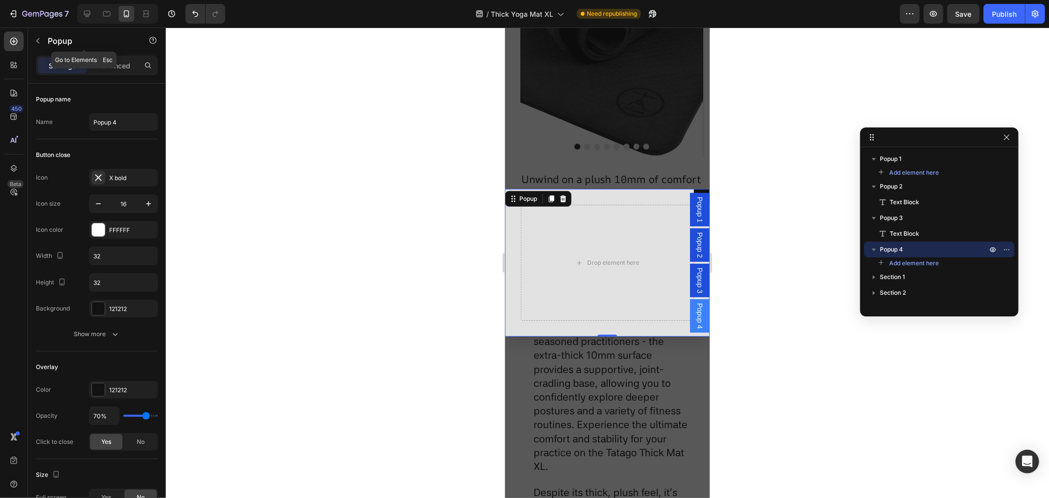
drag, startPoint x: 43, startPoint y: 40, endPoint x: 52, endPoint y: 43, distance: 9.3
click at [43, 39] on button "button" at bounding box center [38, 41] width 16 height 16
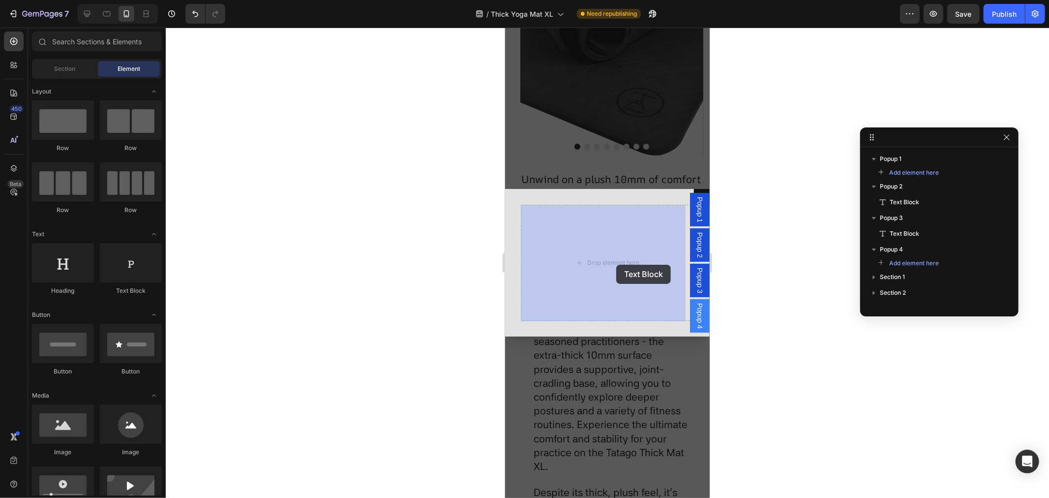
drag, startPoint x: 795, startPoint y: 308, endPoint x: 617, endPoint y: 264, distance: 183.2
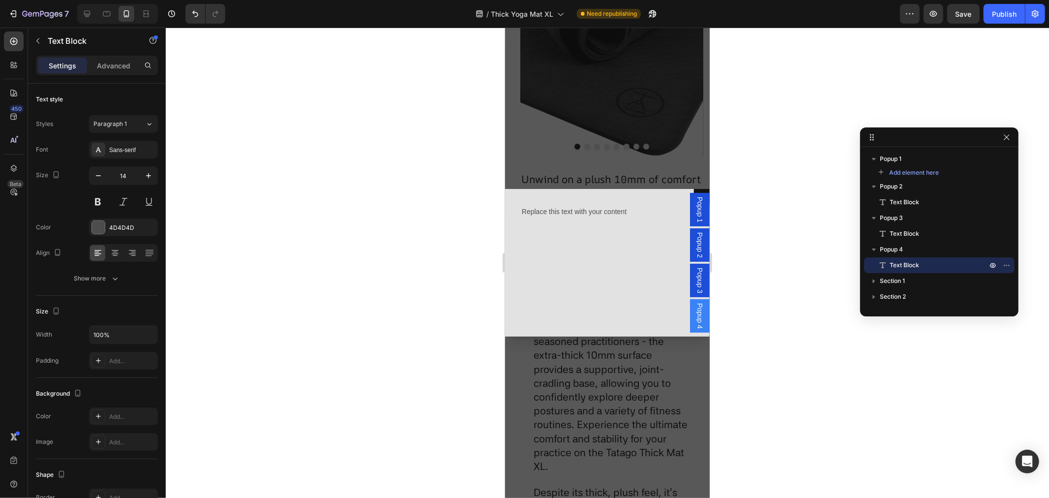
click at [590, 362] on div "Backdrop" at bounding box center [607, 262] width 205 height 470
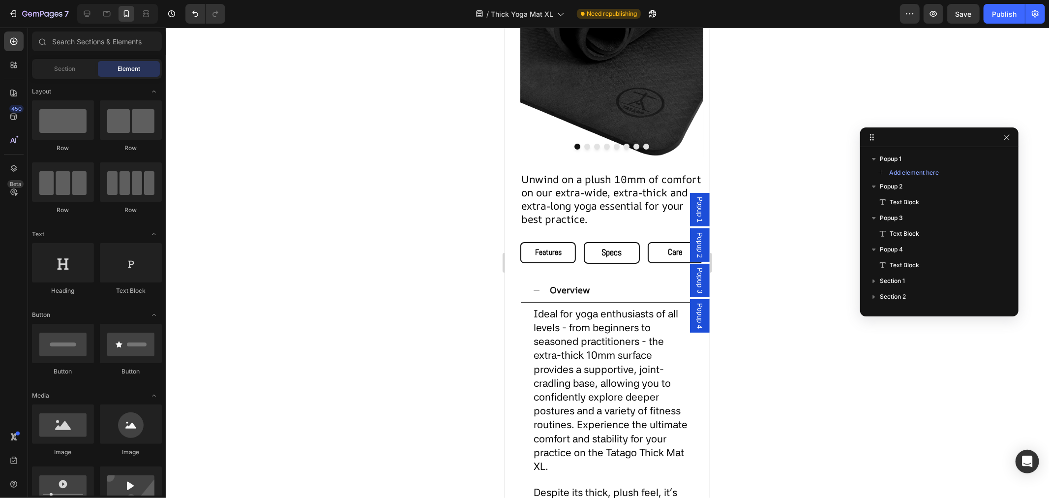
click at [695, 200] on span "Popup 1" at bounding box center [700, 209] width 10 height 26
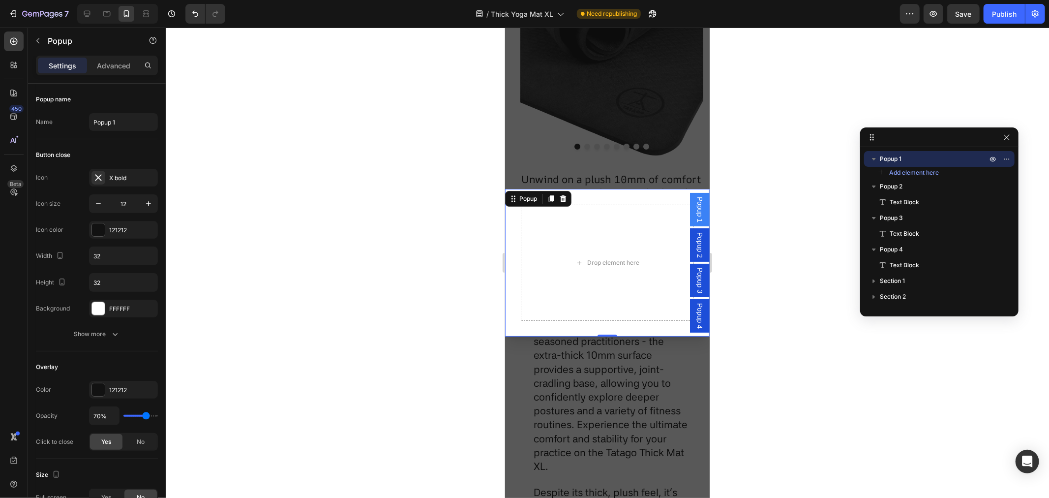
click at [695, 210] on span "Popup 1" at bounding box center [700, 209] width 10 height 26
click at [557, 198] on div "Dialog content" at bounding box center [563, 198] width 12 height 12
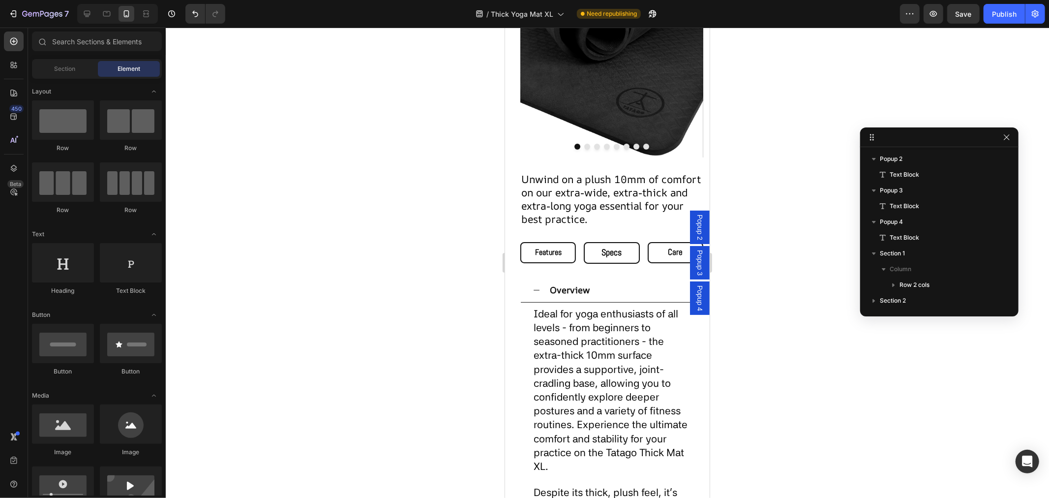
click at [695, 219] on span "Popup 2" at bounding box center [700, 227] width 10 height 26
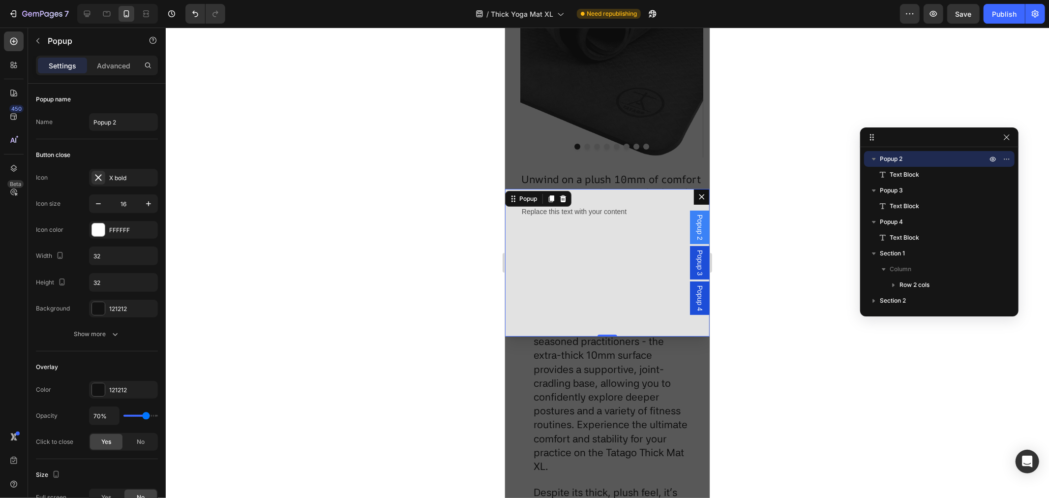
click at [695, 257] on span "Popup 3" at bounding box center [700, 262] width 10 height 26
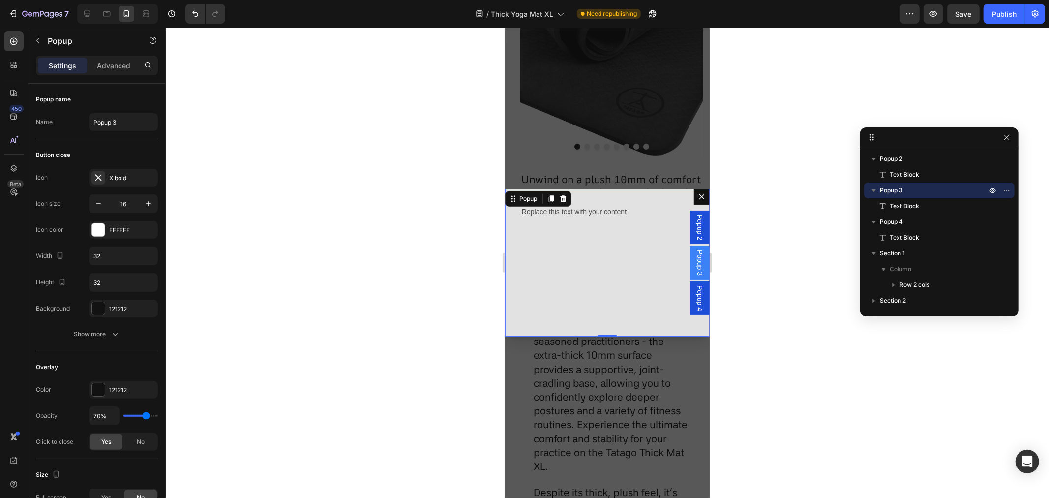
click at [695, 288] on span "Popup 4" at bounding box center [700, 298] width 10 height 26
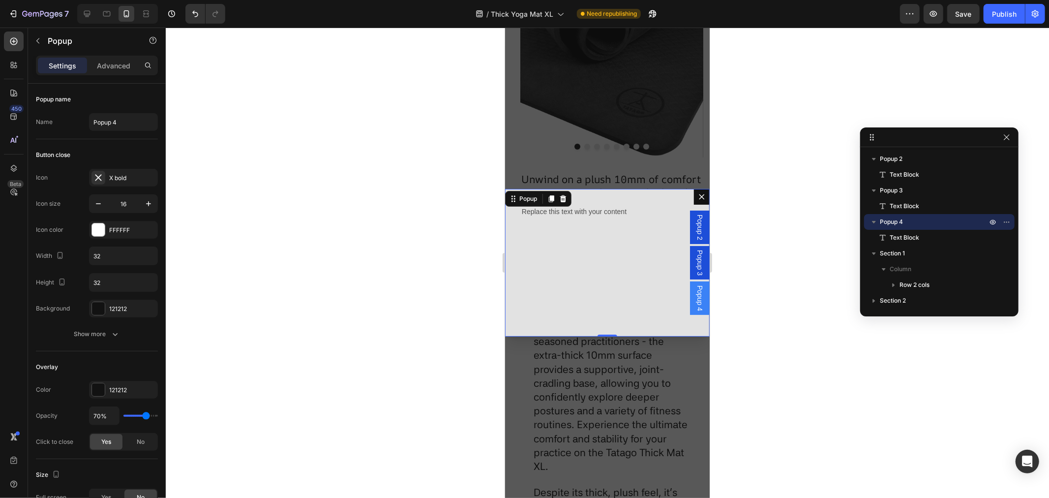
click at [695, 218] on span "Popup 2" at bounding box center [700, 227] width 10 height 26
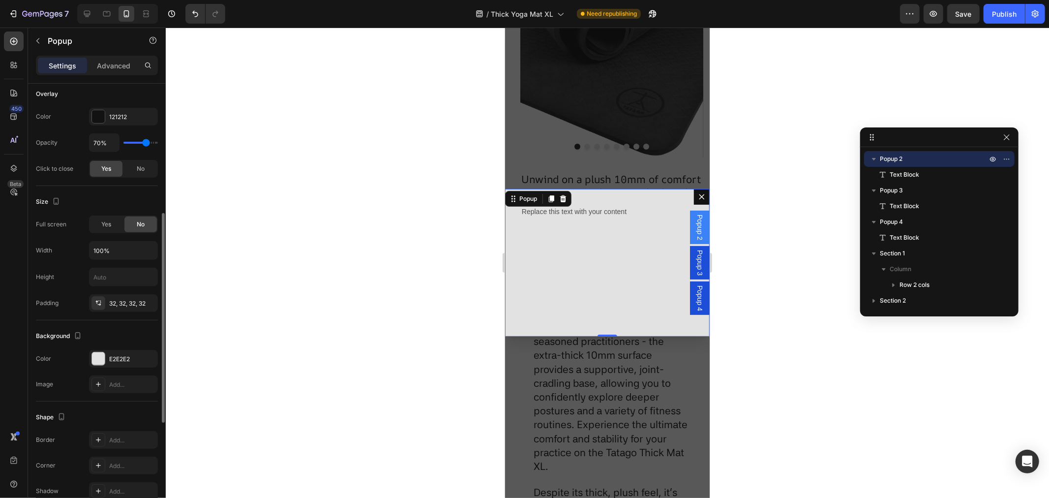
scroll to position [490, 0]
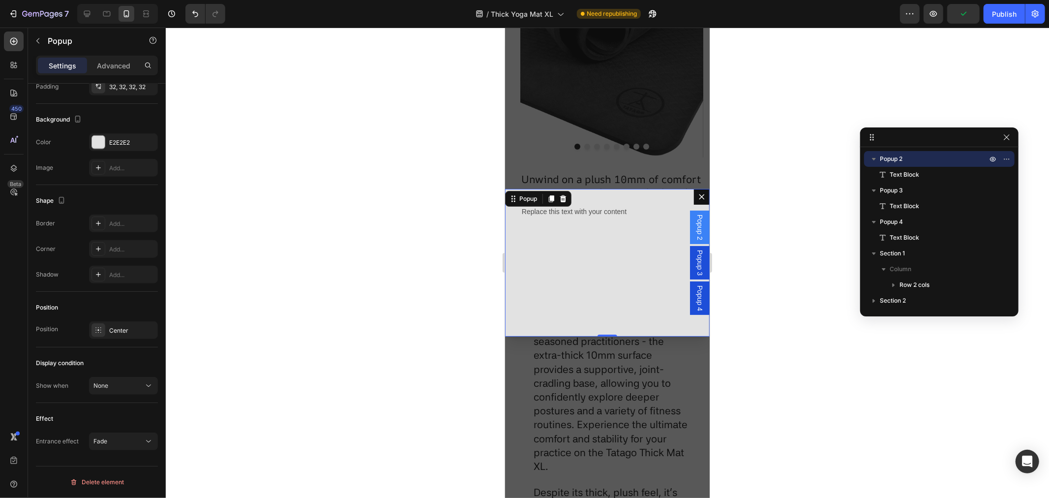
click at [553, 362] on div "Backdrop" at bounding box center [607, 262] width 205 height 470
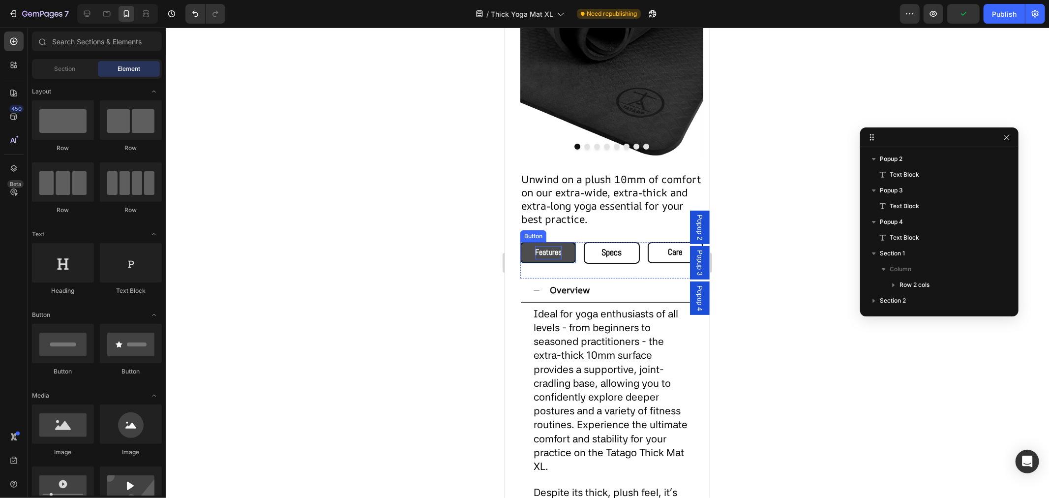
click at [547, 247] on span "Features" at bounding box center [548, 251] width 27 height 10
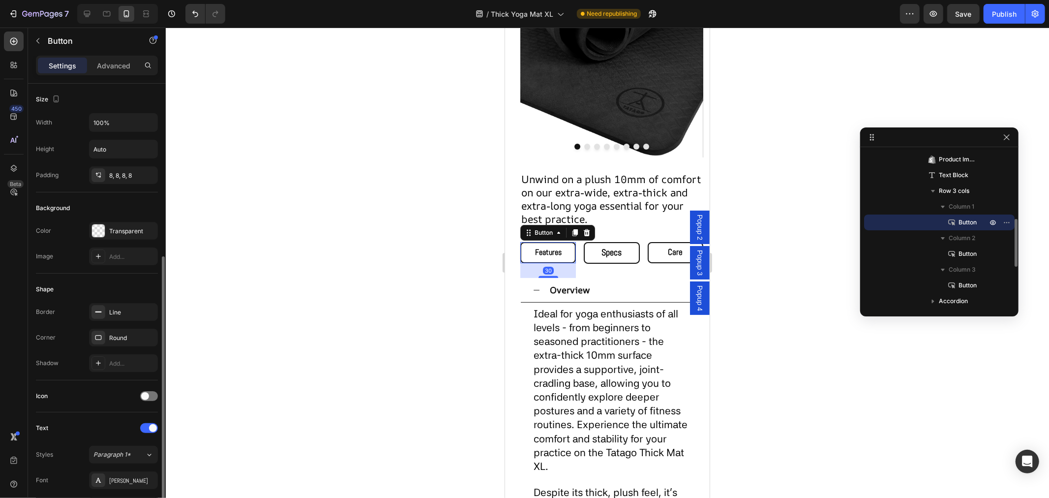
scroll to position [315, 0]
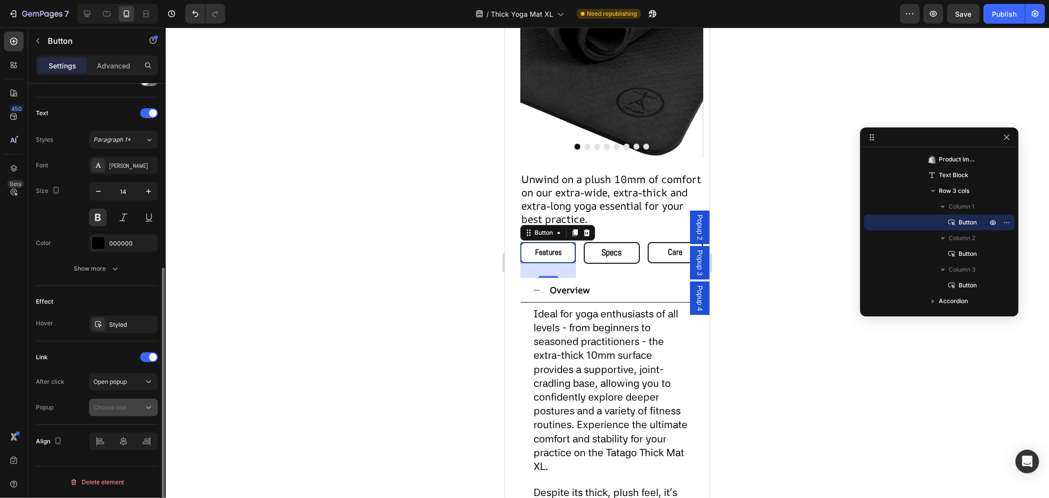
click at [127, 411] on div "Choose one" at bounding box center [118, 407] width 50 height 9
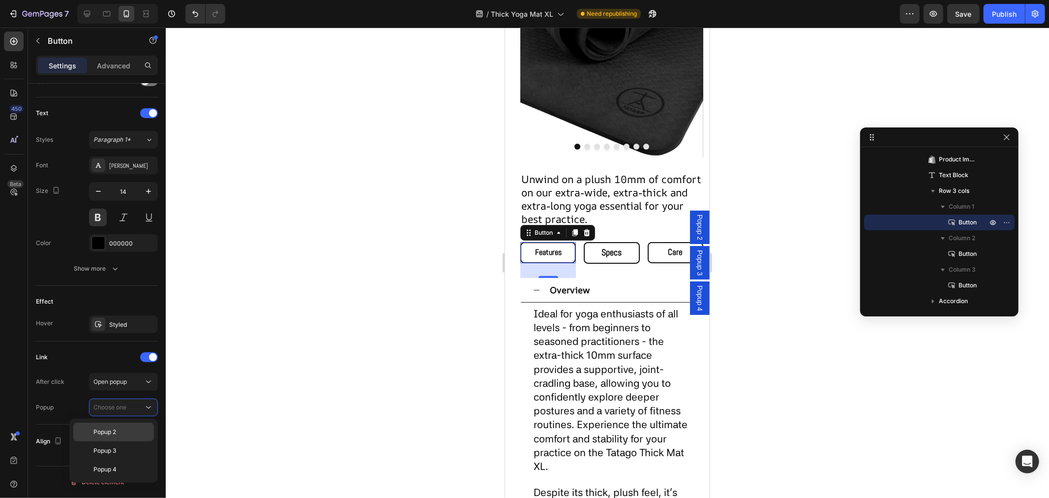
click at [117, 441] on div "Popup 2" at bounding box center [113, 450] width 81 height 19
click at [614, 247] on span "Specs" at bounding box center [611, 251] width 20 height 11
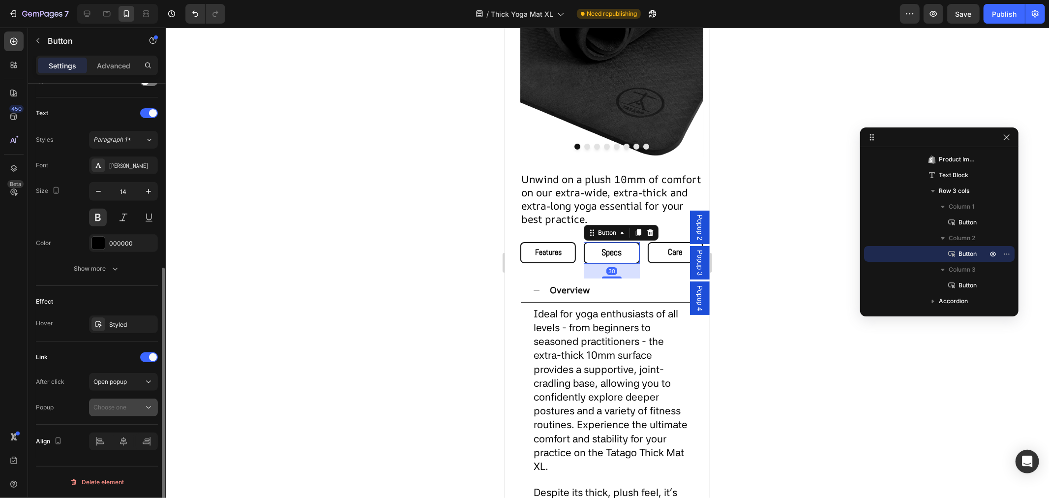
click at [121, 408] on span "Choose one" at bounding box center [109, 406] width 33 height 7
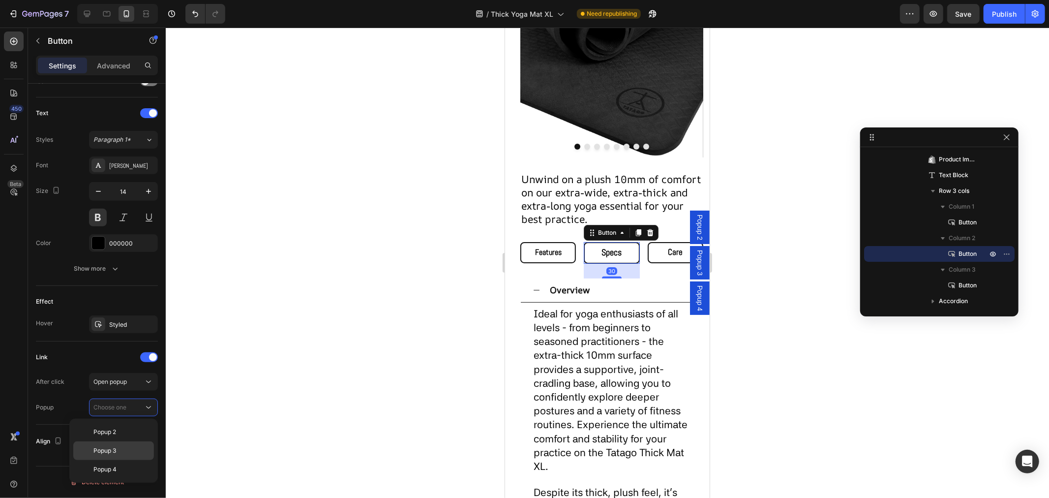
click at [119, 460] on div "Popup 3" at bounding box center [113, 469] width 81 height 19
click at [668, 252] on p "Care" at bounding box center [675, 252] width 15 height 13
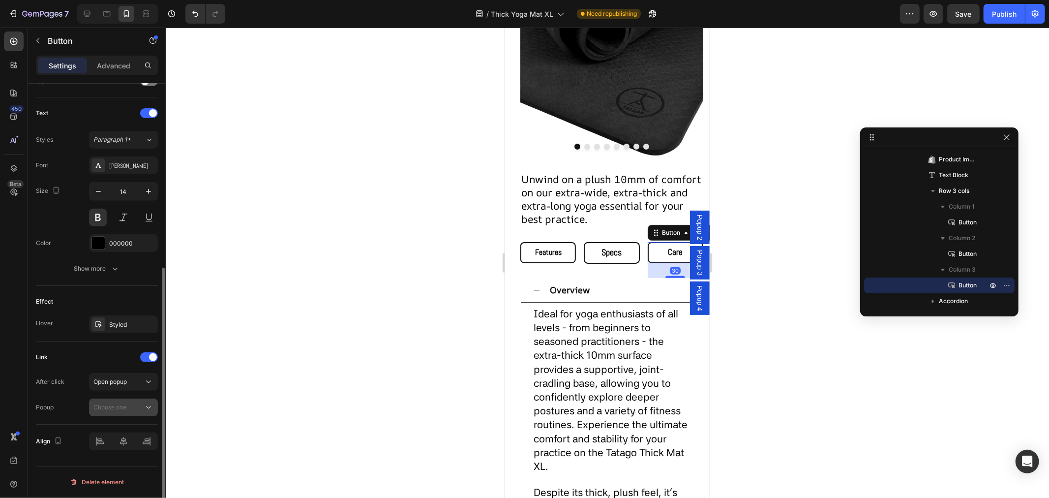
click at [99, 407] on span "Choose one" at bounding box center [109, 406] width 33 height 7
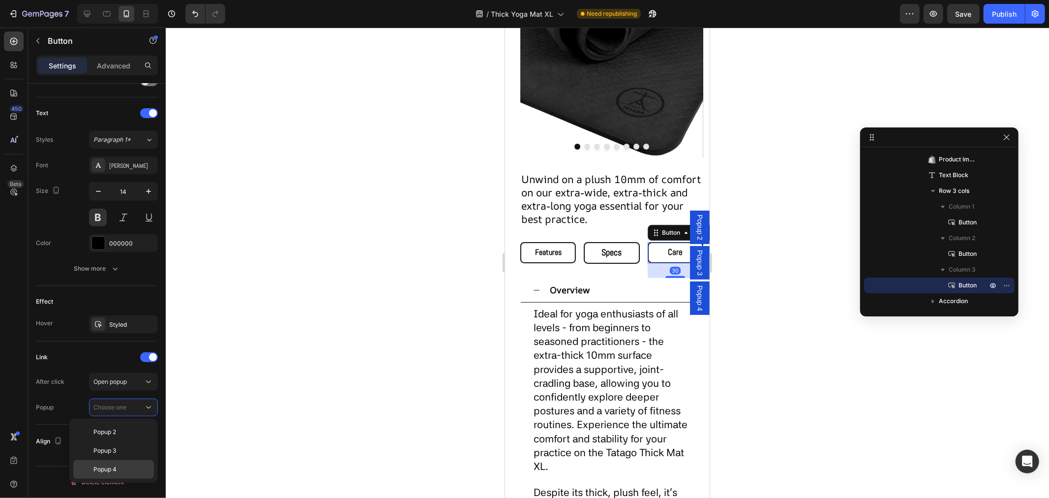
click at [115, 466] on span "Popup 4" at bounding box center [104, 469] width 23 height 9
click at [557, 246] on span "Features" at bounding box center [548, 251] width 27 height 10
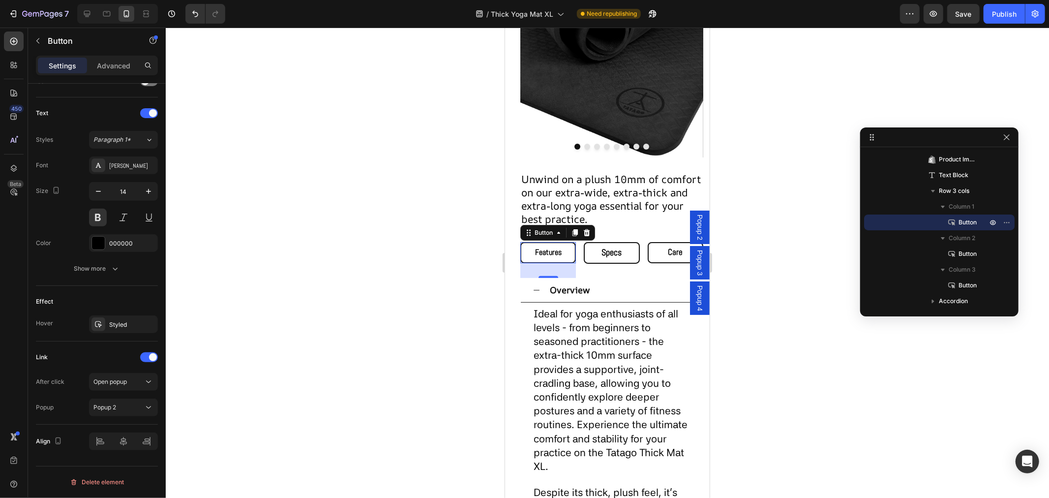
click at [695, 226] on span "Popup 2" at bounding box center [700, 227] width 10 height 26
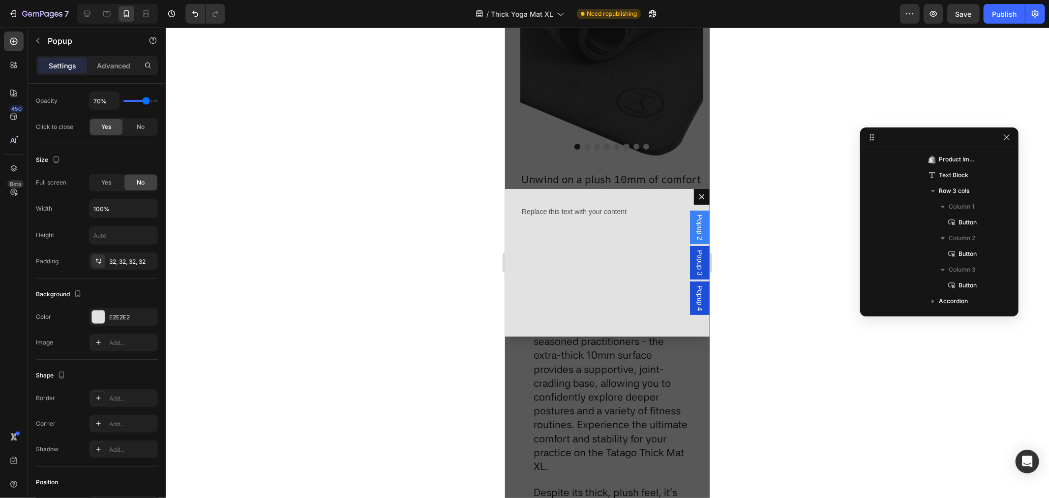
scroll to position [0, 0]
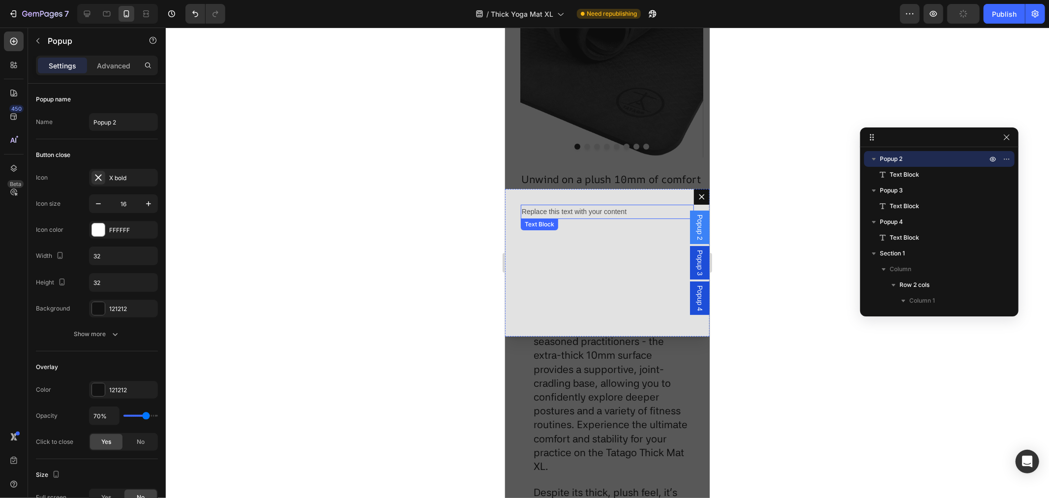
click at [540, 213] on div "Replace this text with your content" at bounding box center [607, 211] width 173 height 14
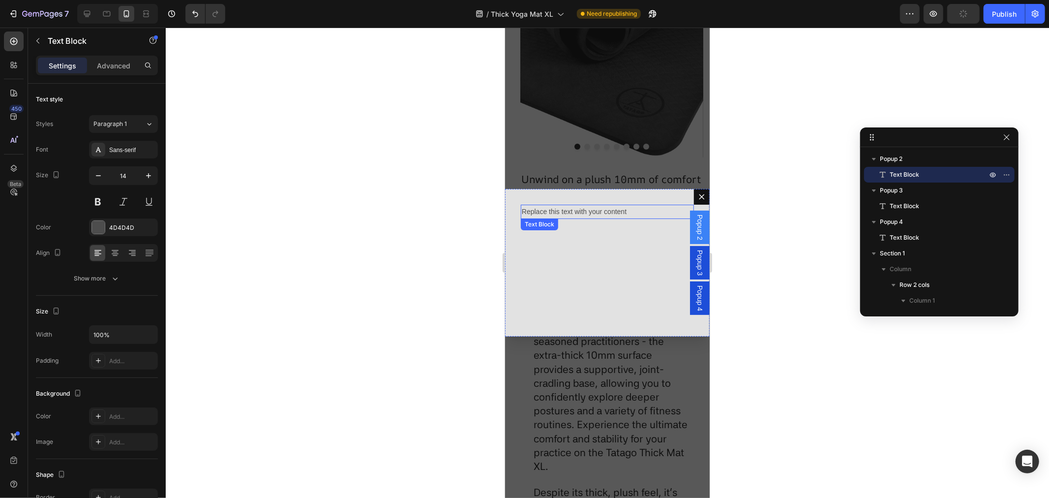
click at [539, 212] on div "Replace this text with your content" at bounding box center [607, 211] width 173 height 14
click at [539, 212] on p "Replace this text with your content" at bounding box center [607, 211] width 171 height 12
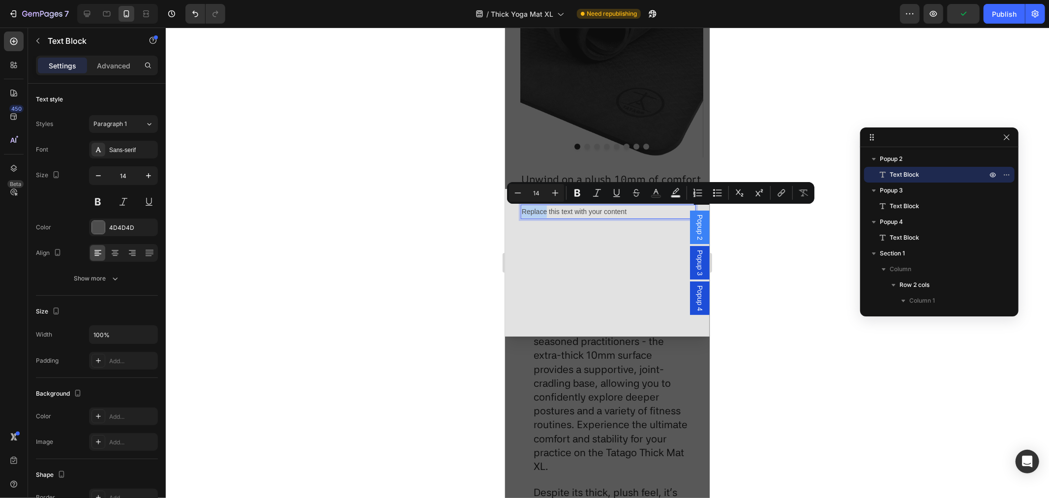
click at [541, 212] on p "Replace this text with your content" at bounding box center [607, 211] width 171 height 12
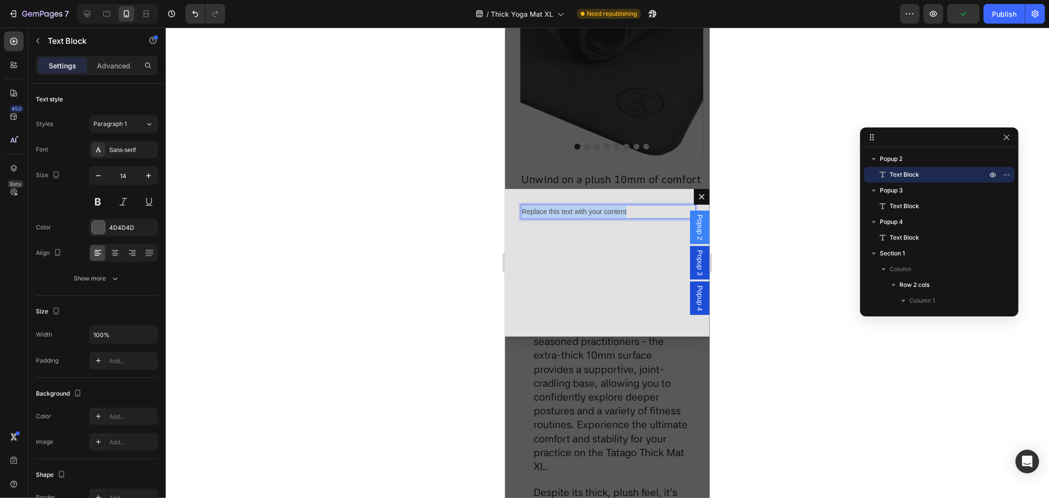
click at [541, 212] on p "Replace this text with your content" at bounding box center [607, 211] width 171 height 12
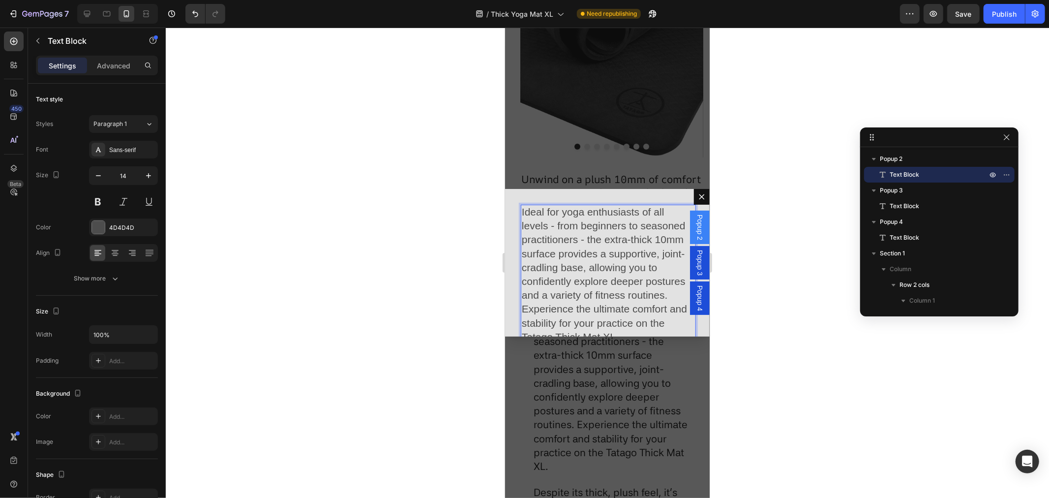
click at [627, 170] on div "Backdrop" at bounding box center [607, 262] width 205 height 470
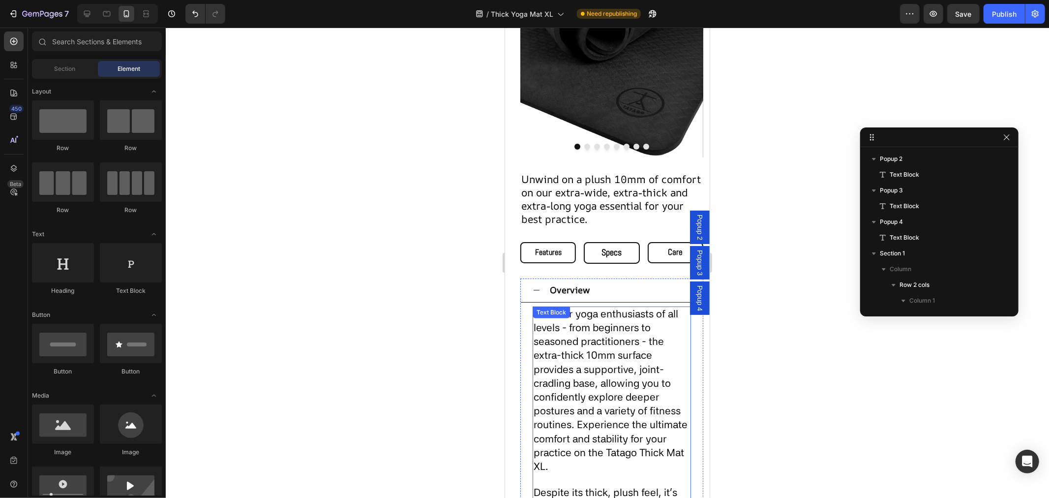
scroll to position [312, 0]
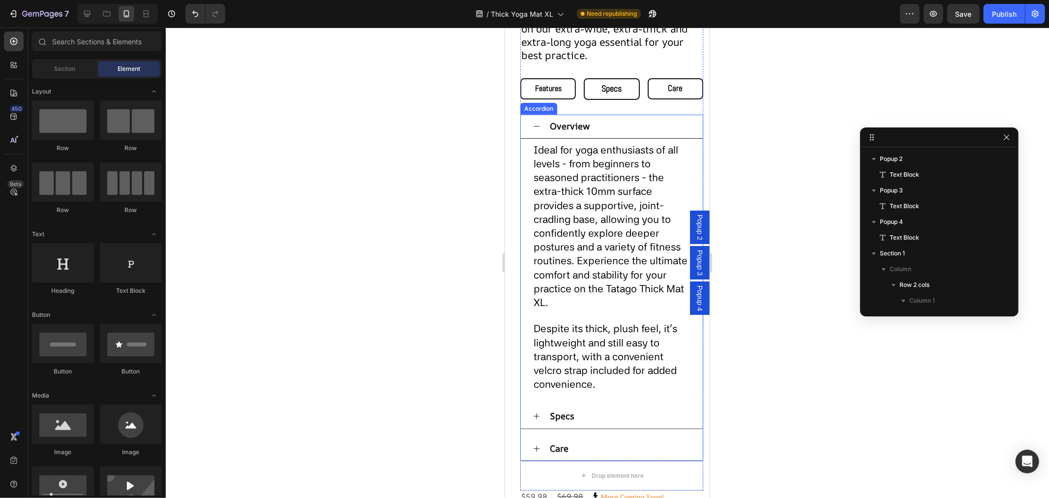
click at [538, 412] on icon at bounding box center [536, 416] width 8 height 8
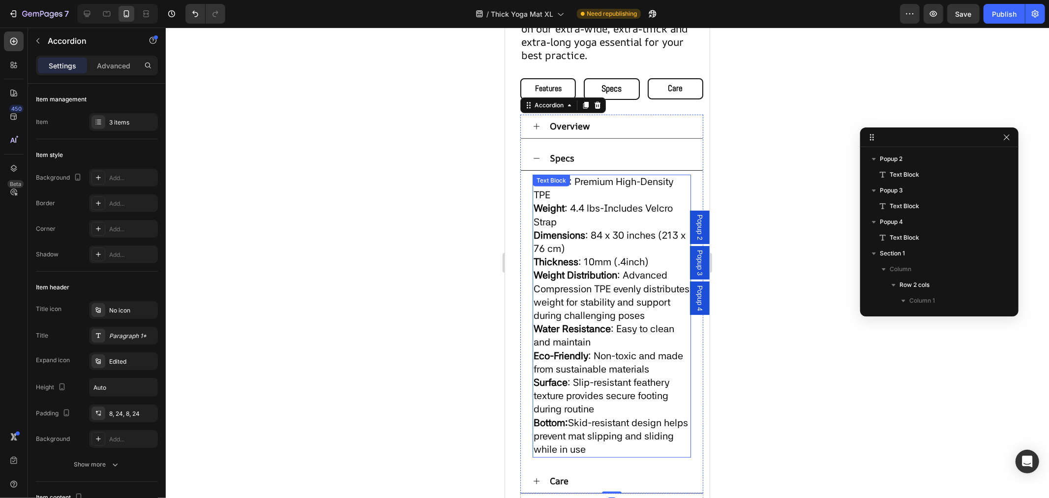
scroll to position [299, 0]
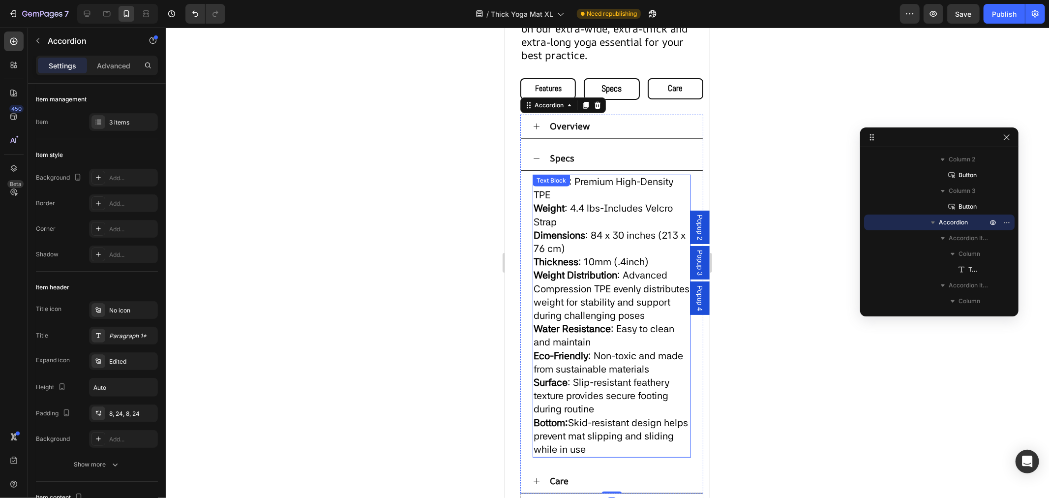
click at [570, 433] on span "Bottom: Skid-resistant design helps prevent mat slipping and sliding while in u…" at bounding box center [610, 435] width 154 height 38
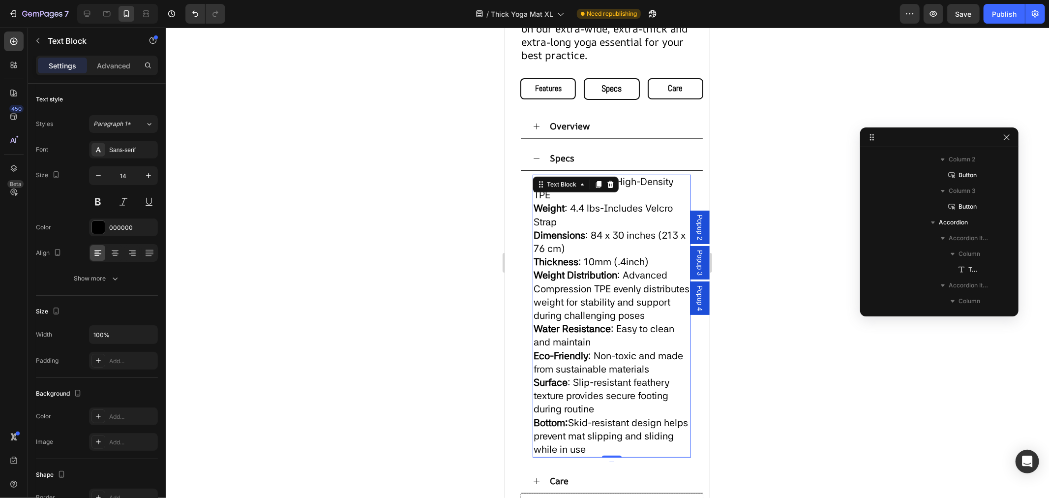
scroll to position [394, 0]
click at [576, 414] on span "Surface : Slip-resistant feathery texture provides secure footing during routine" at bounding box center [601, 395] width 136 height 38
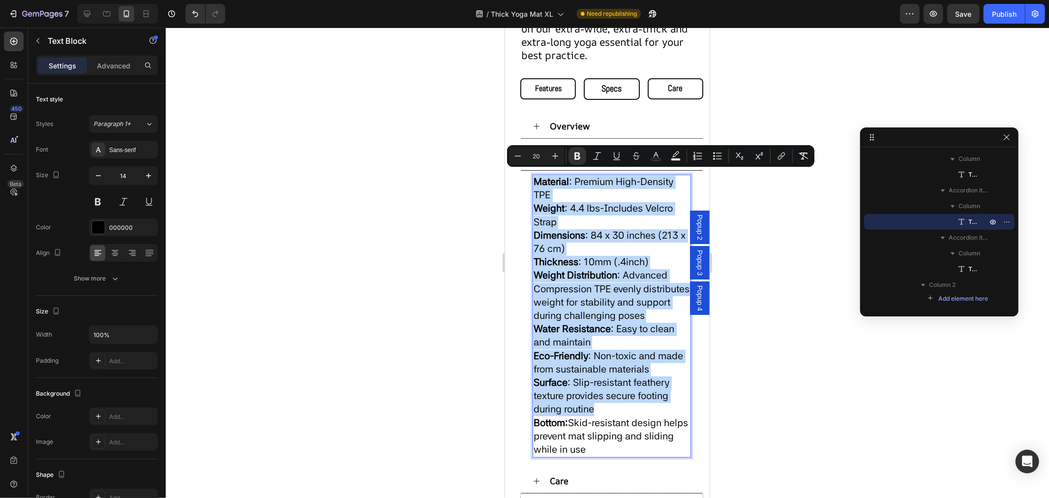
copy div "Material : Premium High-Density TPE Weight : 4.4 lbs-Includes Velcro Strap Dime…"
click at [695, 259] on span "Popup 3" at bounding box center [700, 262] width 10 height 26
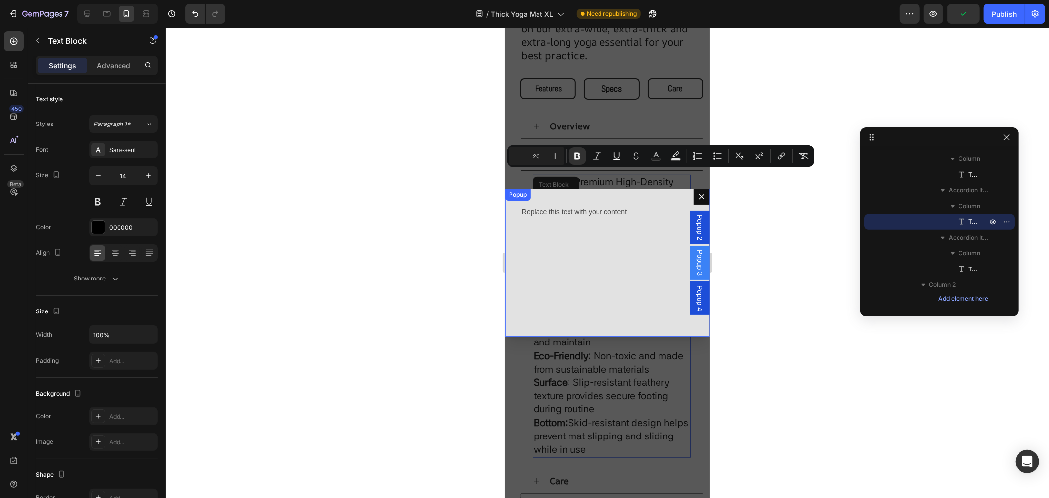
scroll to position [0, 0]
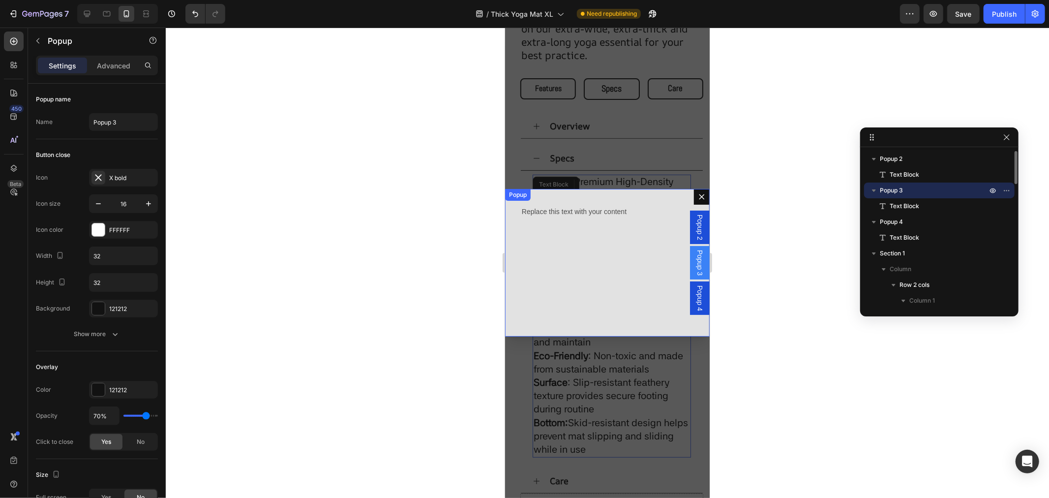
click at [572, 216] on div "Replace this text with your content" at bounding box center [607, 211] width 173 height 14
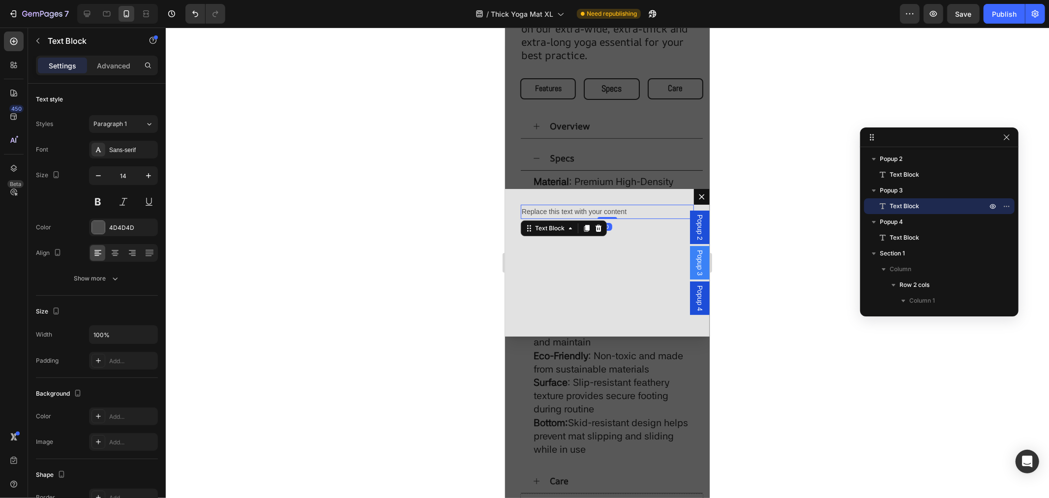
click at [561, 212] on div "Replace this text with your content" at bounding box center [607, 211] width 173 height 14
click at [561, 212] on p "Replace this text with your content" at bounding box center [607, 211] width 171 height 12
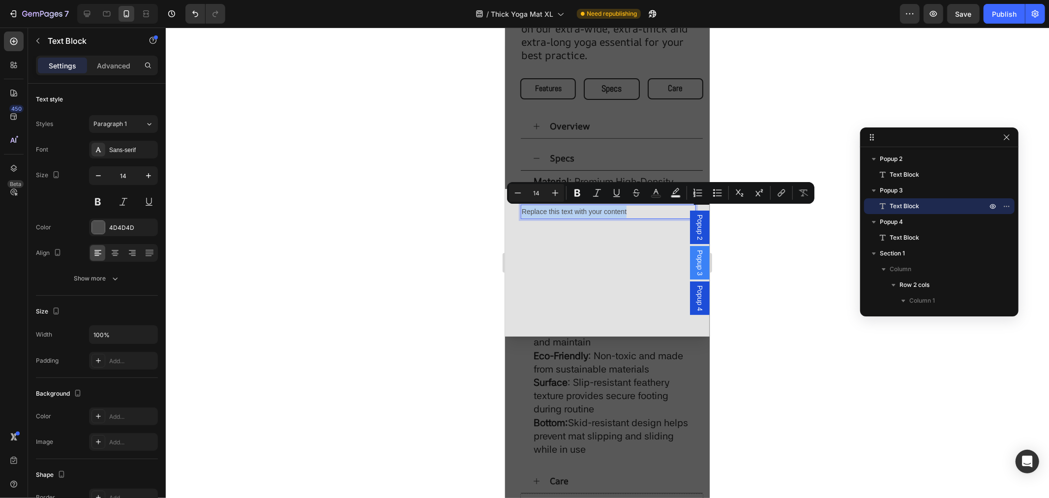
click at [561, 212] on p "Replace this text with your content" at bounding box center [607, 211] width 171 height 12
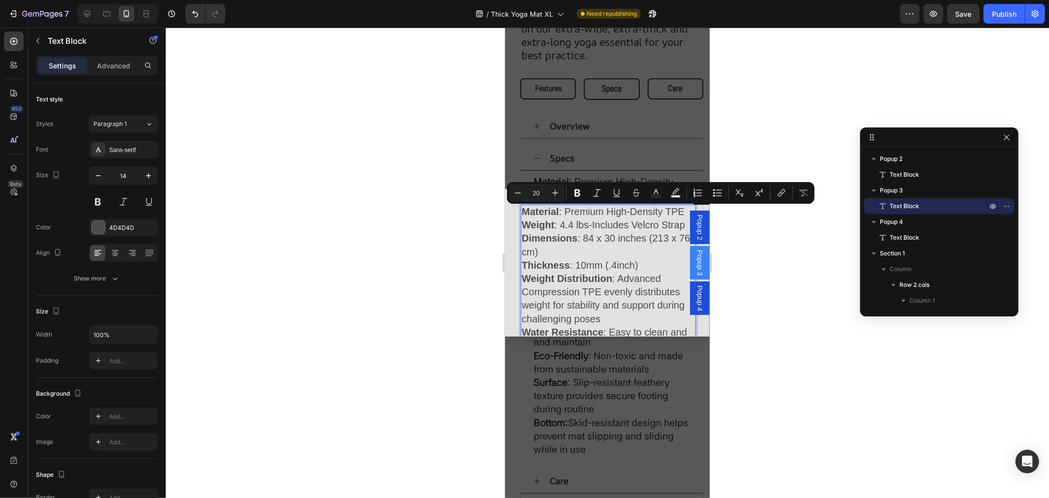
scroll to position [160, 0]
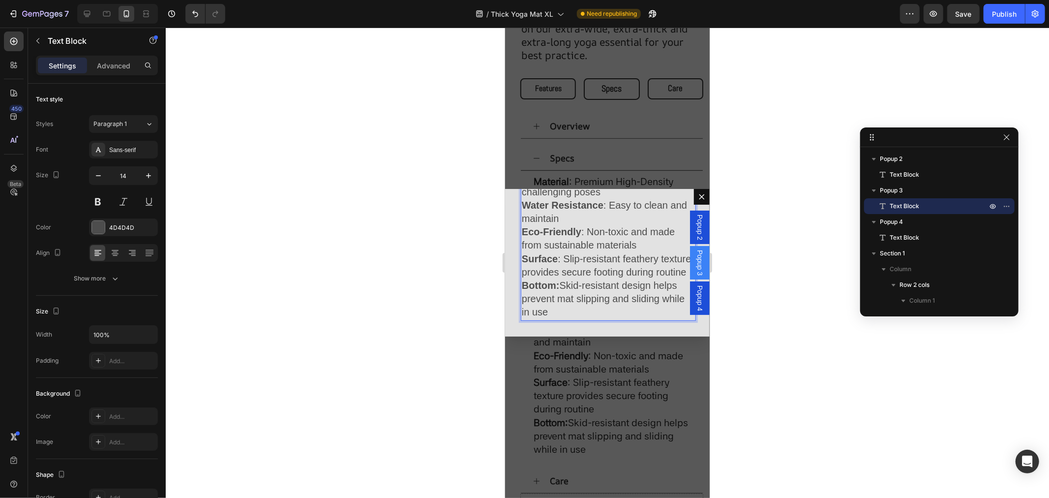
click at [623, 379] on div "Backdrop" at bounding box center [607, 262] width 205 height 470
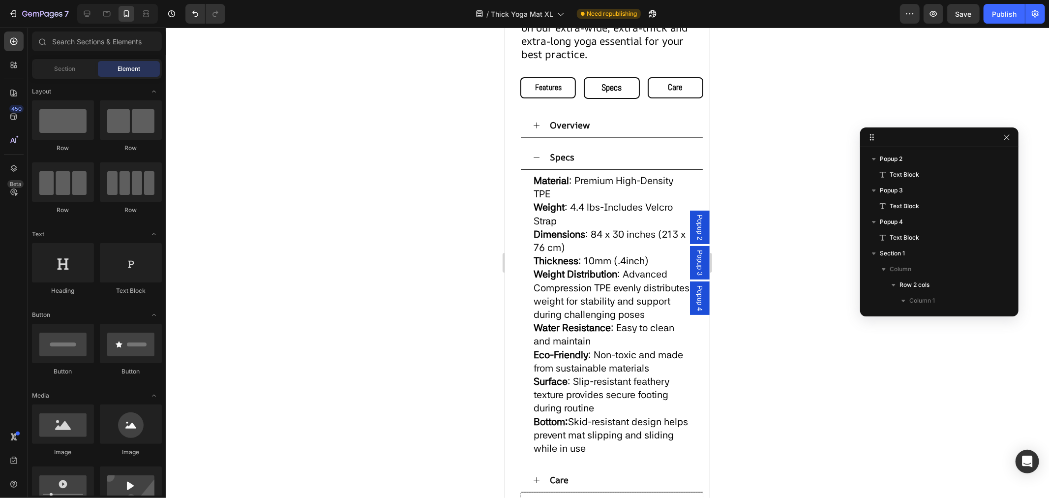
scroll to position [476, 0]
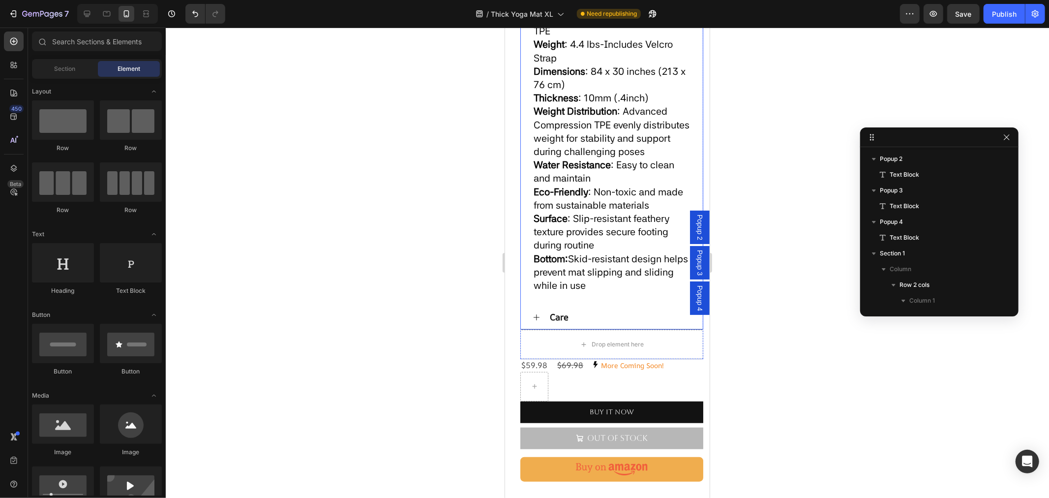
click at [534, 321] on icon at bounding box center [536, 317] width 8 height 8
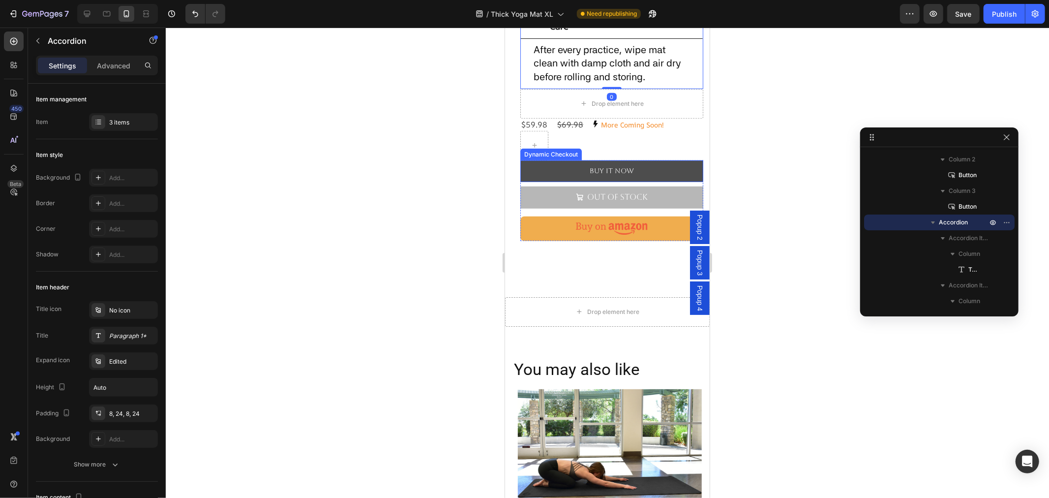
scroll to position [367, 0]
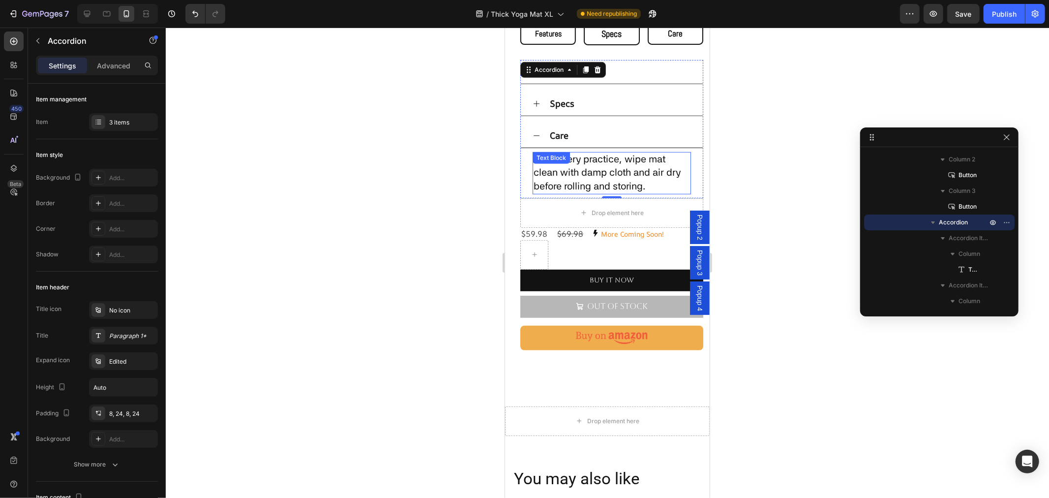
click at [586, 177] on span "After every practice, wipe mat clean with damp cloth and air dry before rolling…" at bounding box center [606, 172] width 147 height 38
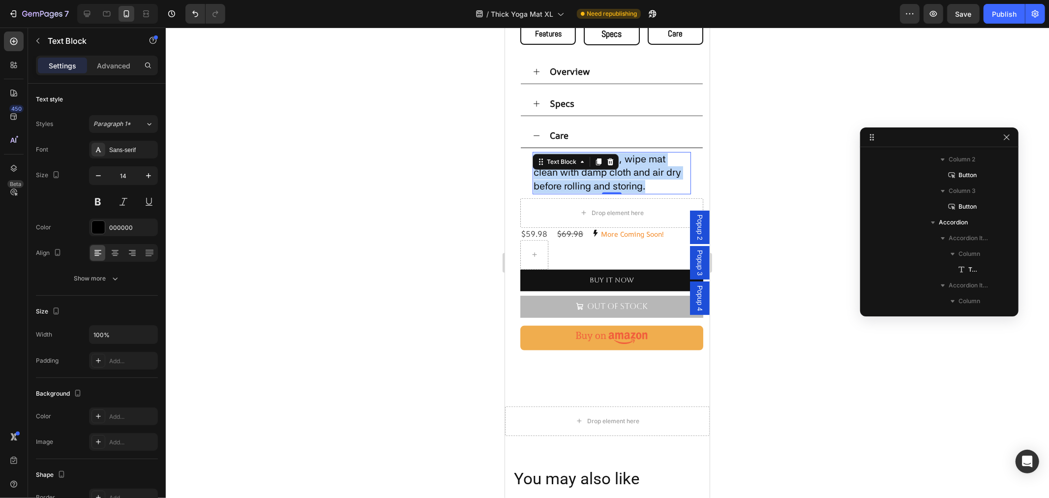
scroll to position [440, 0]
click at [586, 177] on span "After every practice, wipe mat clean with damp cloth and air dry before rolling…" at bounding box center [606, 172] width 147 height 38
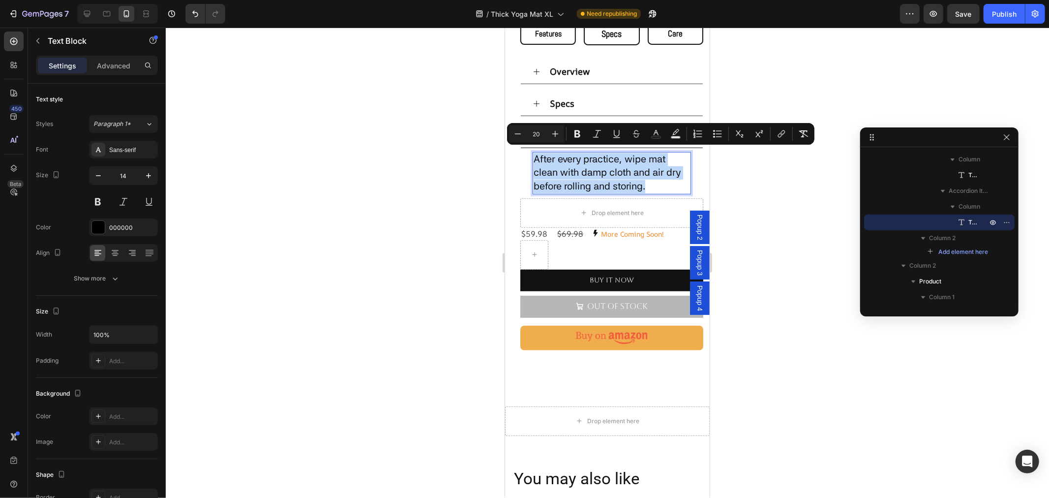
copy span "After every practice, wipe mat clean with damp cloth and air dry before rolling…"
click at [695, 293] on span "Popup 4" at bounding box center [700, 298] width 10 height 26
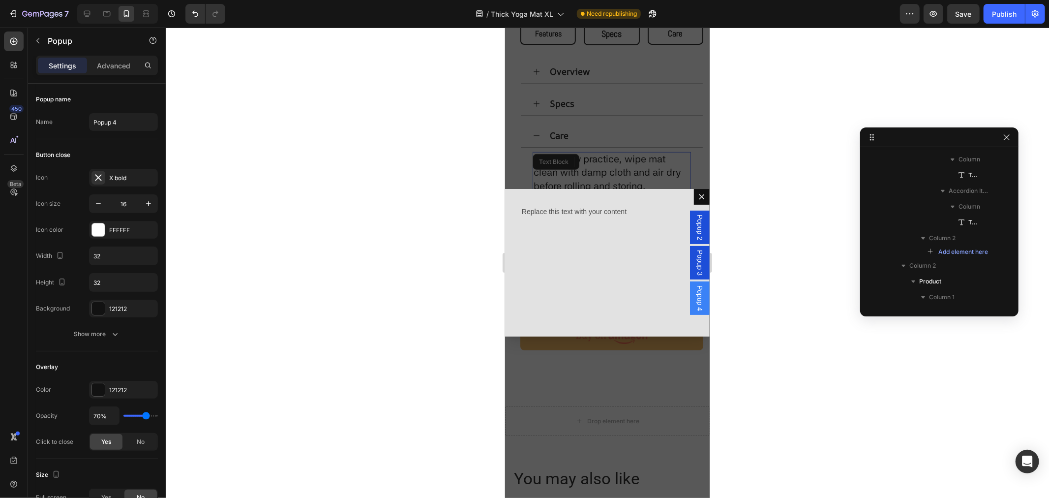
scroll to position [0, 0]
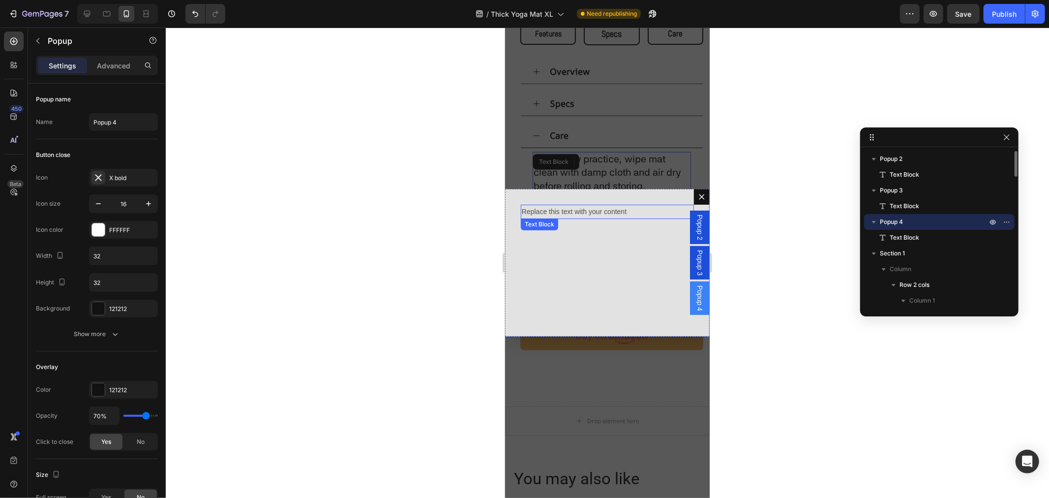
click at [583, 208] on div "Replace this text with your content" at bounding box center [607, 211] width 173 height 14
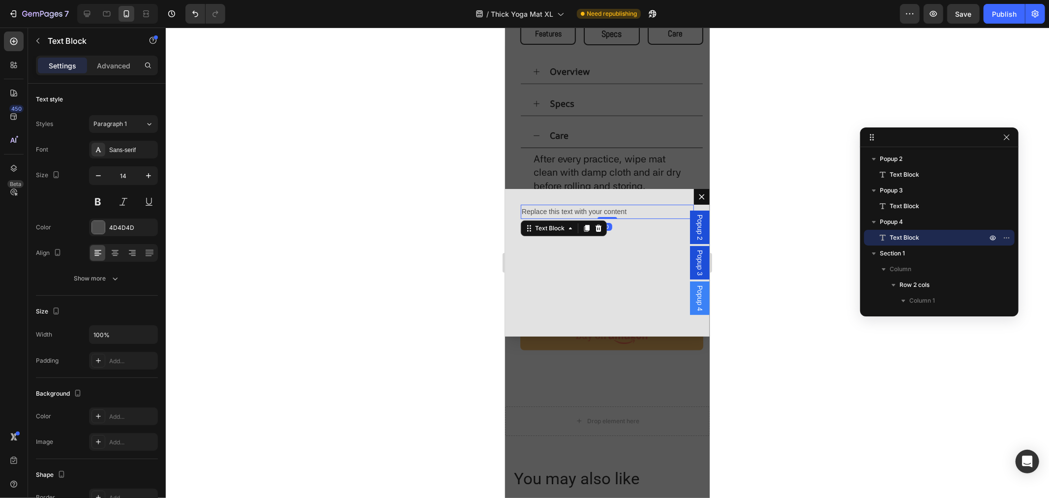
click at [583, 208] on p "Replace this text with your content" at bounding box center [607, 211] width 171 height 12
click at [608, 288] on div "After every practice, wipe mat clean with damp cloth and air dry before rolling…" at bounding box center [607, 262] width 205 height 148
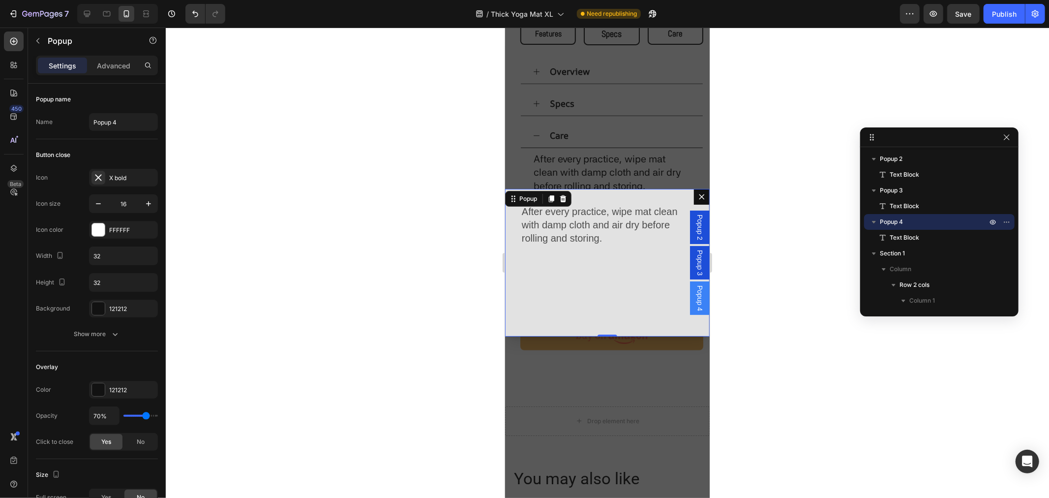
drag, startPoint x: 602, startPoint y: 334, endPoint x: 600, endPoint y: 282, distance: 51.7
click at [600, 282] on div "After every practice, wipe mat clean with damp cloth and air dry before rolling…" at bounding box center [607, 262] width 205 height 148
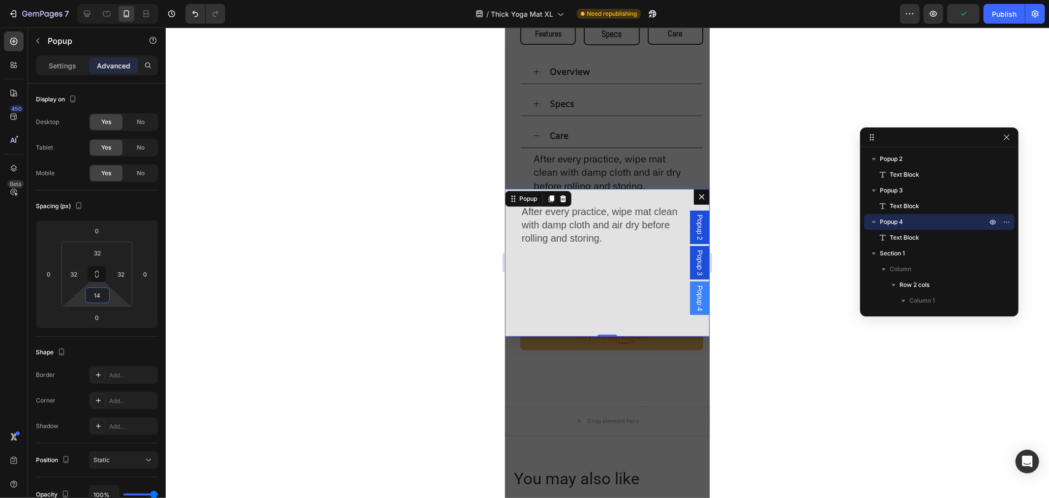
type input "18"
drag, startPoint x: 111, startPoint y: 295, endPoint x: 114, endPoint y: 291, distance: 5.1
click at [114, 0] on html "7 Version history / Thick Yoga Mat XL Need republishing Preview Publish 450 Bet…" at bounding box center [524, 0] width 1049 height 0
click at [616, 336] on div "After every practice, wipe mat clean with damp cloth and air dry before rolling…" at bounding box center [607, 262] width 205 height 148
click at [628, 363] on div "Backdrop" at bounding box center [607, 262] width 205 height 470
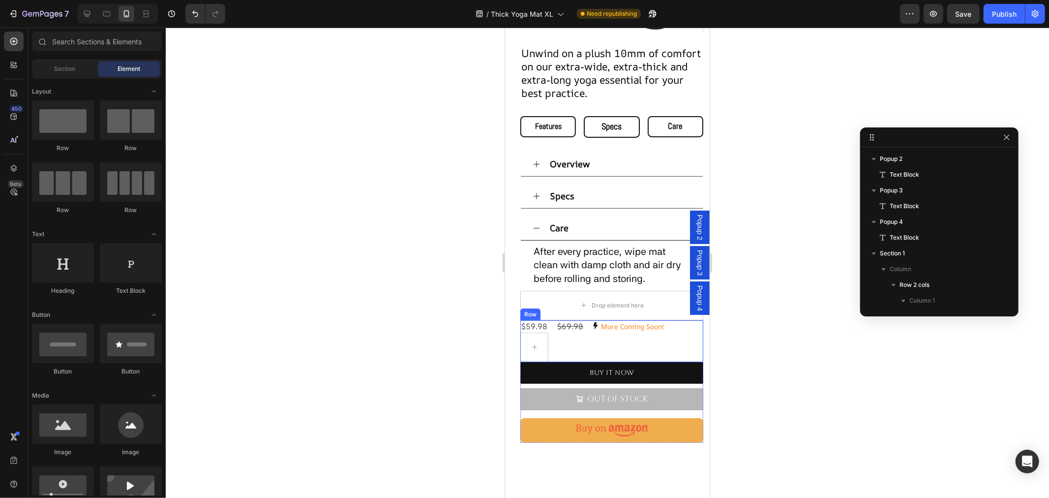
scroll to position [258, 0]
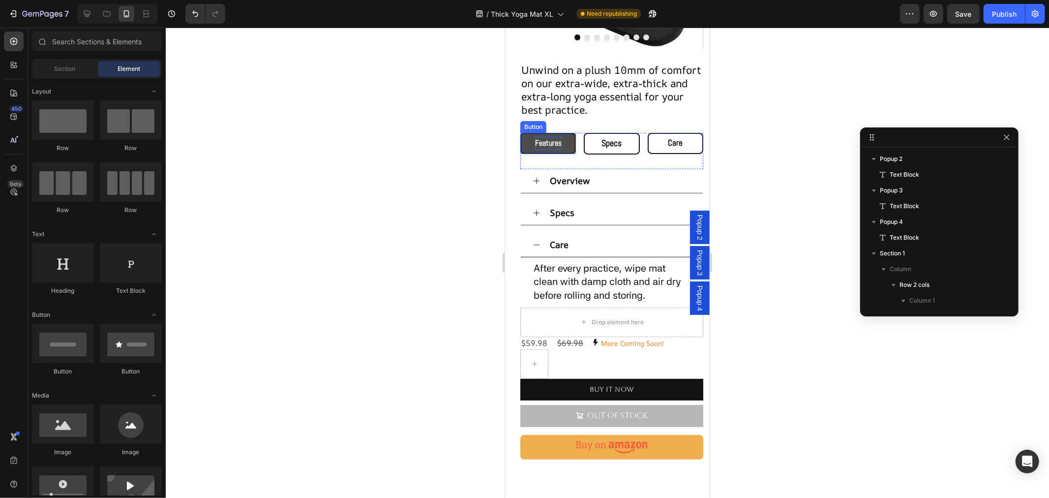
click at [535, 137] on span "Features" at bounding box center [548, 142] width 27 height 10
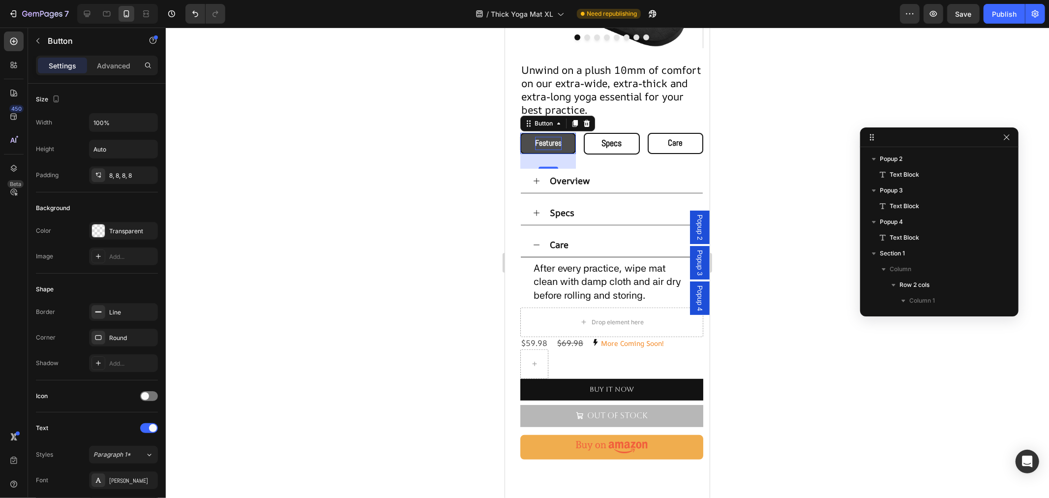
scroll to position [220, 0]
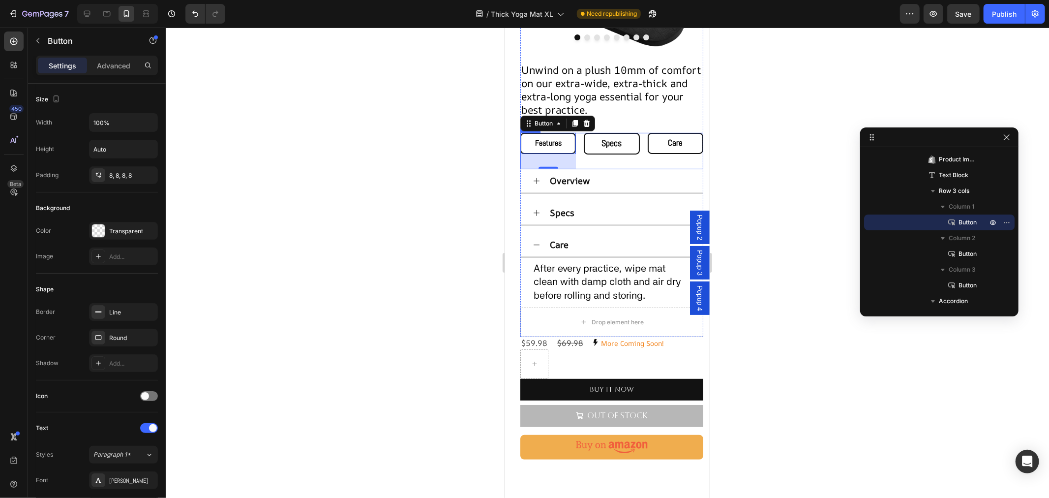
click at [635, 150] on div "Features Button 30 Specs Button Care Button Row" at bounding box center [611, 150] width 183 height 36
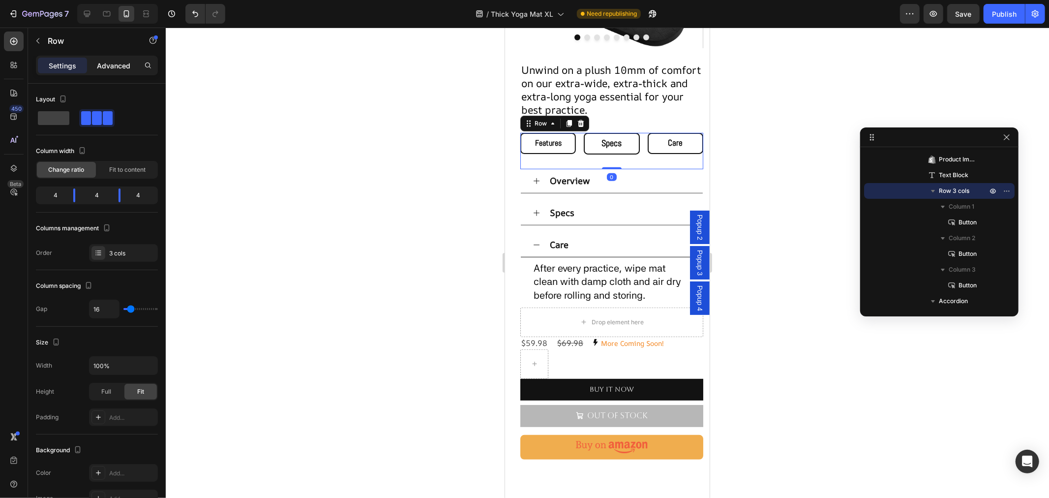
click at [119, 65] on p "Advanced" at bounding box center [113, 66] width 33 height 10
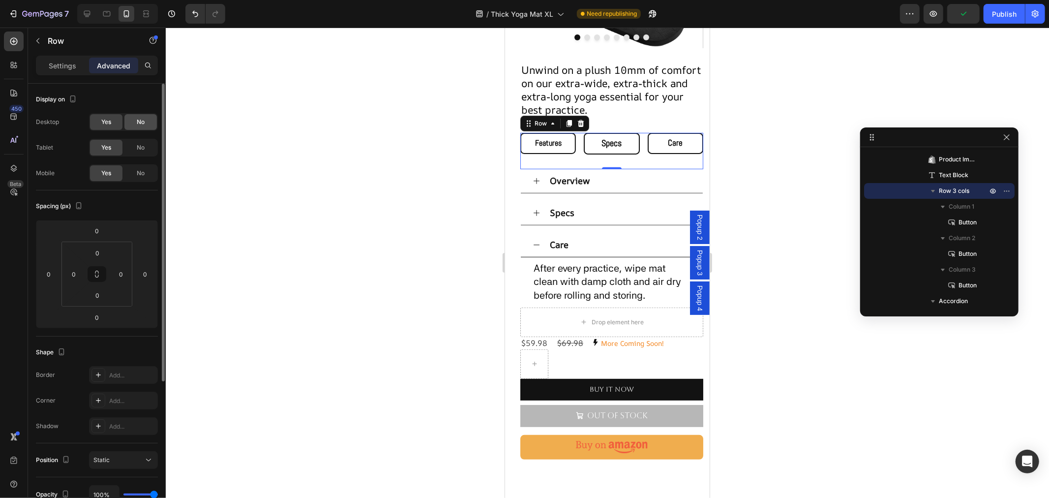
click at [143, 122] on span "No" at bounding box center [141, 122] width 8 height 9
click at [141, 141] on div "No" at bounding box center [140, 148] width 32 height 16
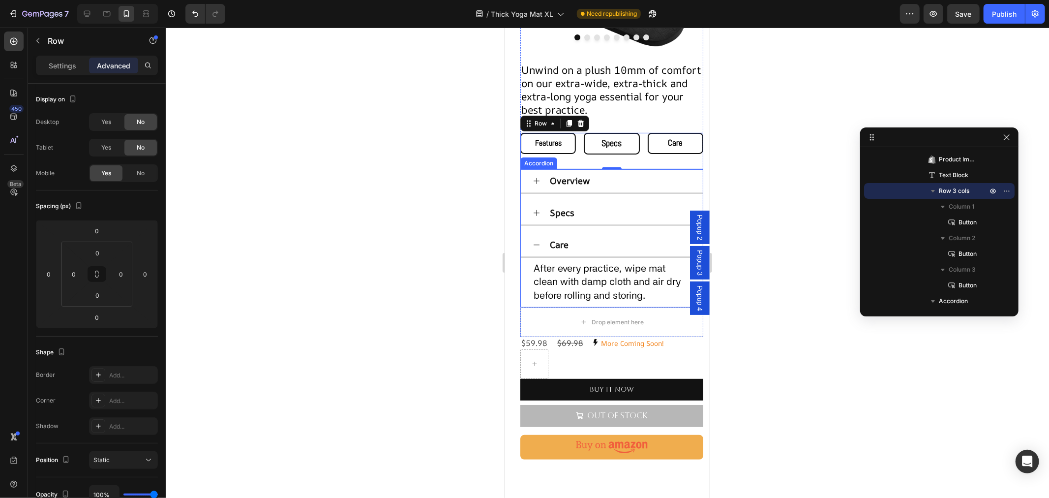
click at [643, 173] on div "Overview" at bounding box center [619, 181] width 143 height 16
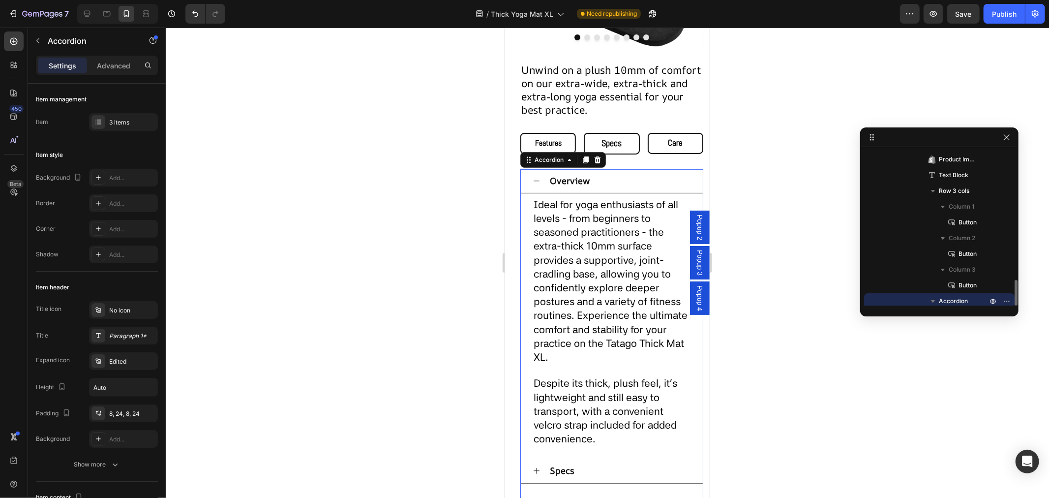
scroll to position [299, 0]
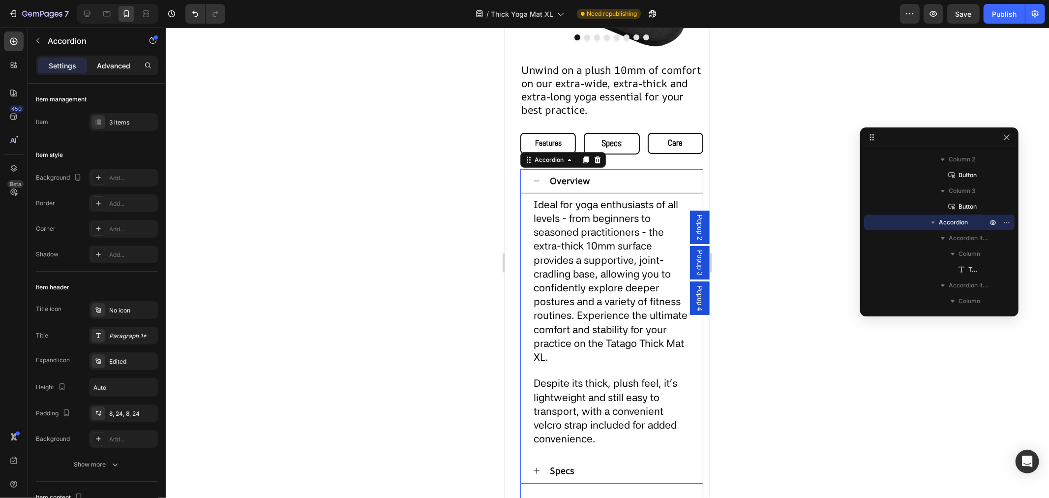
click at [117, 63] on p "Advanced" at bounding box center [113, 66] width 33 height 10
type input "100%"
type input "100"
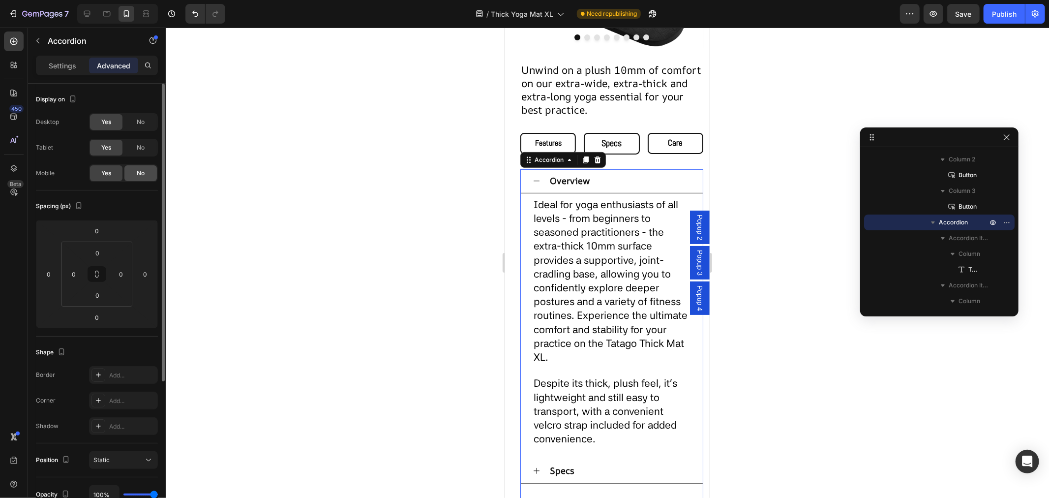
drag, startPoint x: 141, startPoint y: 173, endPoint x: 147, endPoint y: 172, distance: 5.9
click at [141, 172] on span "No" at bounding box center [141, 173] width 8 height 9
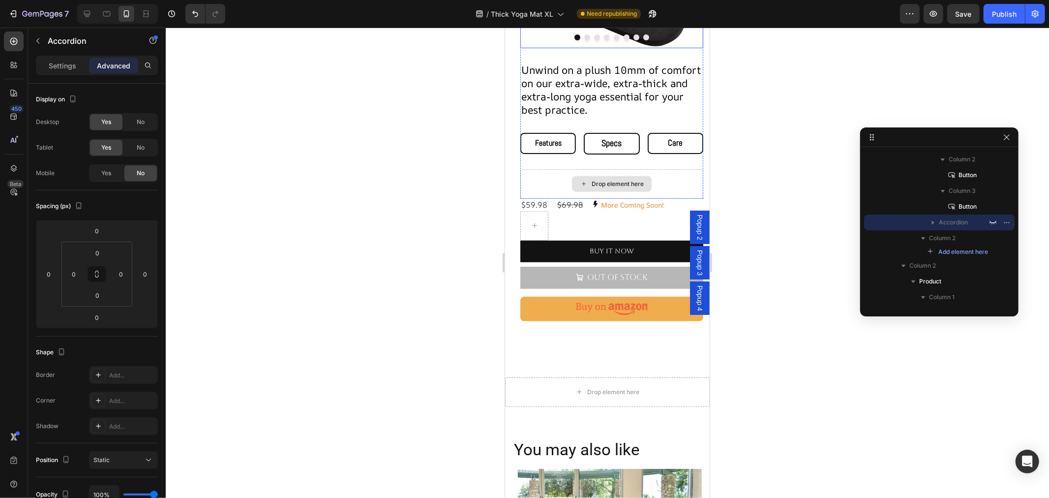
scroll to position [0, 0]
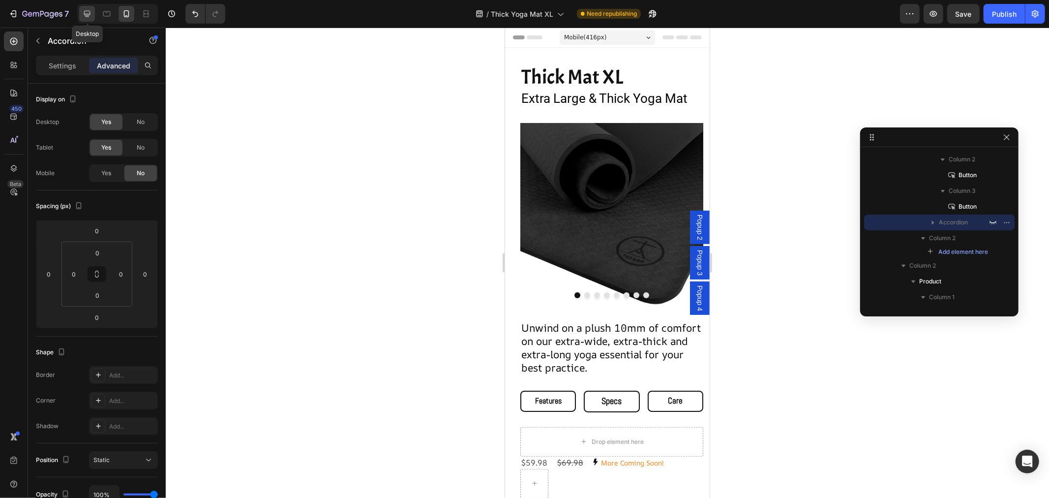
click at [82, 17] on icon at bounding box center [87, 14] width 10 height 10
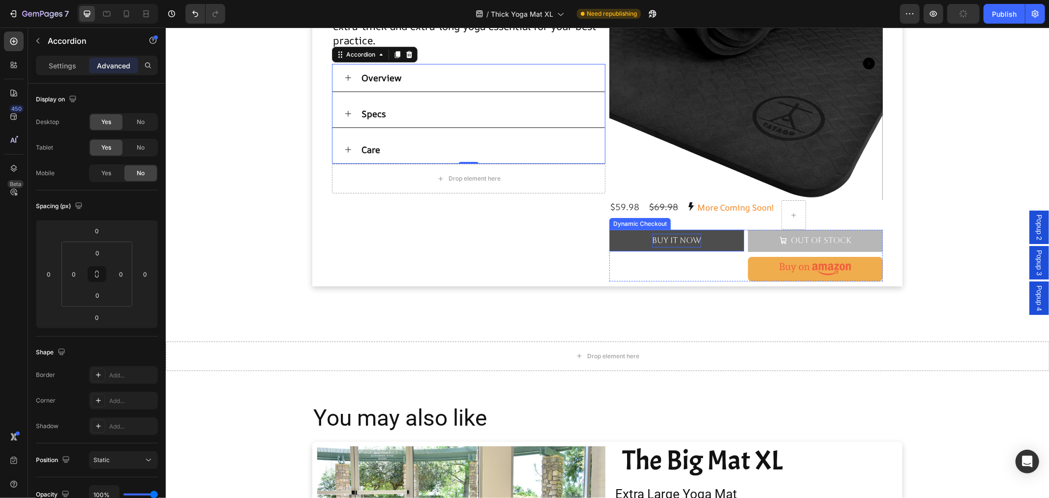
scroll to position [139, 0]
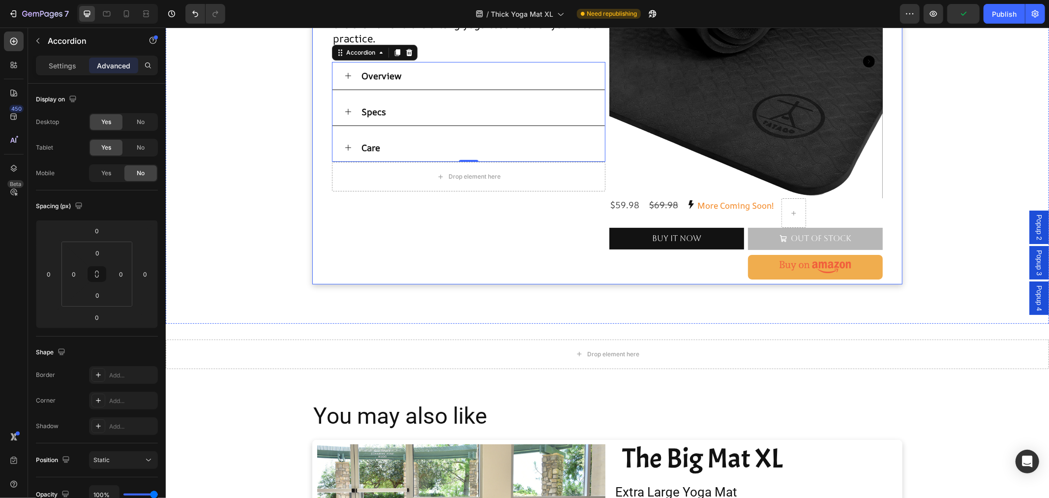
click at [430, 252] on div "Thick Mat XL Heading Extra Large & Thick Yoga Mat Text Block Product Images Unw…" at bounding box center [469, 101] width 274 height 355
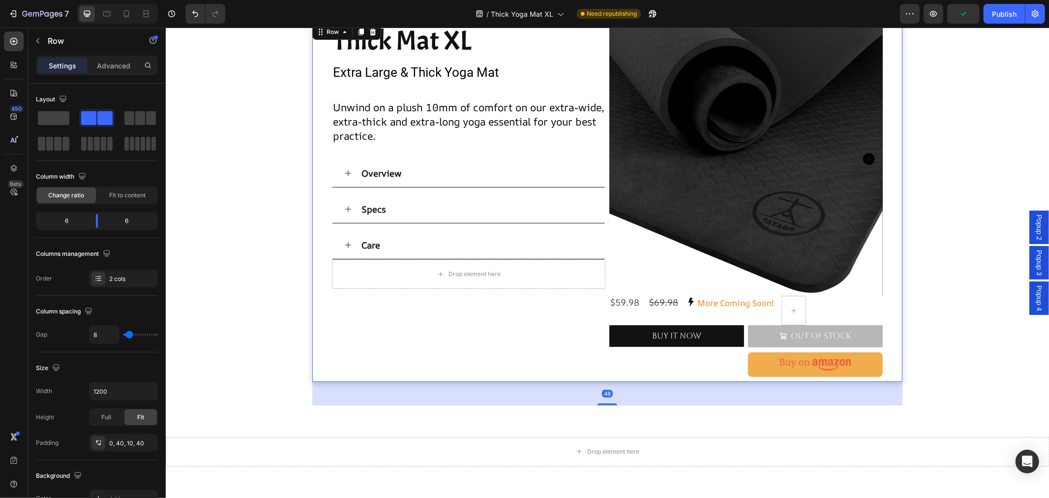
scroll to position [0, 0]
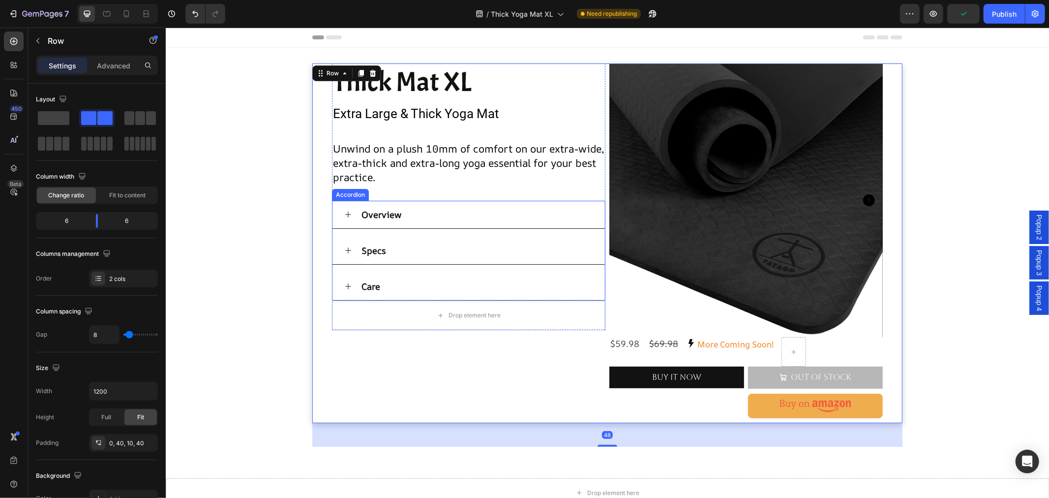
click at [480, 212] on div "Overview" at bounding box center [476, 214] width 233 height 20
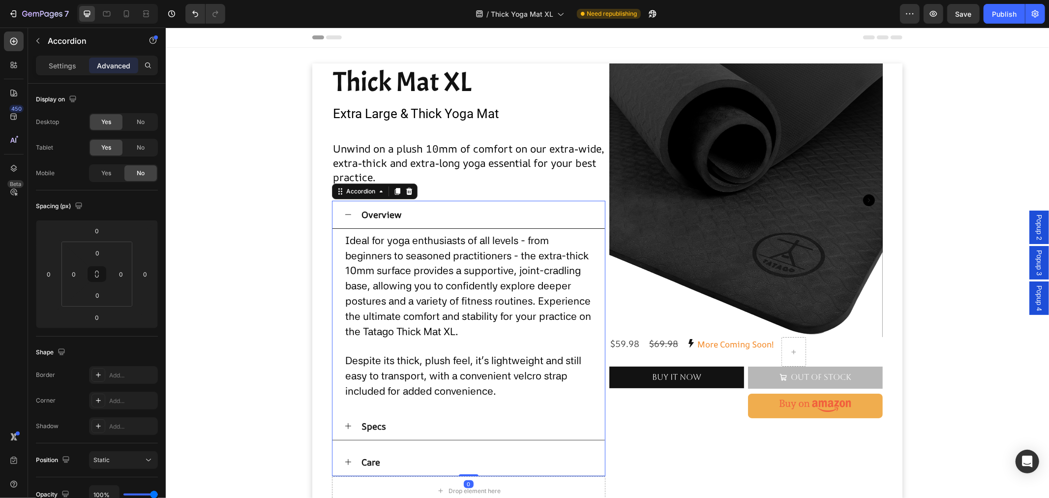
click at [461, 213] on div "Overview" at bounding box center [476, 214] width 233 height 20
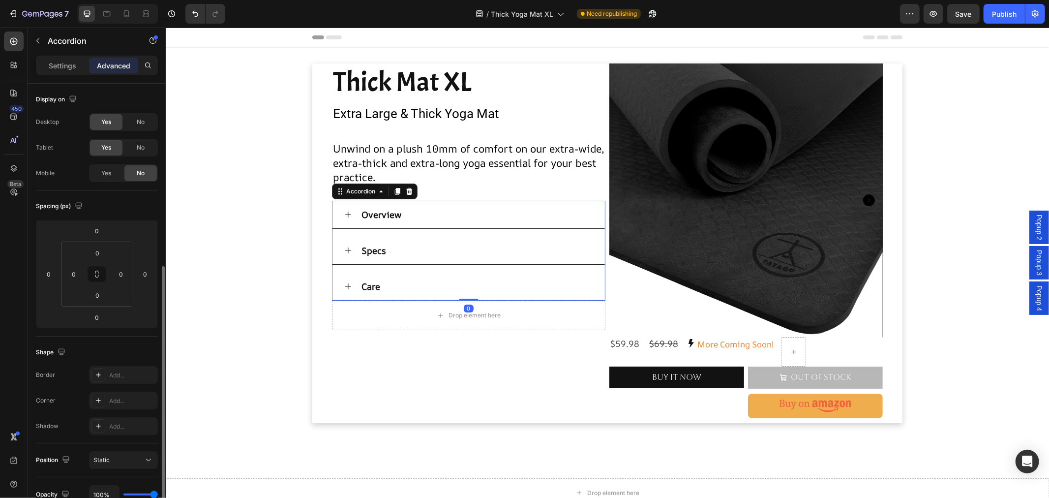
scroll to position [214, 0]
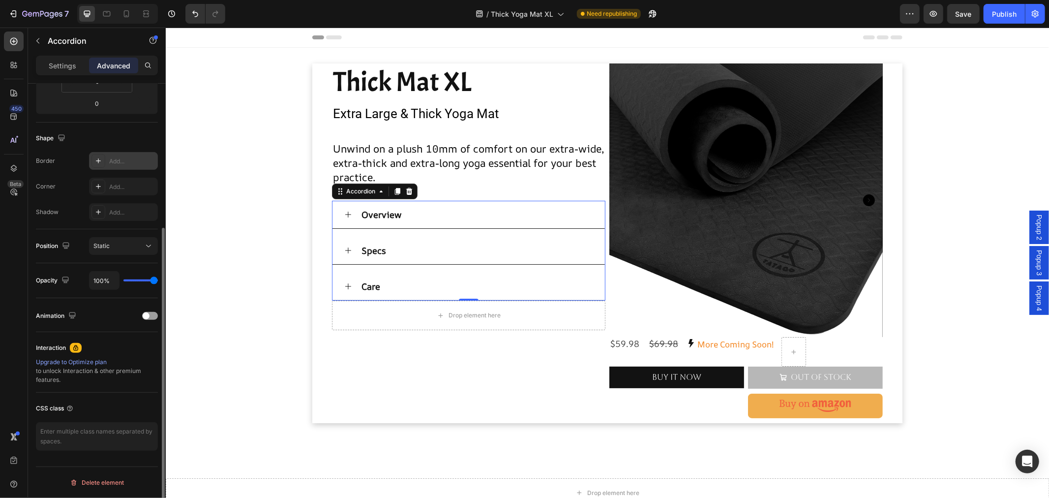
click at [101, 161] on icon at bounding box center [98, 161] width 8 height 8
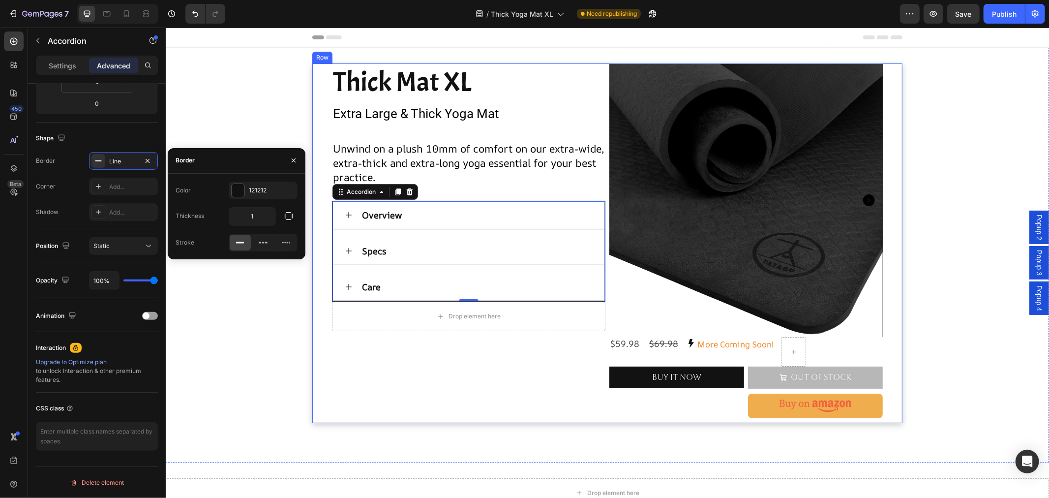
click at [415, 371] on div "Thick Mat XL Heading Extra Large & Thick Yoga Mat Text Block Product Images Unw…" at bounding box center [469, 240] width 274 height 355
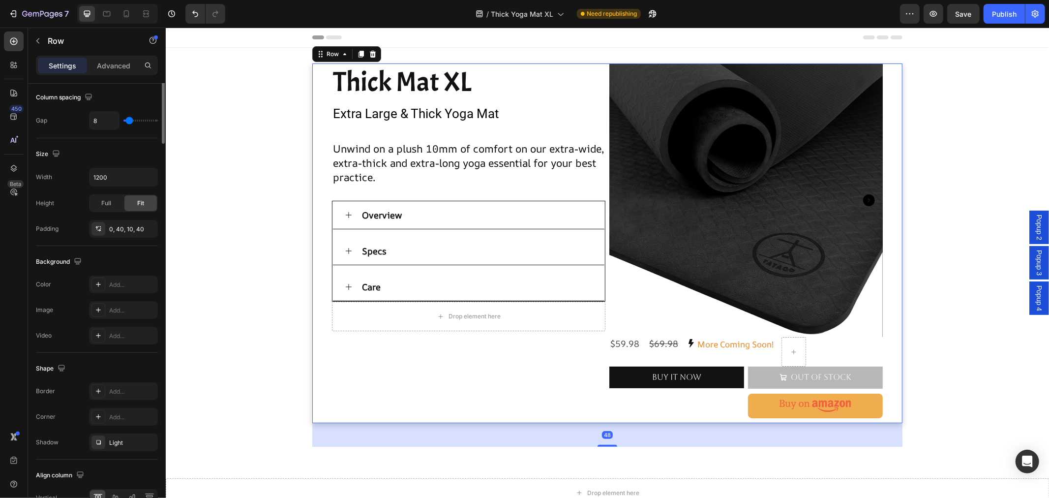
scroll to position [0, 0]
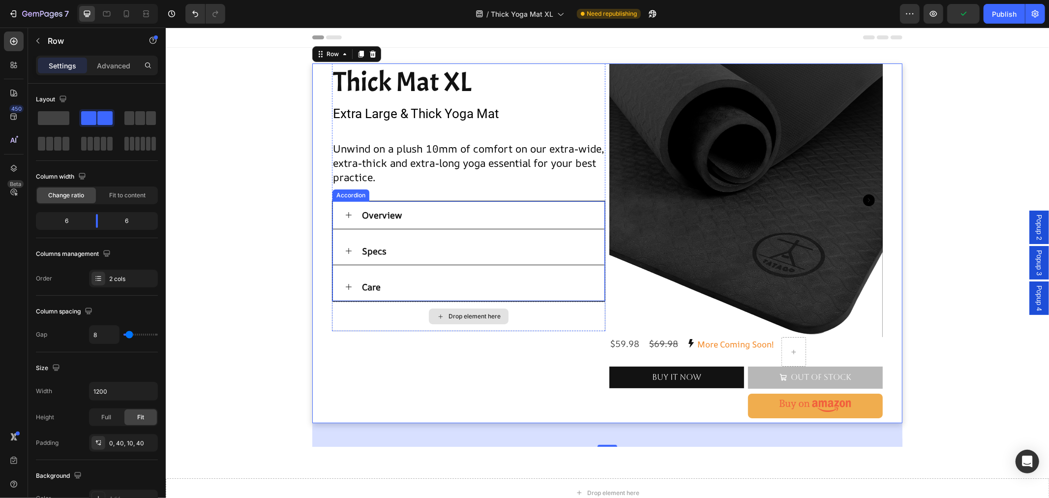
click at [483, 220] on div "Overview" at bounding box center [476, 215] width 232 height 20
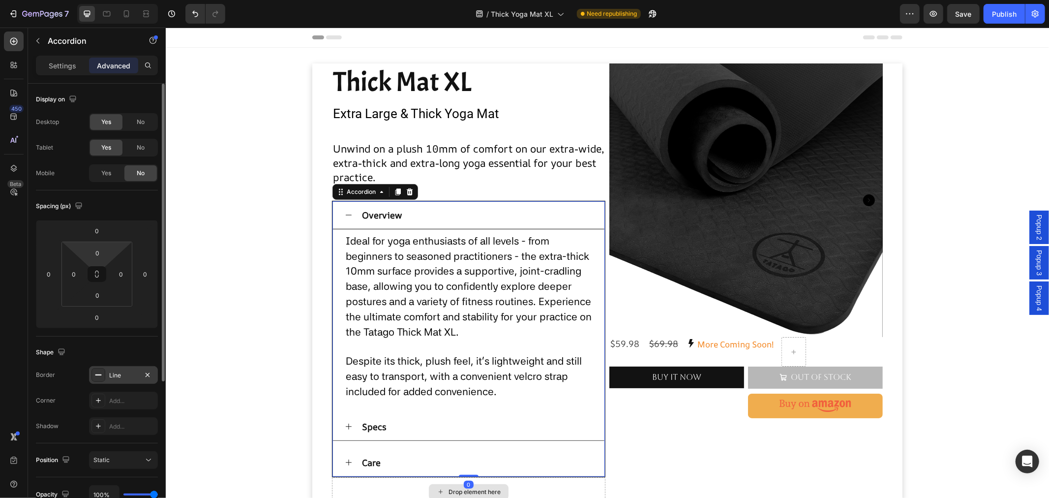
scroll to position [109, 0]
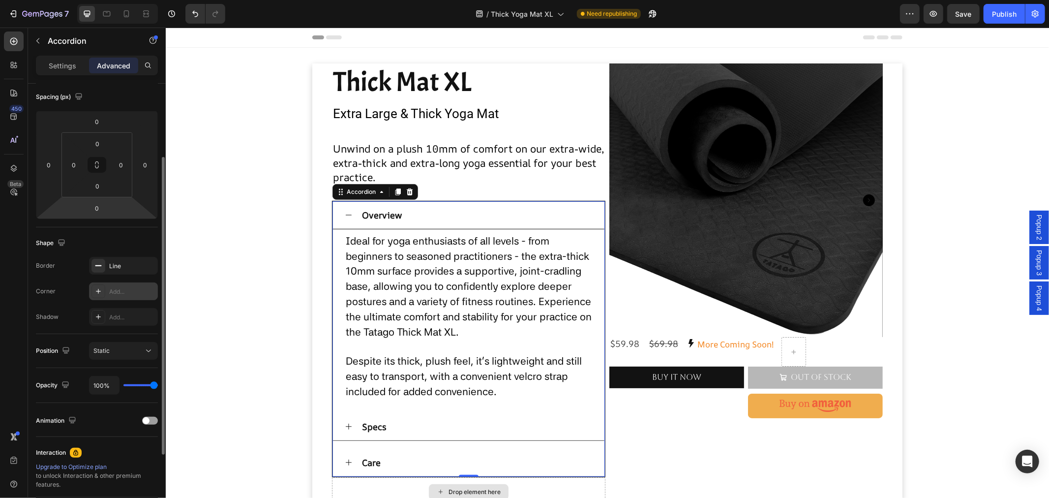
click at [97, 289] on icon at bounding box center [98, 291] width 8 height 8
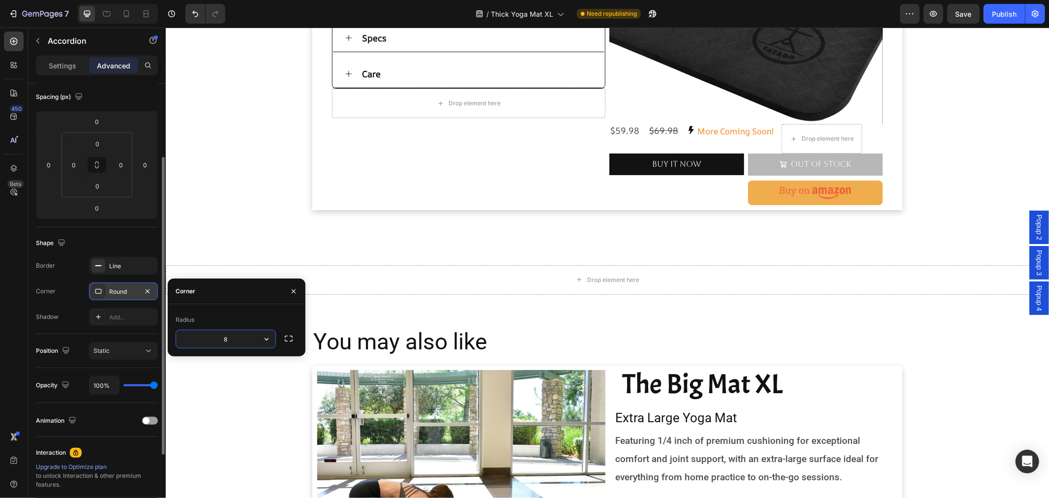
scroll to position [0, 0]
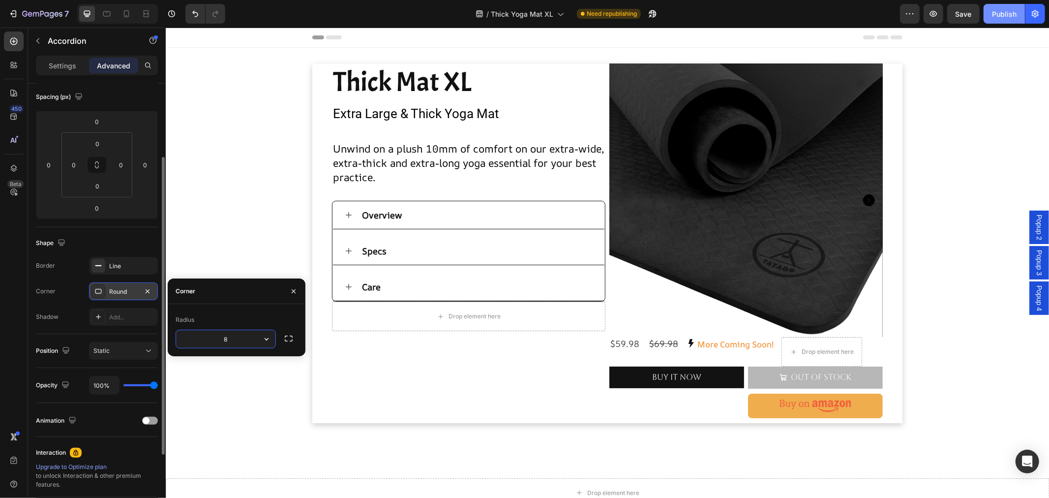
click at [1012, 13] on div "Publish" at bounding box center [1004, 14] width 25 height 10
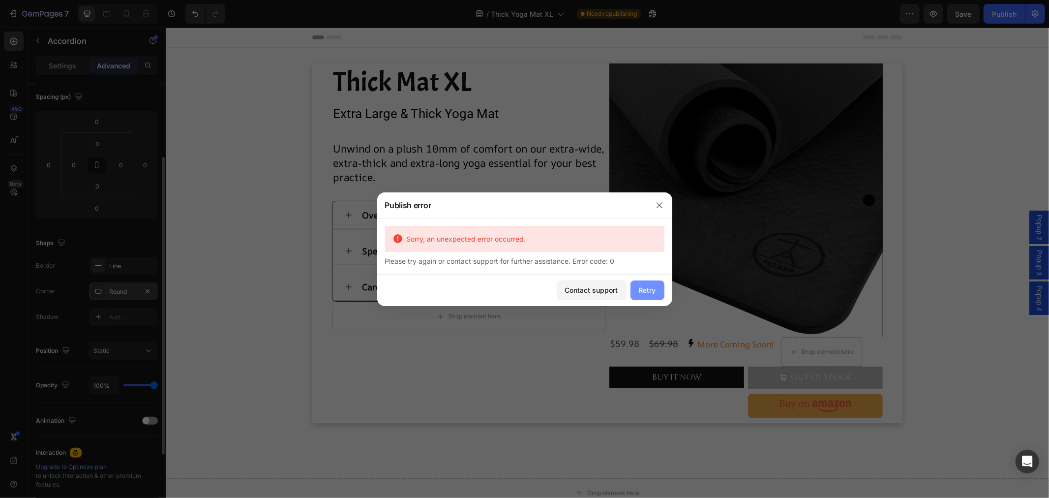
click at [646, 291] on div "Retry" at bounding box center [647, 290] width 17 height 10
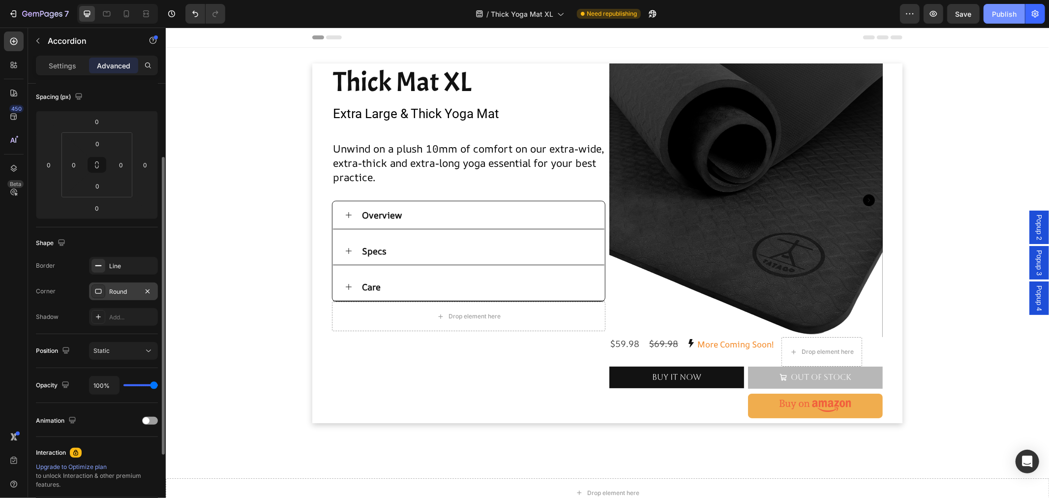
click at [1003, 11] on div "Publish" at bounding box center [1004, 14] width 25 height 10
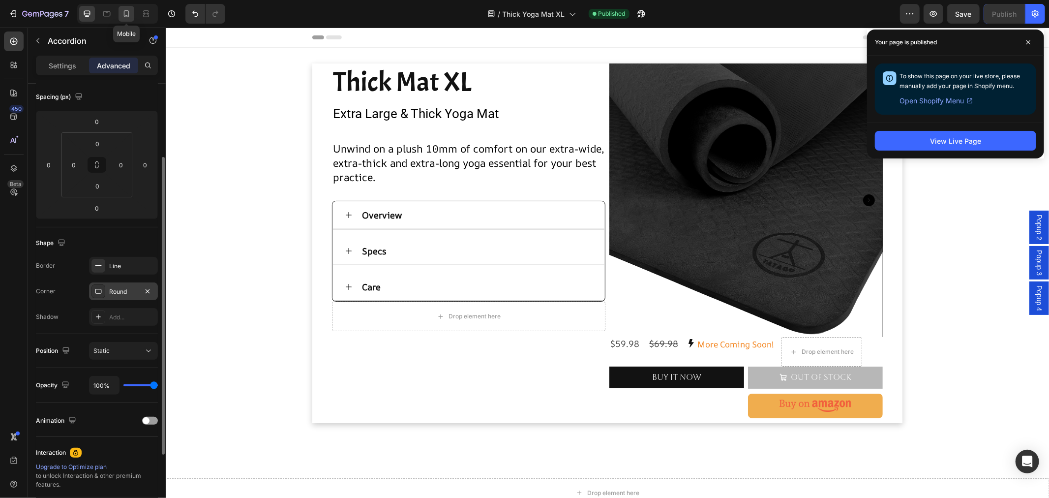
click at [121, 11] on div at bounding box center [127, 14] width 16 height 16
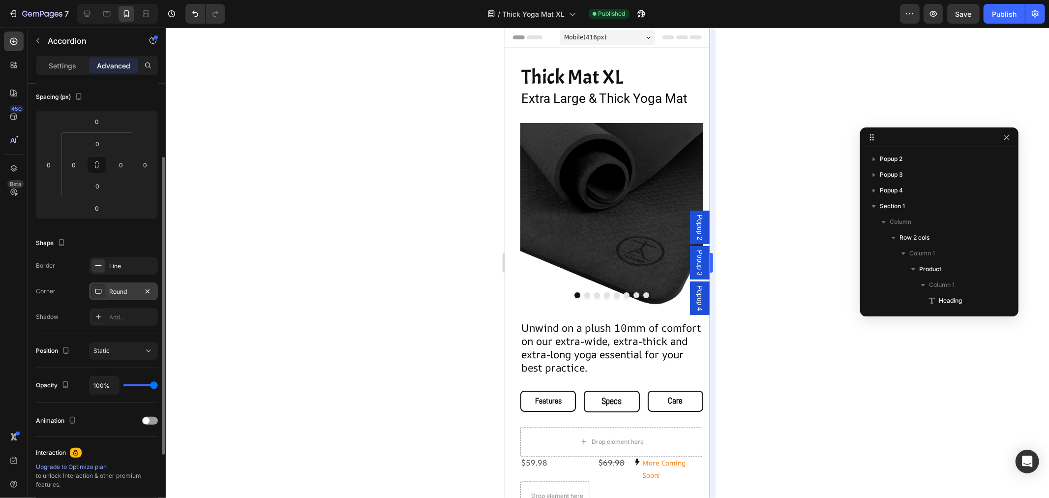
scroll to position [157, 0]
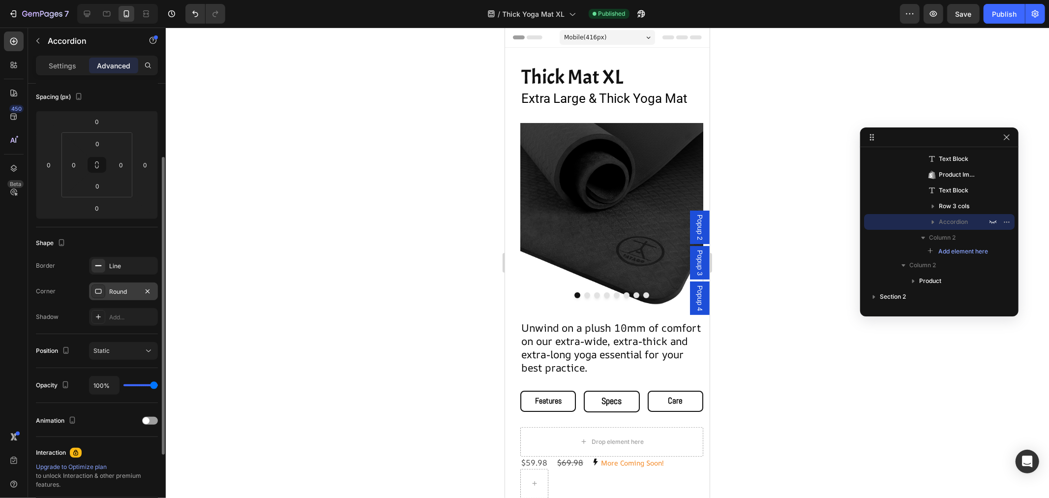
click at [690, 224] on div "Popup 2" at bounding box center [700, 226] width 20 height 33
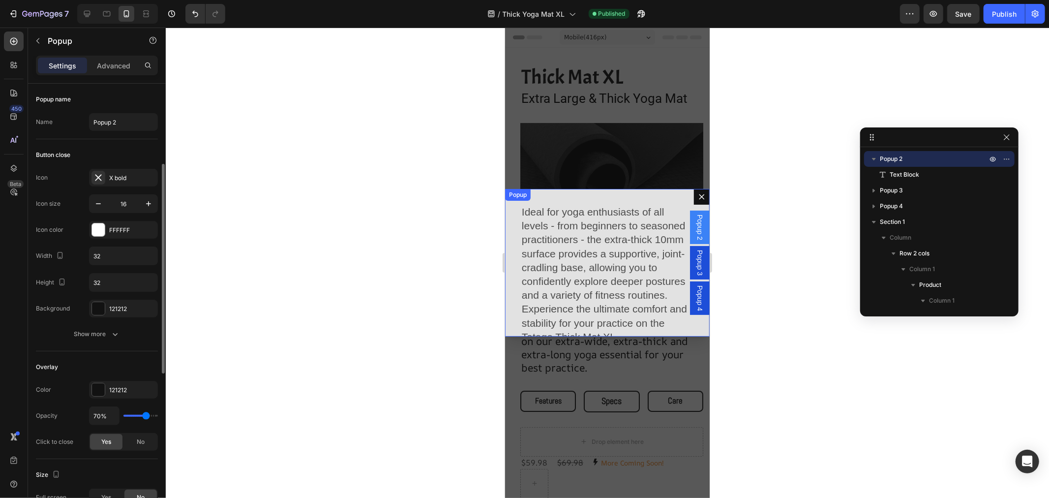
scroll to position [109, 0]
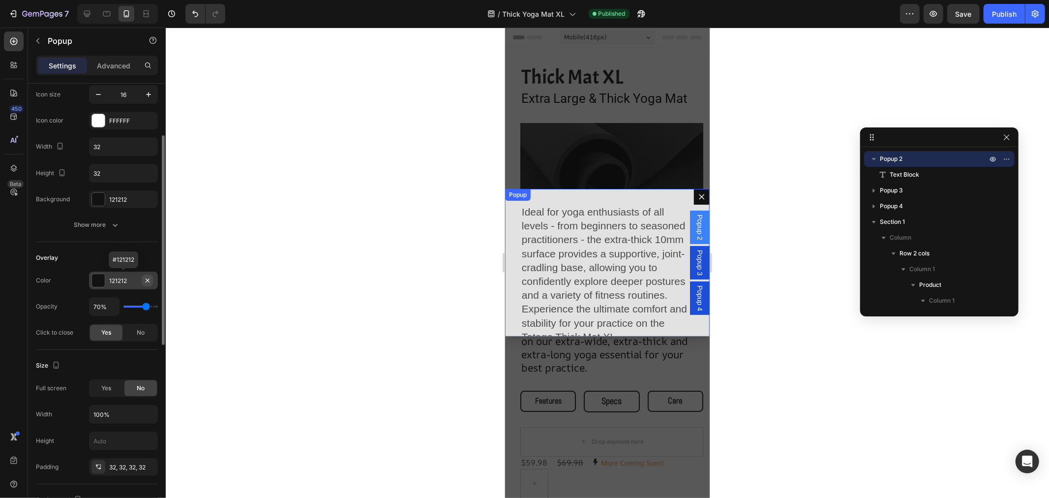
click at [145, 280] on icon "button" at bounding box center [148, 280] width 8 height 8
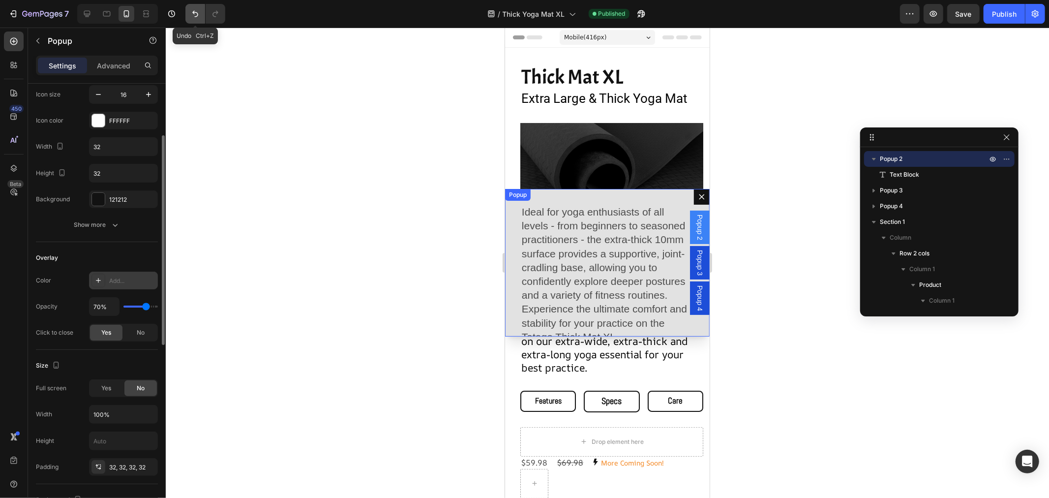
click at [197, 10] on icon "Undo/Redo" at bounding box center [195, 14] width 10 height 10
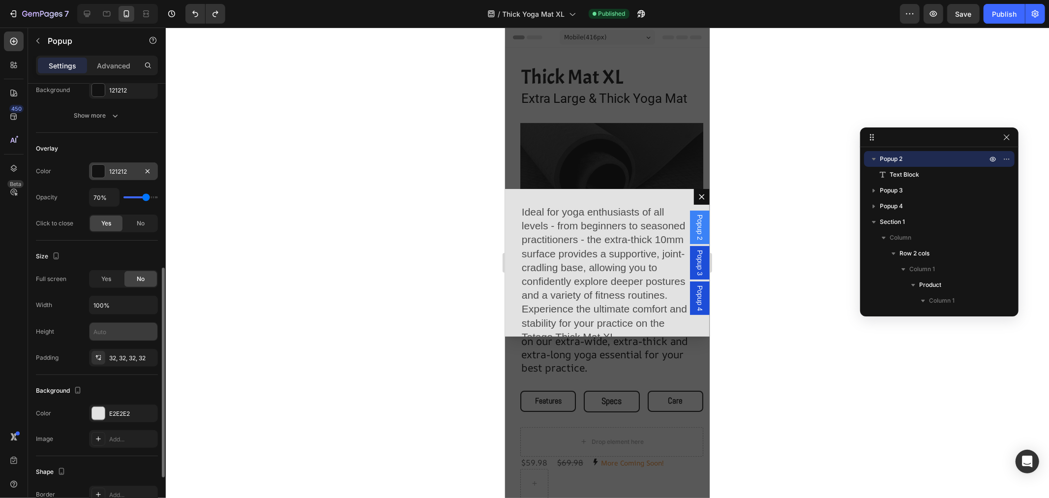
scroll to position [273, 0]
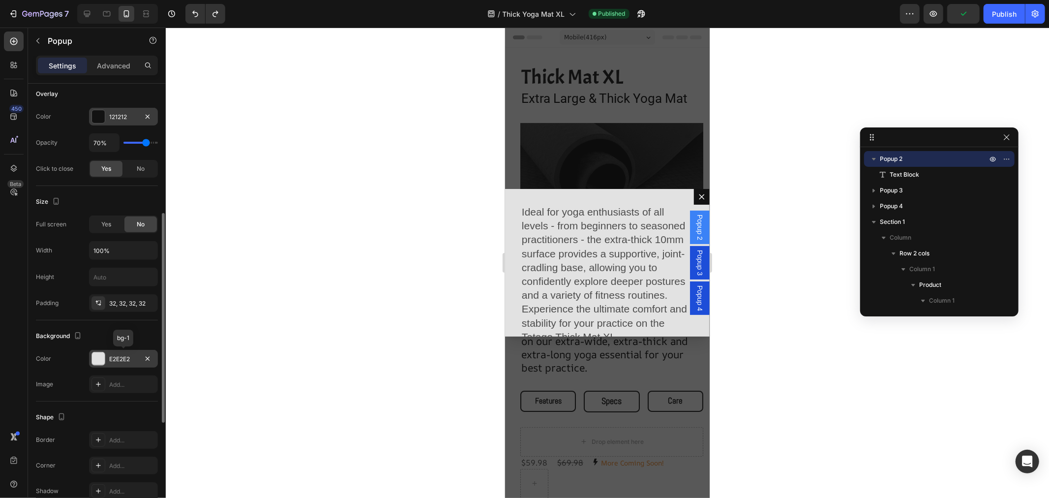
click at [97, 360] on div at bounding box center [98, 358] width 13 height 13
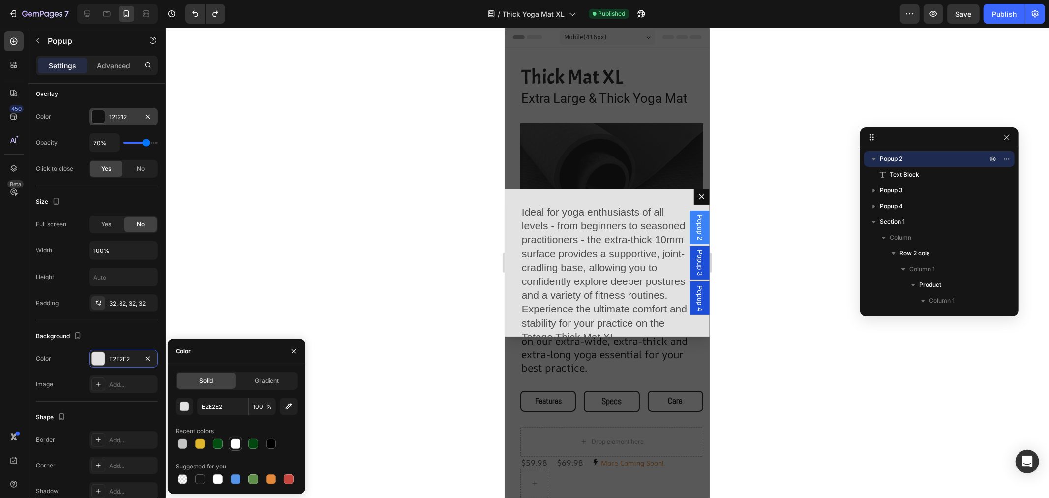
click at [234, 444] on div at bounding box center [236, 444] width 10 height 10
type input "FFFFFF"
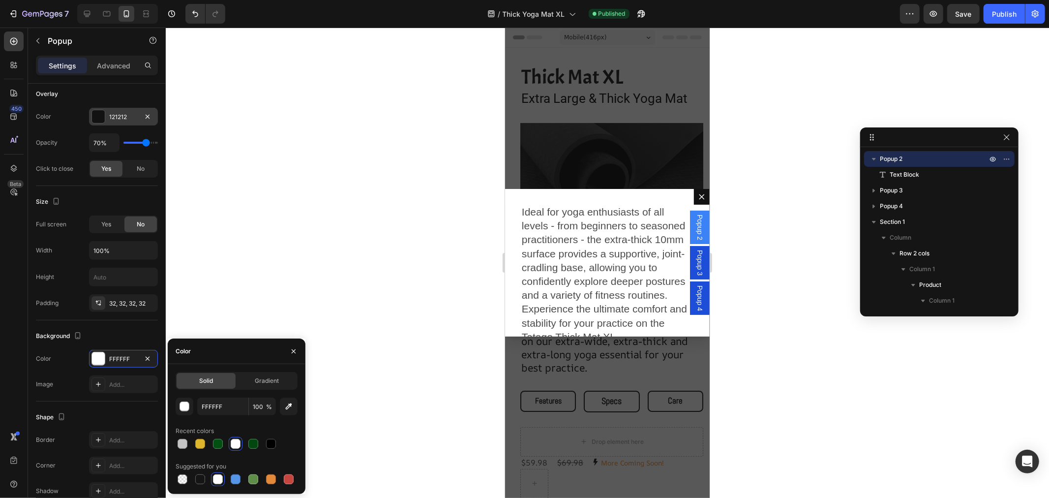
click at [695, 254] on span "Popup 3" at bounding box center [700, 262] width 10 height 26
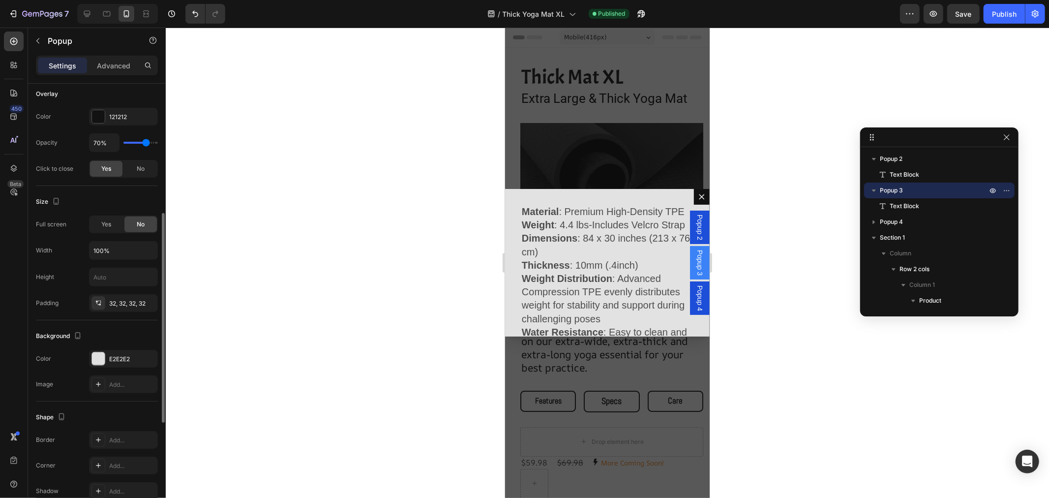
click at [87, 356] on div "Color E2E2E2" at bounding box center [97, 359] width 122 height 18
click at [92, 357] on div at bounding box center [98, 358] width 13 height 13
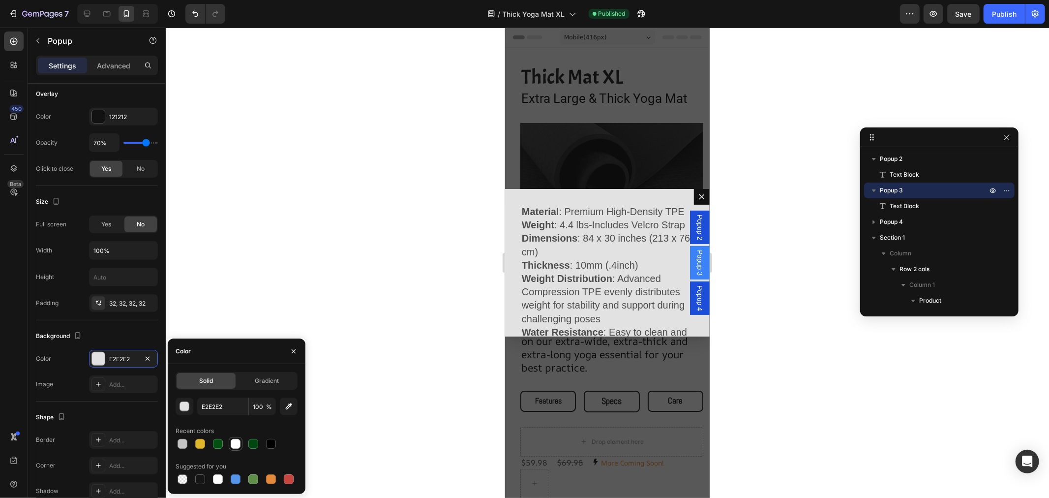
click at [232, 441] on div at bounding box center [236, 444] width 10 height 10
type input "FFFFFF"
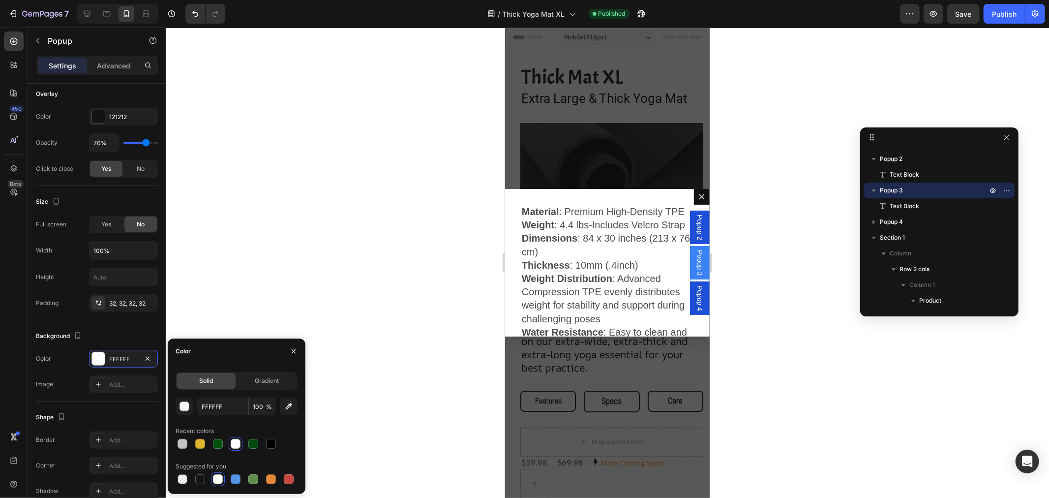
click at [695, 297] on span "Popup 4" at bounding box center [700, 298] width 10 height 26
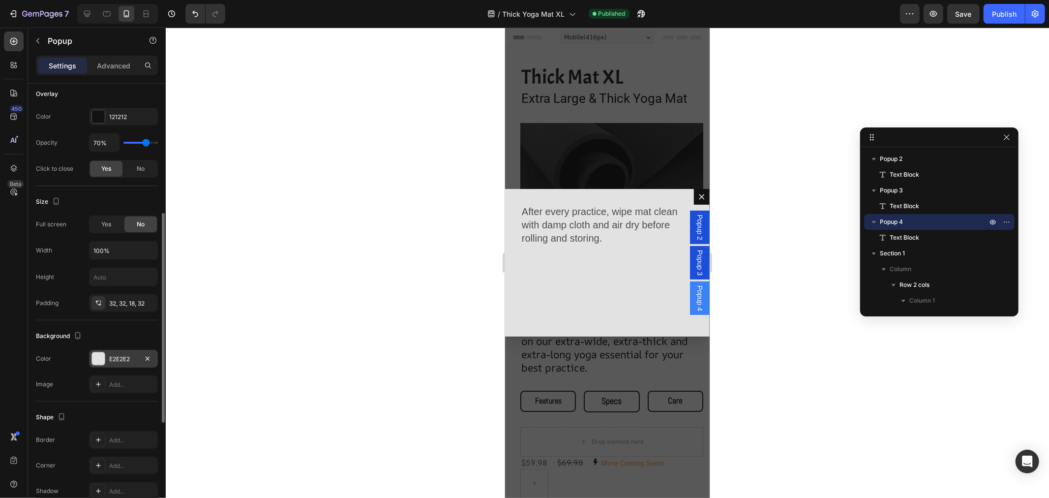
click at [91, 358] on div "E2E2E2" at bounding box center [123, 359] width 69 height 18
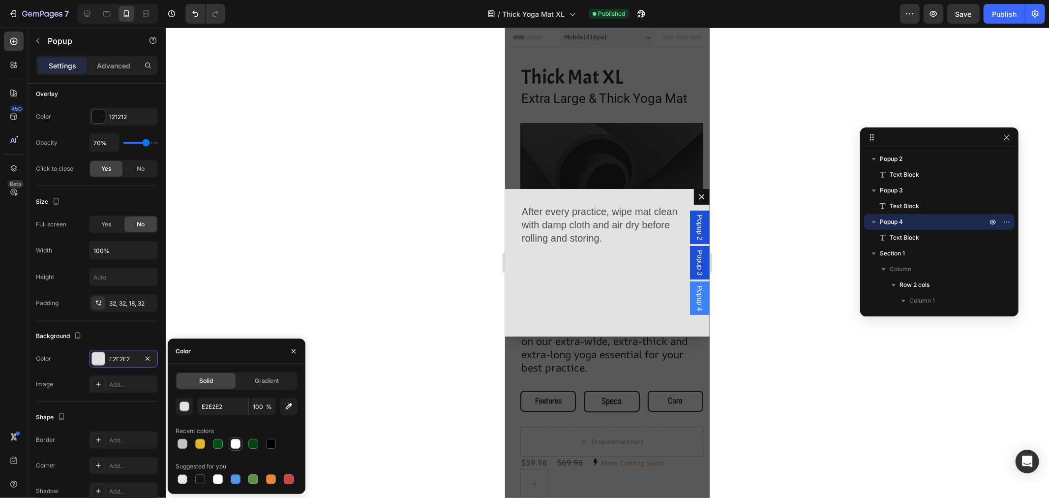
click at [234, 443] on div at bounding box center [236, 444] width 10 height 10
type input "FFFFFF"
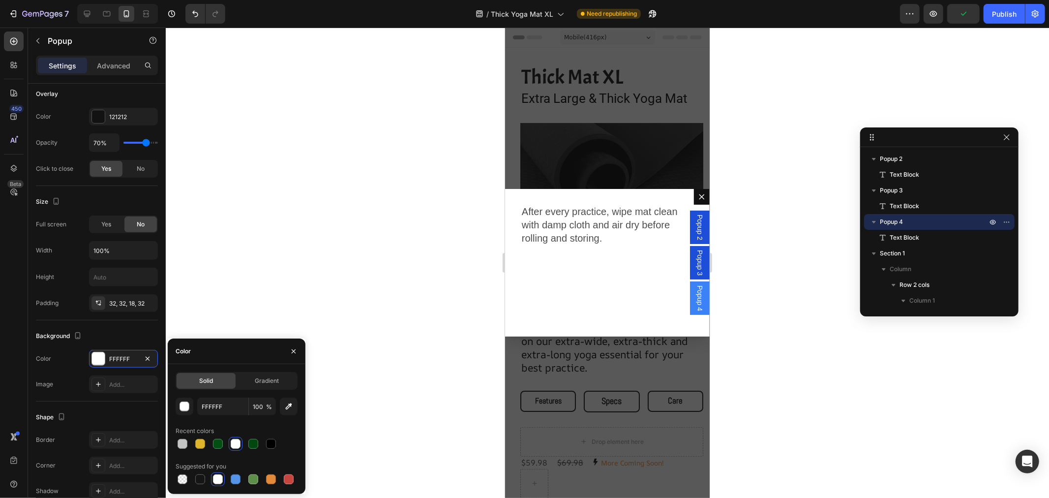
click at [690, 256] on div "Popup 3" at bounding box center [700, 262] width 20 height 33
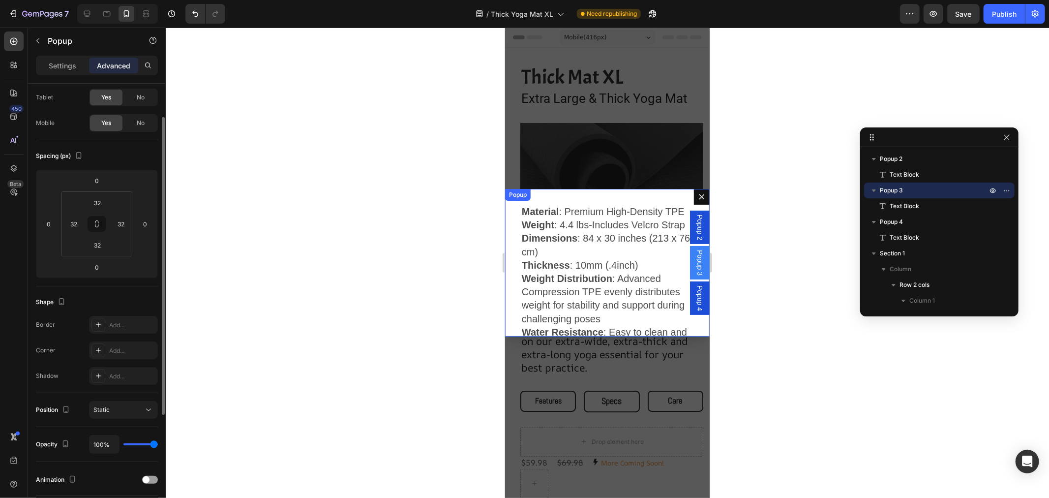
scroll to position [0, 0]
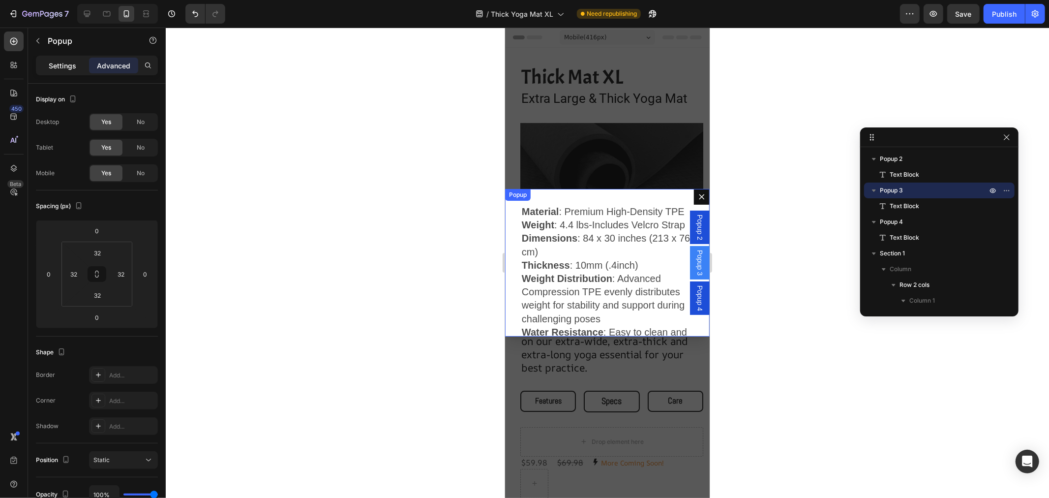
click at [61, 66] on p "Settings" at bounding box center [63, 66] width 28 height 10
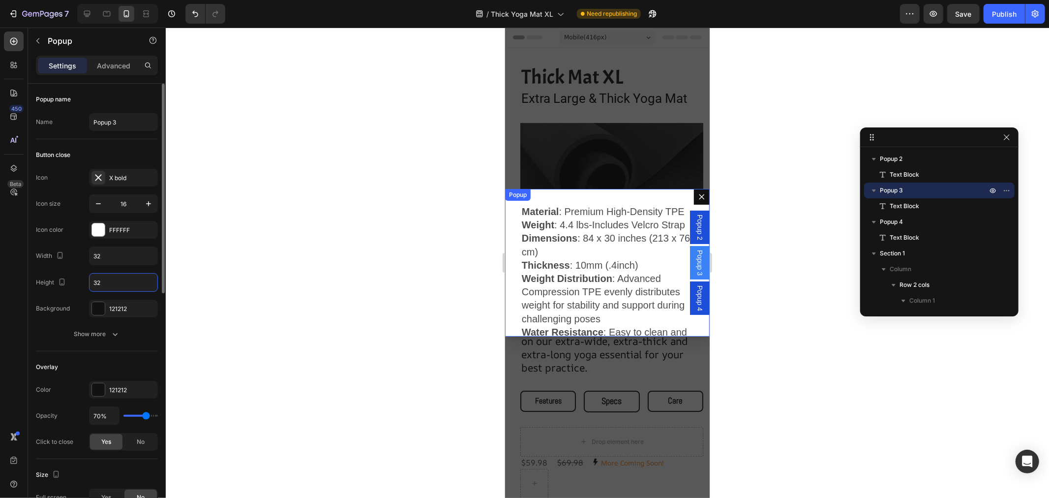
click at [119, 283] on input "32" at bounding box center [124, 283] width 68 height 18
click at [106, 283] on input "32" at bounding box center [124, 283] width 68 height 18
drag, startPoint x: 97, startPoint y: 282, endPoint x: 86, endPoint y: 282, distance: 11.8
click at [86, 282] on div "Height 32" at bounding box center [97, 282] width 122 height 19
type input "50"
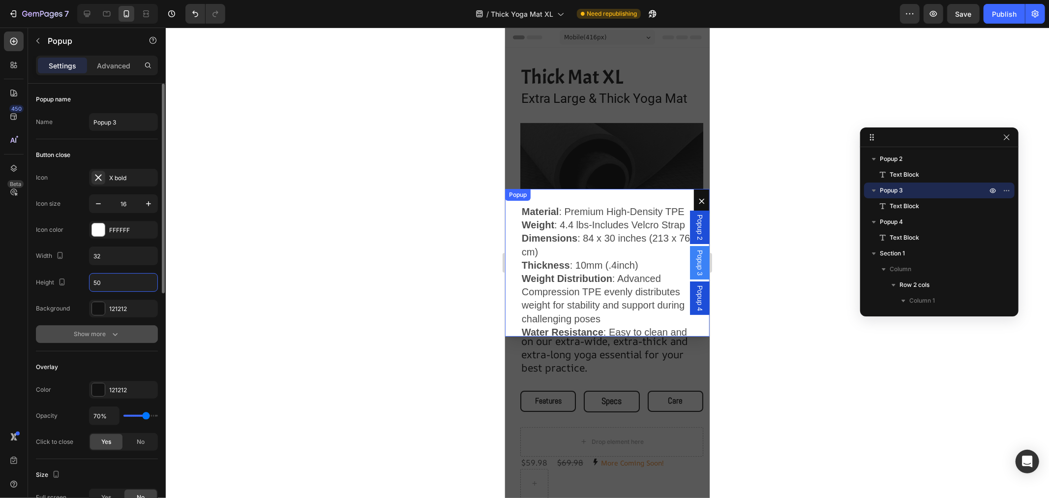
click at [128, 335] on button "Show more" at bounding box center [97, 334] width 122 height 18
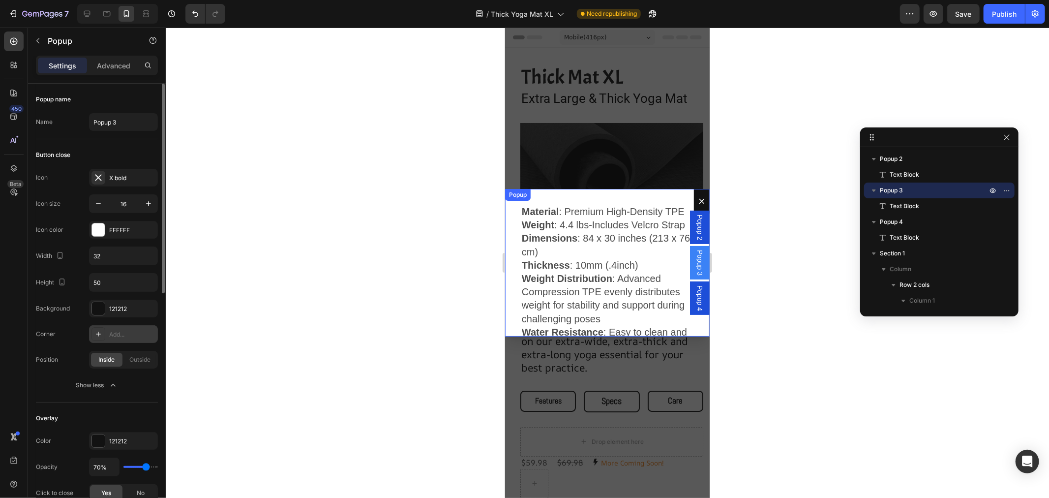
click at [101, 334] on icon at bounding box center [98, 334] width 8 height 8
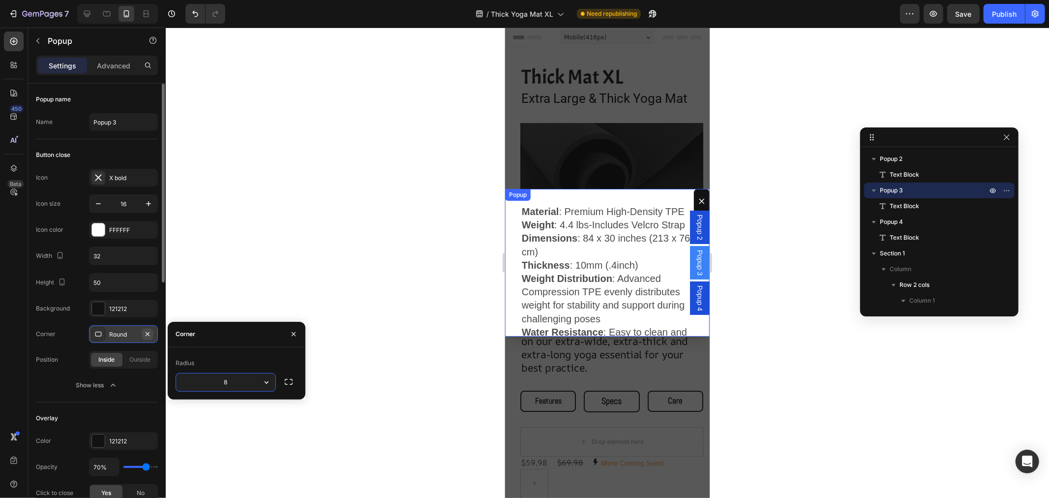
click at [149, 333] on icon "button" at bounding box center [148, 334] width 8 height 8
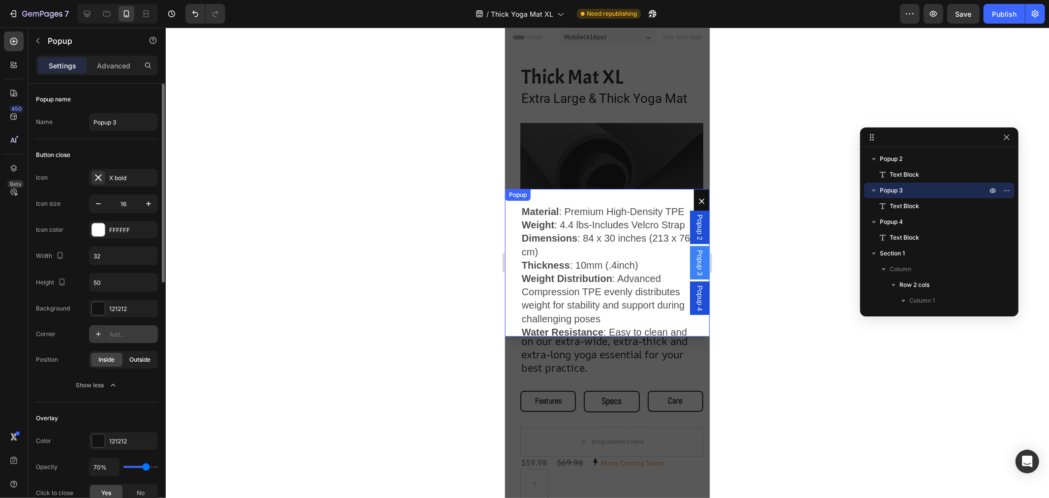
click at [138, 360] on span "Outside" at bounding box center [140, 359] width 21 height 9
click at [107, 360] on span "Inside" at bounding box center [107, 359] width 16 height 9
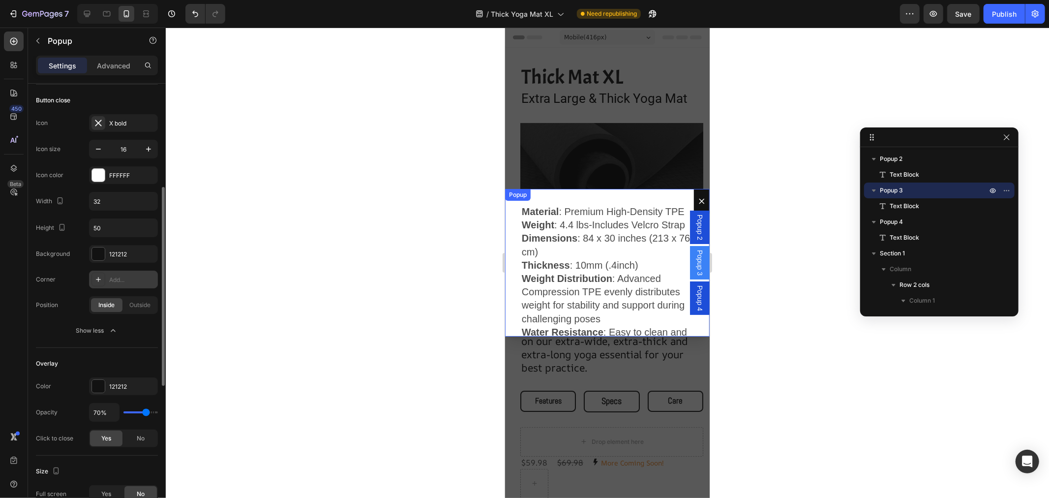
scroll to position [164, 0]
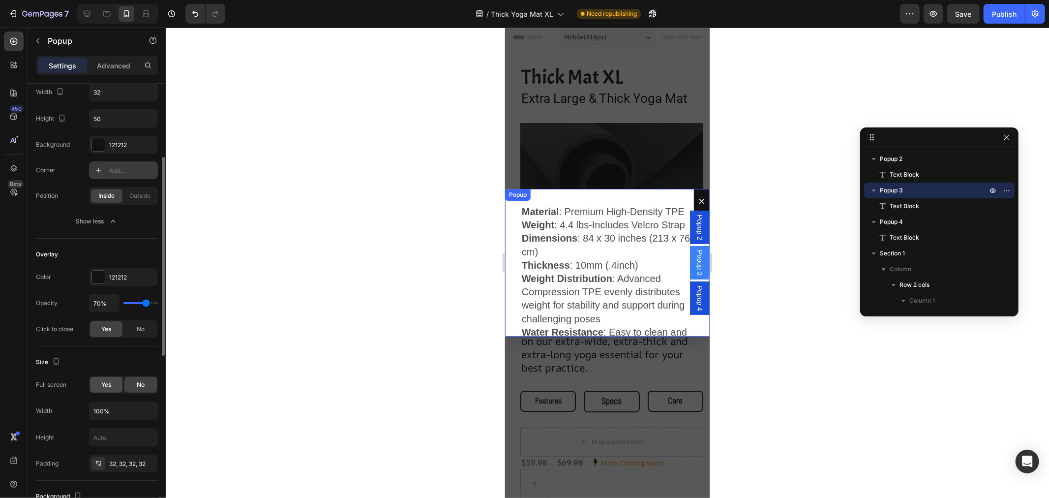
click at [114, 384] on div "Yes" at bounding box center [106, 385] width 32 height 16
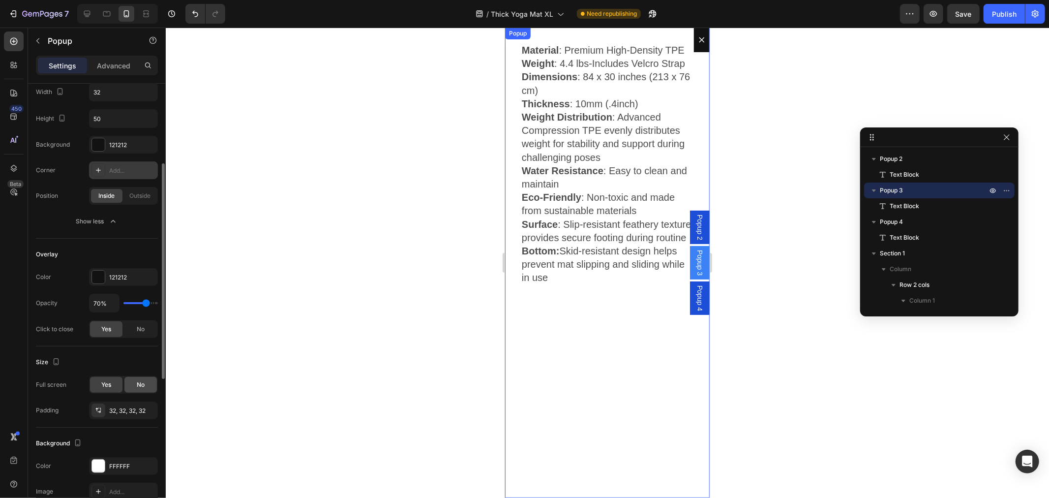
click at [148, 389] on div "No" at bounding box center [140, 385] width 32 height 16
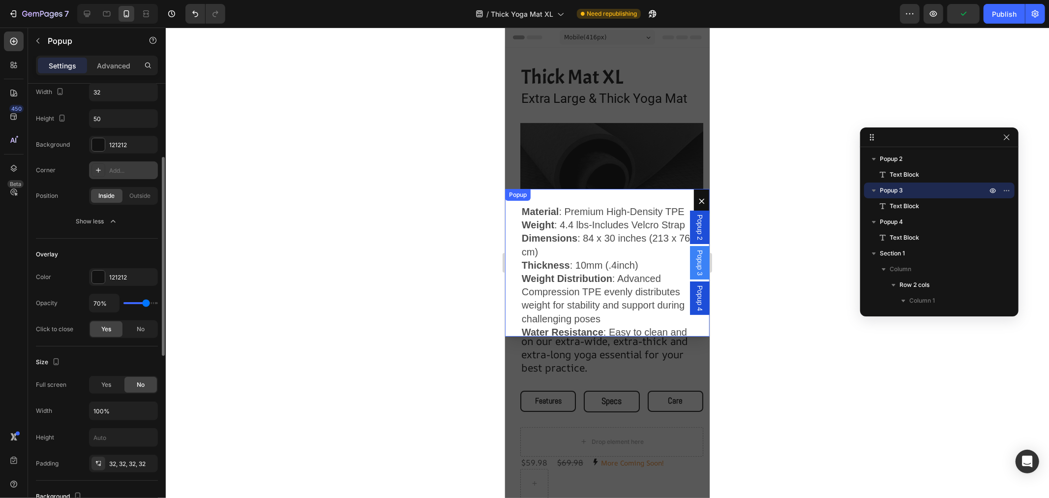
scroll to position [273, 0]
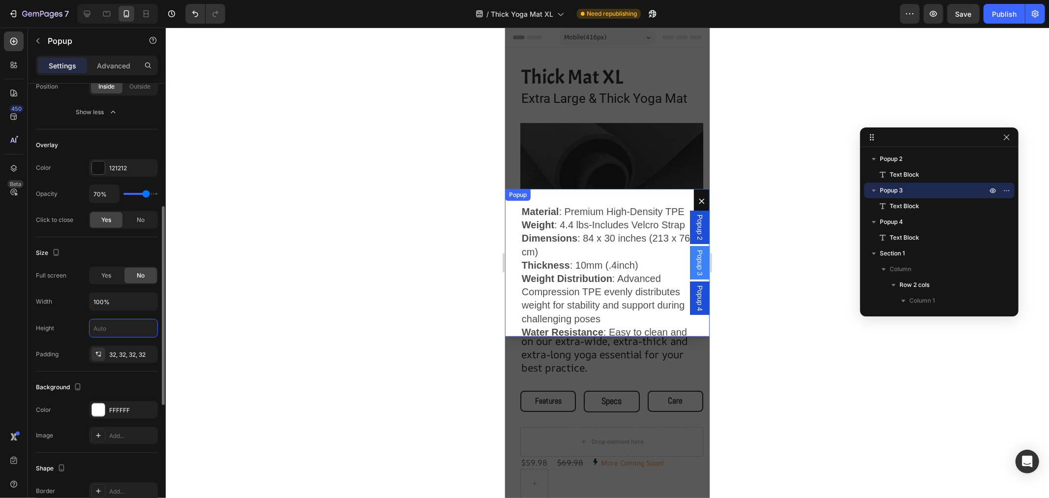
click at [120, 328] on input "text" at bounding box center [124, 328] width 68 height 18
click at [125, 353] on div "32, 32, 32, 32" at bounding box center [123, 354] width 29 height 9
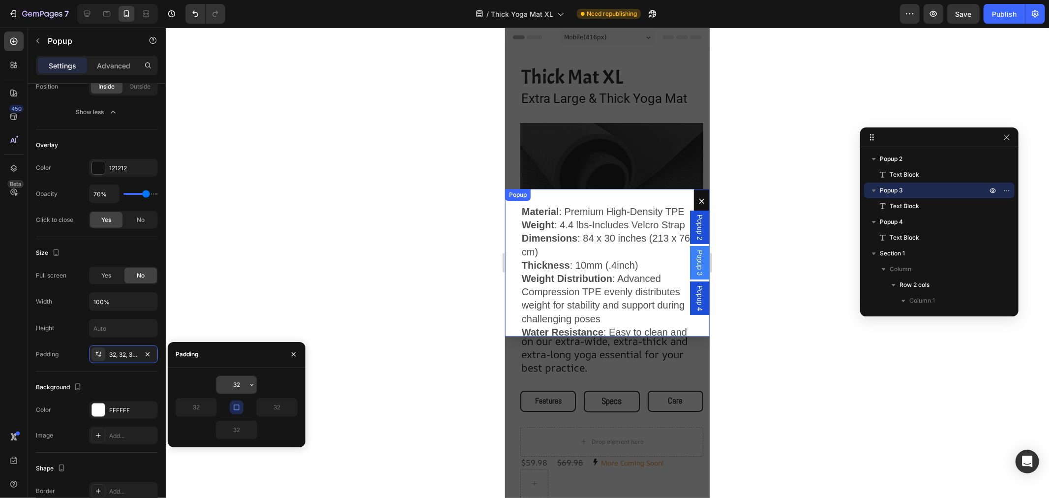
click at [237, 391] on input "32" at bounding box center [236, 385] width 40 height 18
click at [252, 384] on icon "button" at bounding box center [252, 385] width 8 height 8
click at [238, 449] on span "24px" at bounding box center [237, 451] width 14 height 9
type input "24"
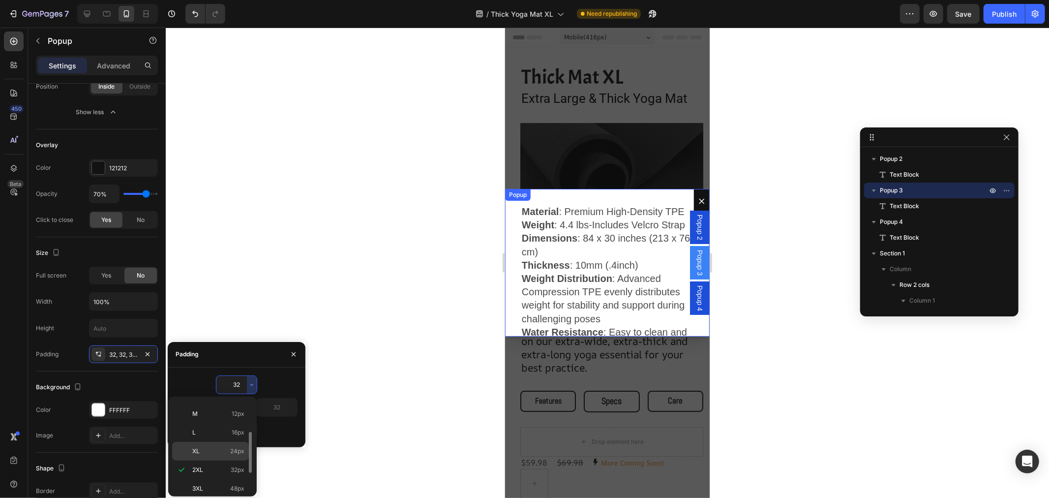
type input "24"
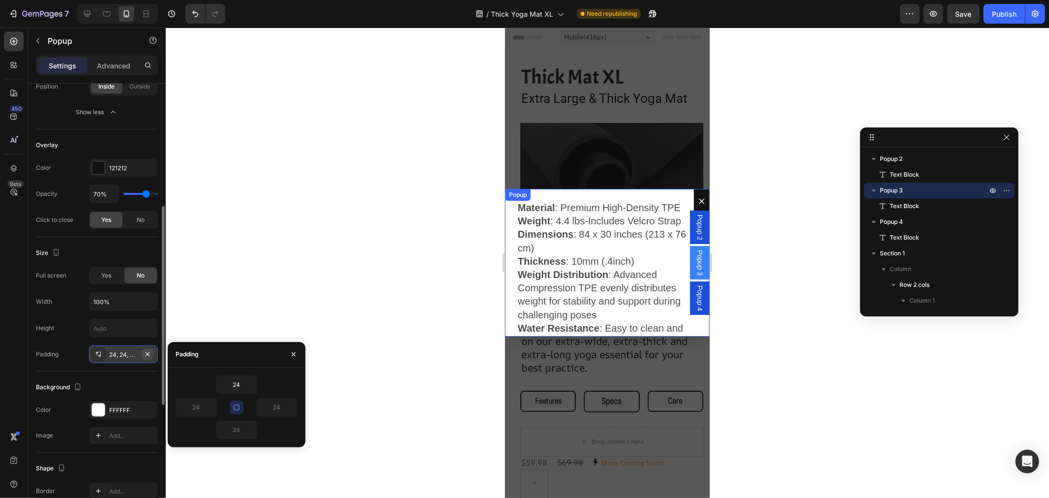
click at [151, 351] on icon "button" at bounding box center [148, 354] width 8 height 8
type input "0"
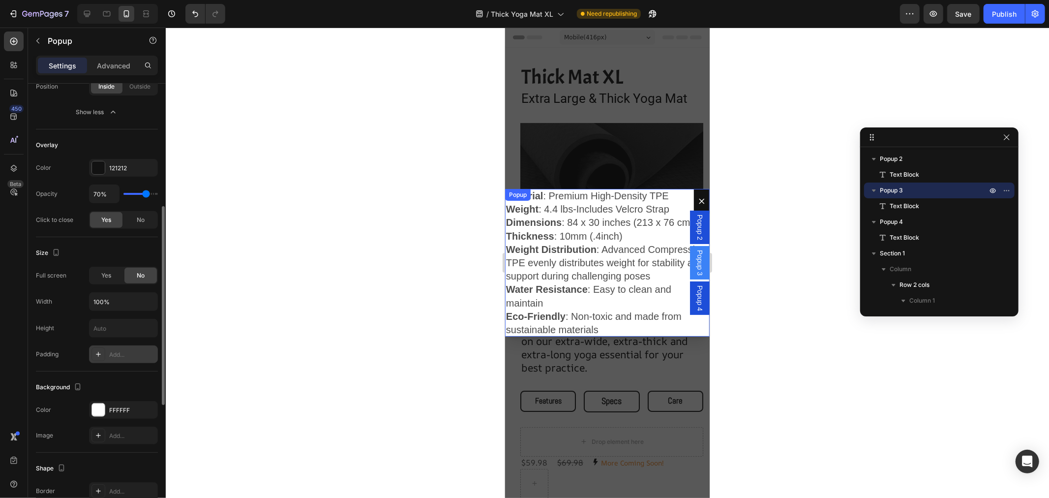
click at [140, 352] on div "Add..." at bounding box center [132, 354] width 46 height 9
type input "32"
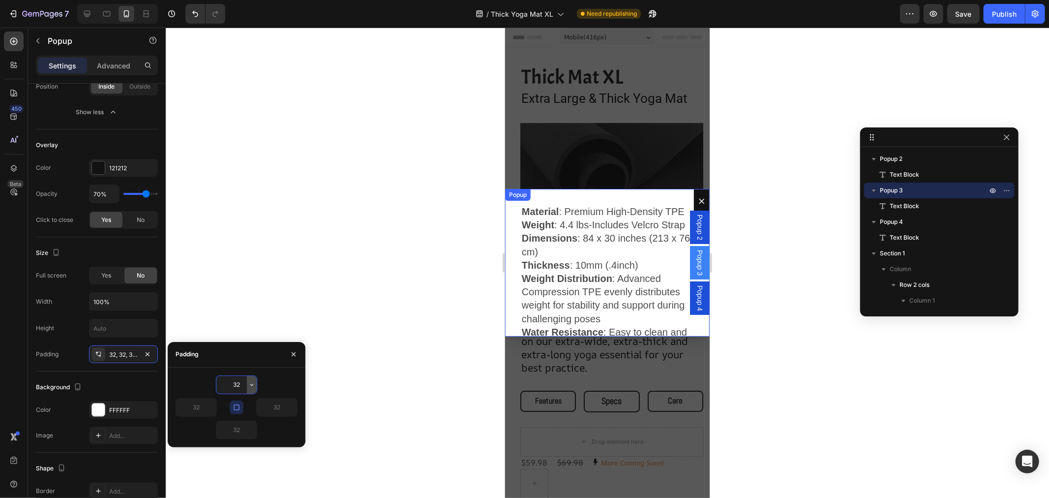
click at [248, 383] on icon "button" at bounding box center [252, 385] width 8 height 8
click at [238, 480] on span "12px" at bounding box center [238, 484] width 13 height 9
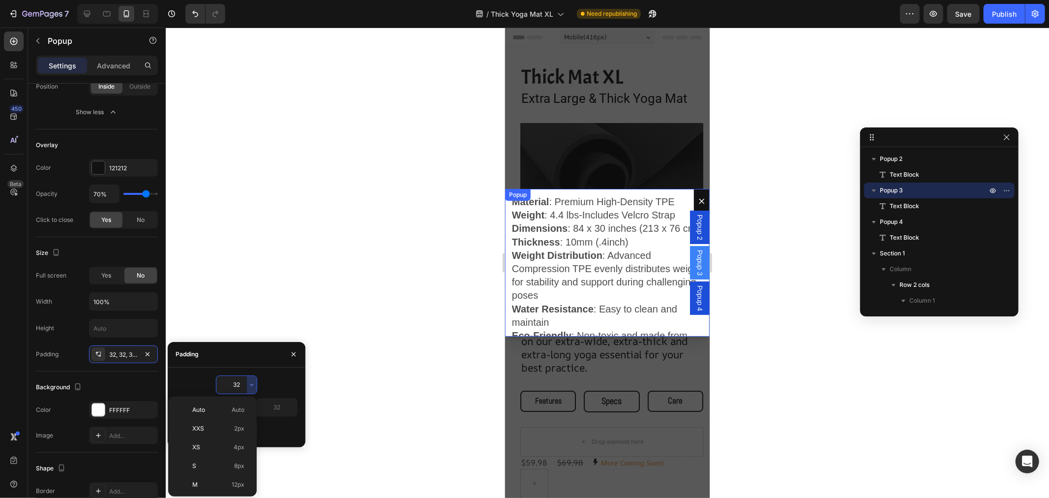
type input "12"
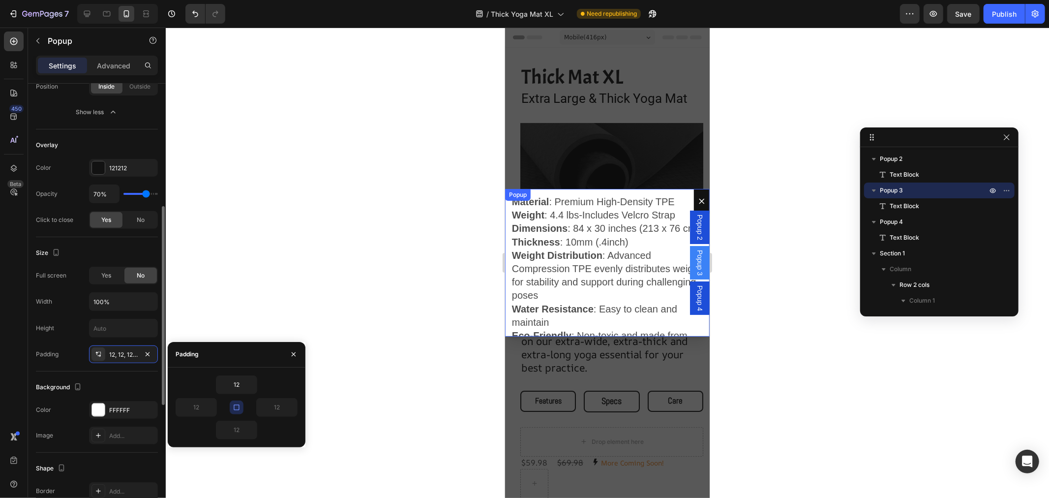
click at [121, 375] on div "Background The changes might be hidden by the video. Color FFFFFF Image Add..." at bounding box center [97, 411] width 122 height 81
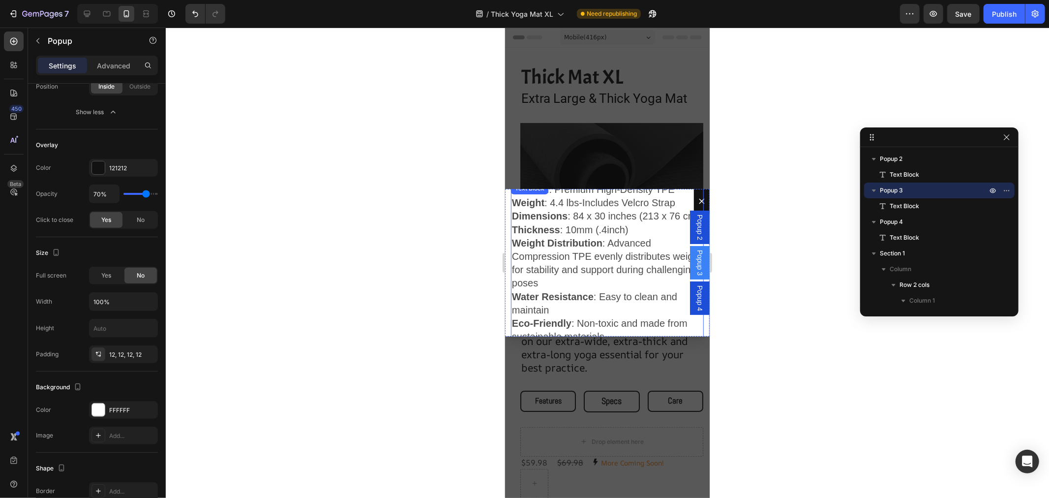
scroll to position [0, 0]
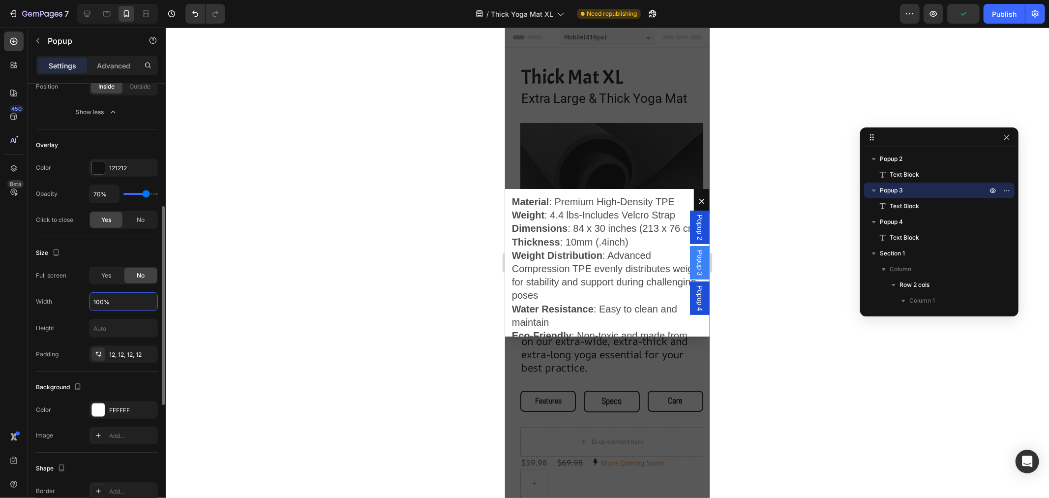
click at [122, 302] on input "100%" at bounding box center [124, 302] width 68 height 18
click at [114, 329] on input "text" at bounding box center [124, 328] width 68 height 18
click at [1006, 14] on div "Publish" at bounding box center [1004, 14] width 25 height 10
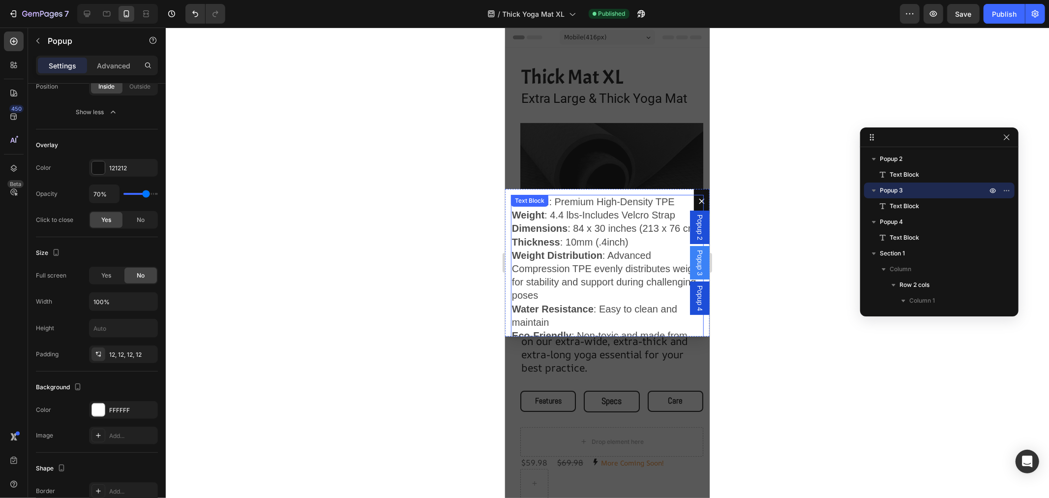
click at [461, 258] on div at bounding box center [608, 263] width 884 height 470
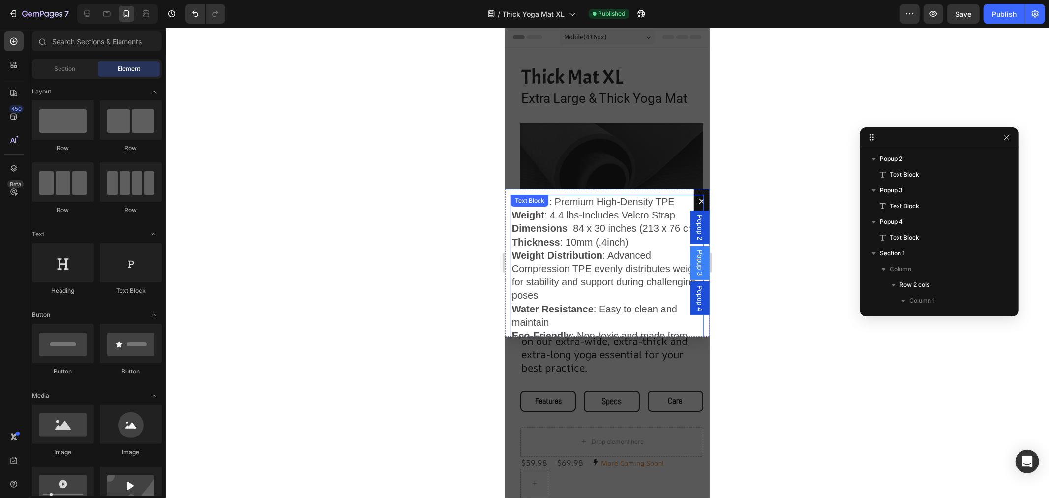
click at [416, 161] on div at bounding box center [608, 263] width 884 height 470
click at [591, 129] on div "Backdrop" at bounding box center [607, 262] width 205 height 470
